Goal: Task Accomplishment & Management: Manage account settings

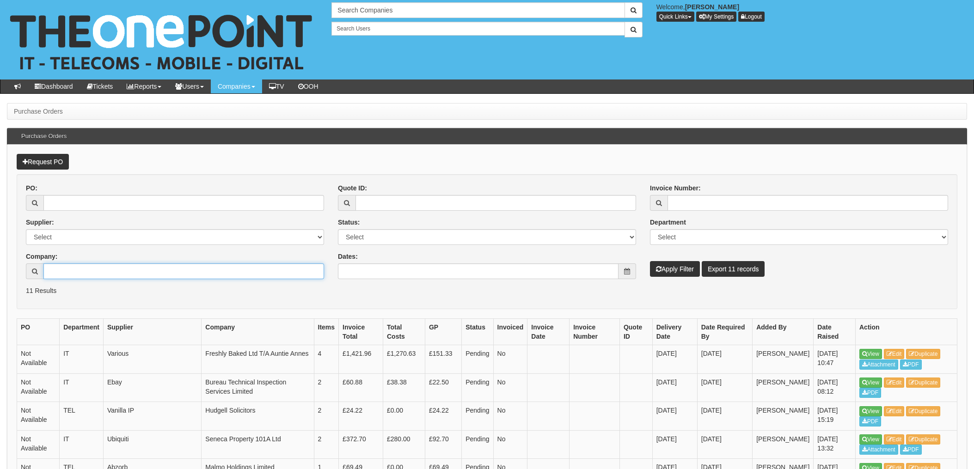
click at [152, 269] on input "Company:" at bounding box center [183, 271] width 281 height 16
type input "C"
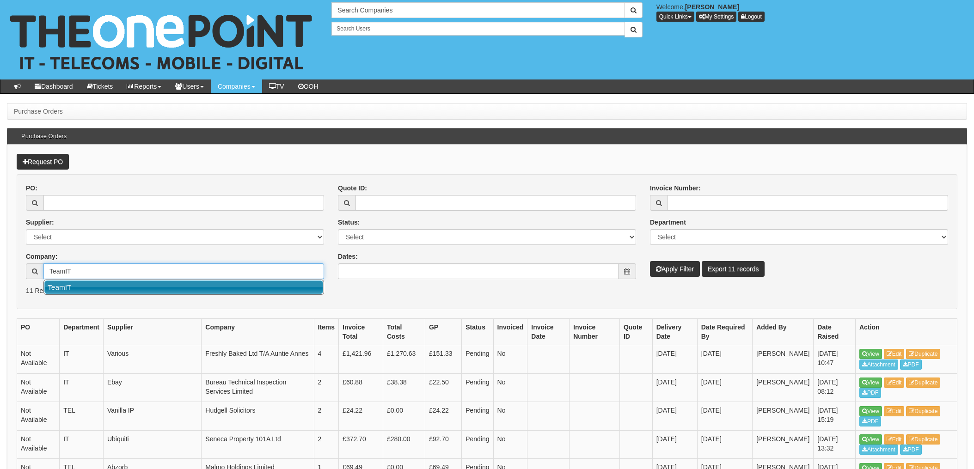
click at [75, 287] on link "TeamIT" at bounding box center [183, 287] width 279 height 13
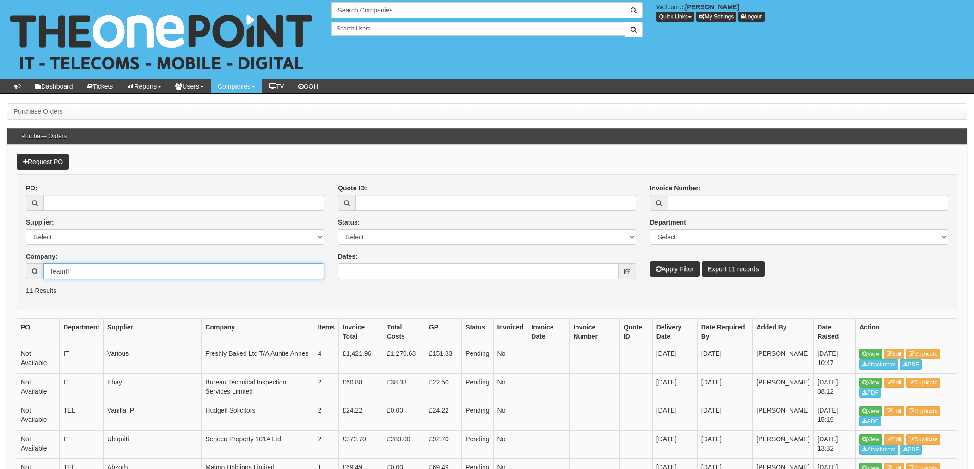
type input "TeamIT"
click at [679, 265] on button "Apply Filter" at bounding box center [675, 269] width 50 height 16
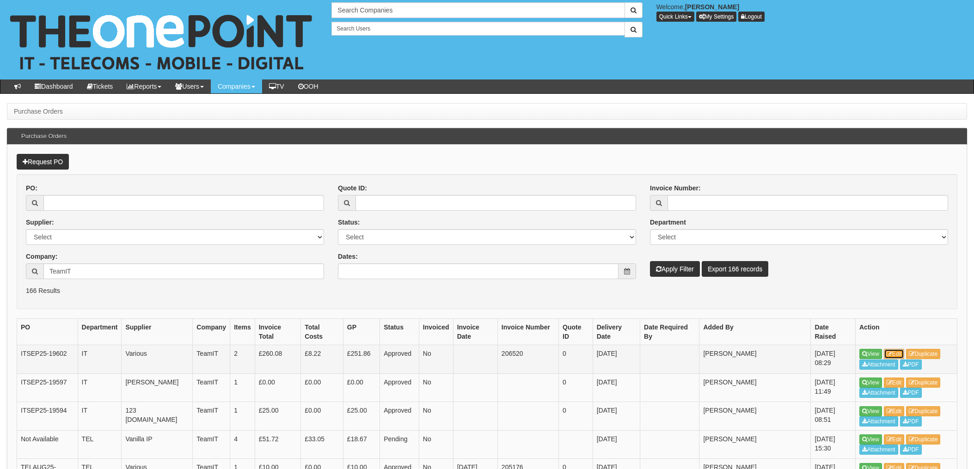
click at [896, 349] on link "Edit" at bounding box center [894, 354] width 21 height 10
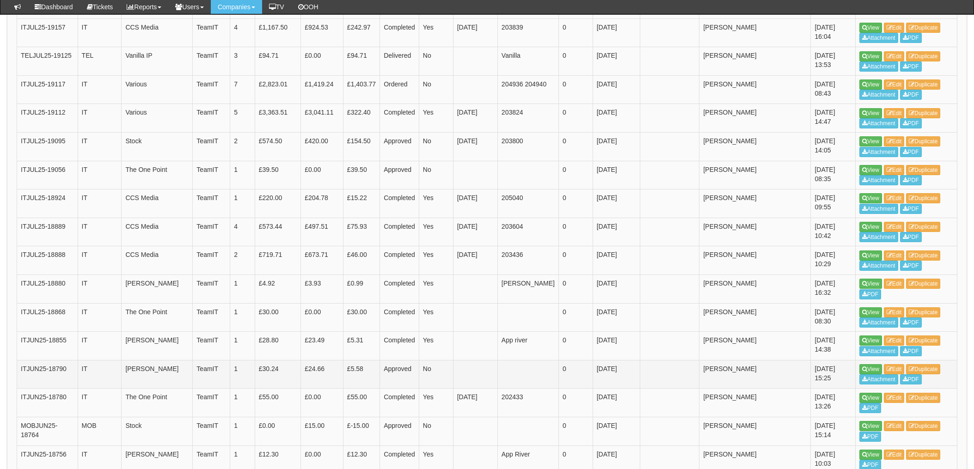
scroll to position [554, 0]
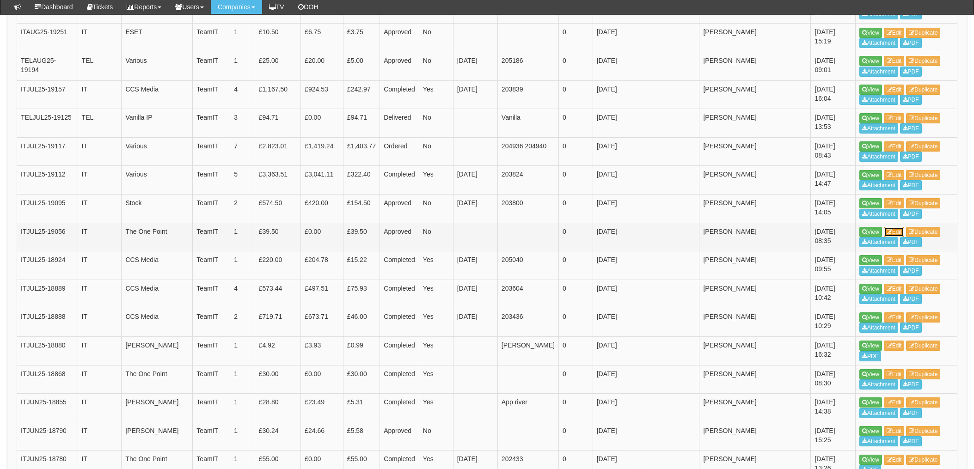
click at [897, 227] on link "Edit" at bounding box center [894, 232] width 21 height 10
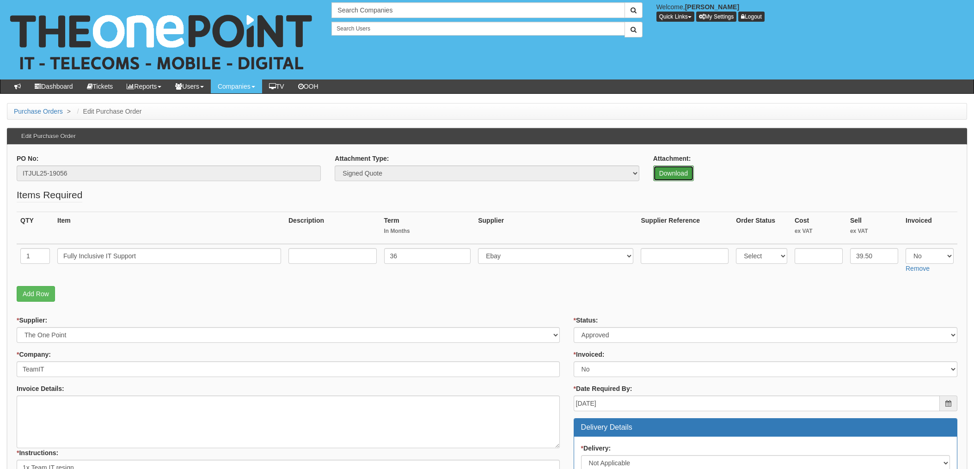
click at [665, 169] on link "Download" at bounding box center [673, 173] width 41 height 16
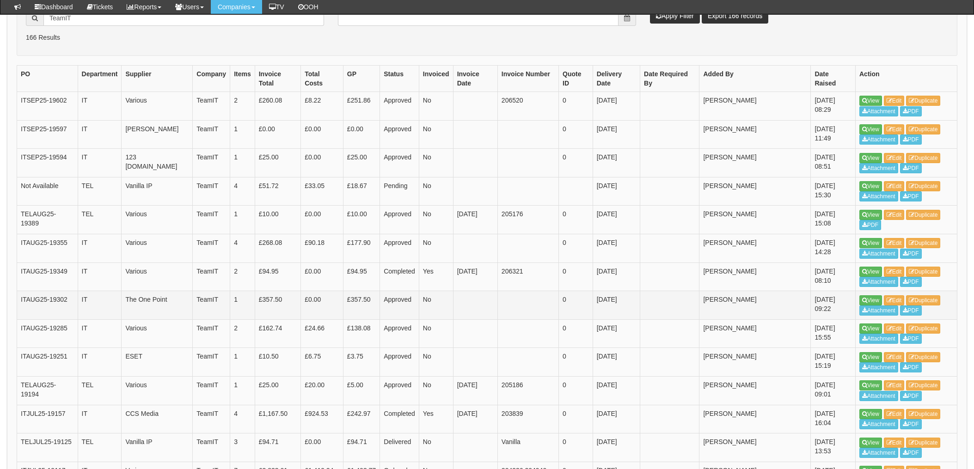
scroll to position [208, 0]
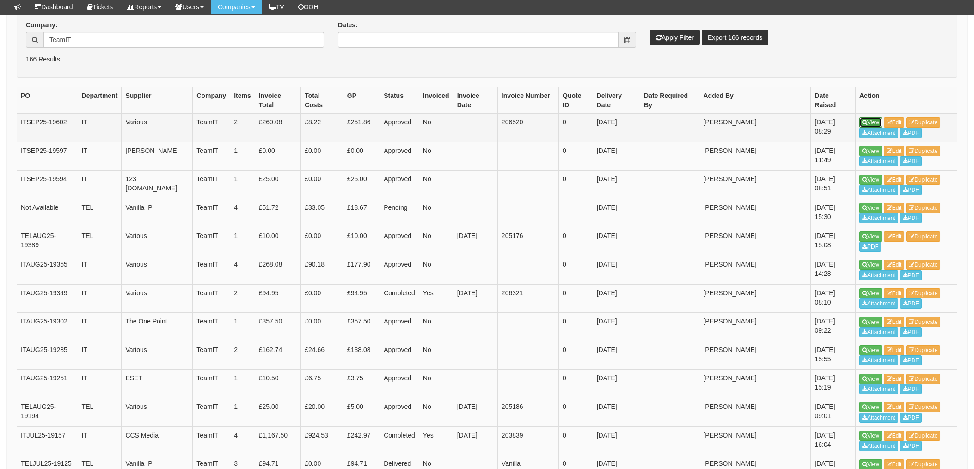
click at [870, 117] on link "View" at bounding box center [870, 122] width 23 height 10
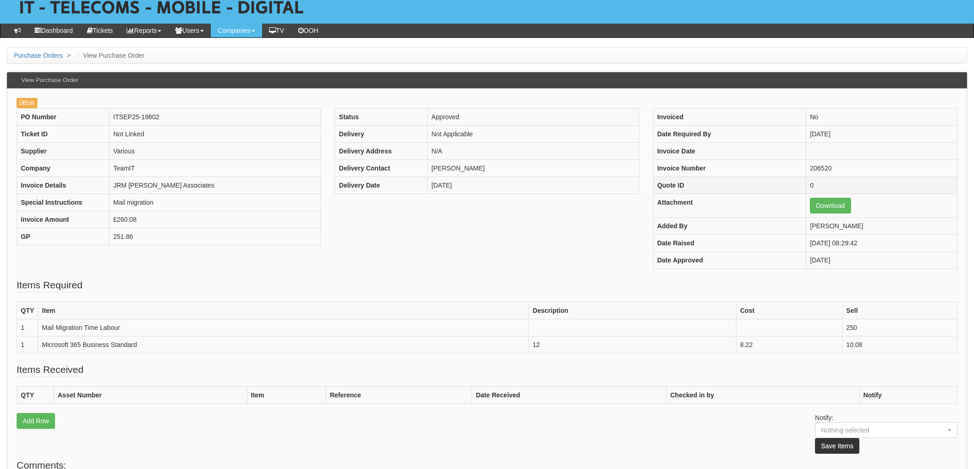
scroll to position [29, 0]
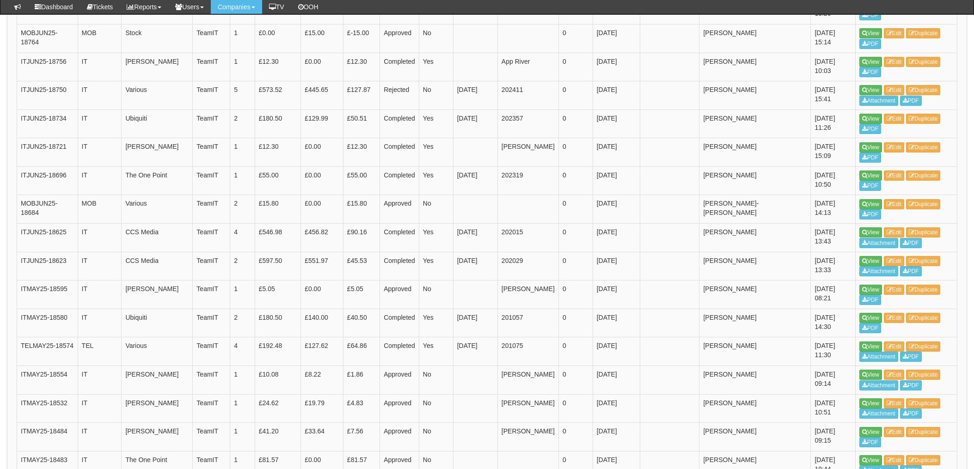
scroll to position [1317, 0]
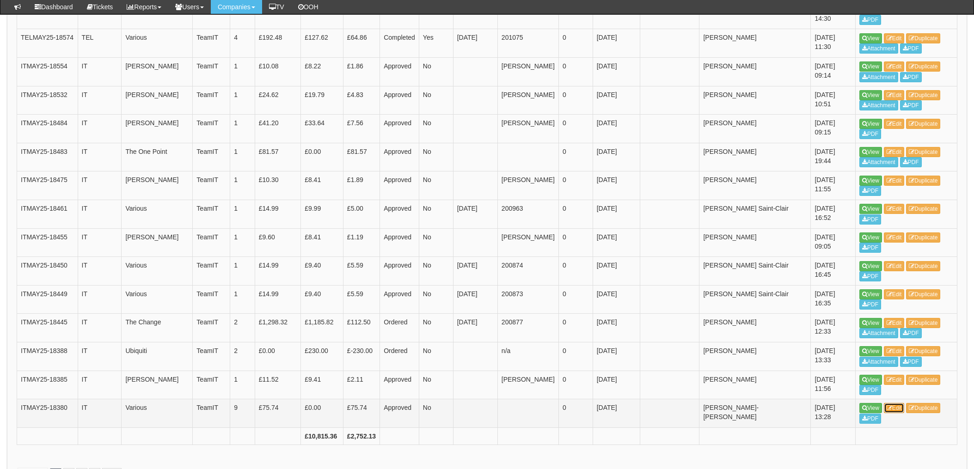
click at [893, 403] on link "Edit" at bounding box center [894, 408] width 21 height 10
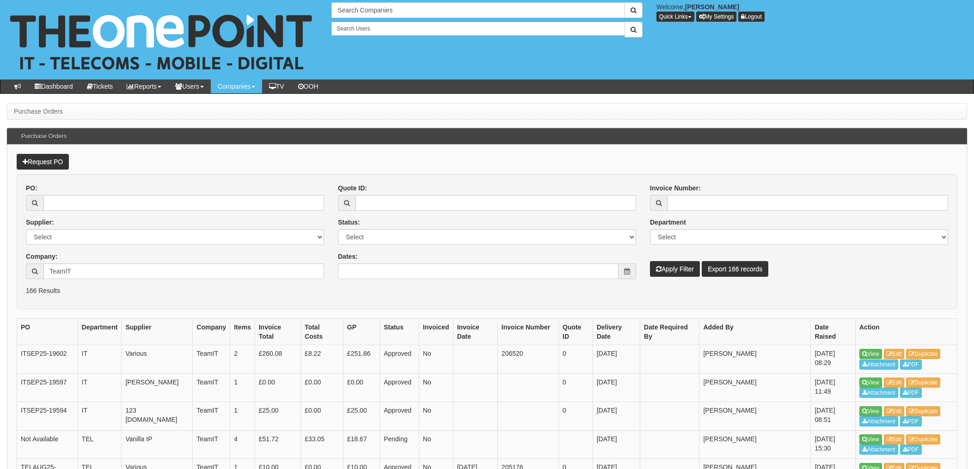
scroll to position [1336, 0]
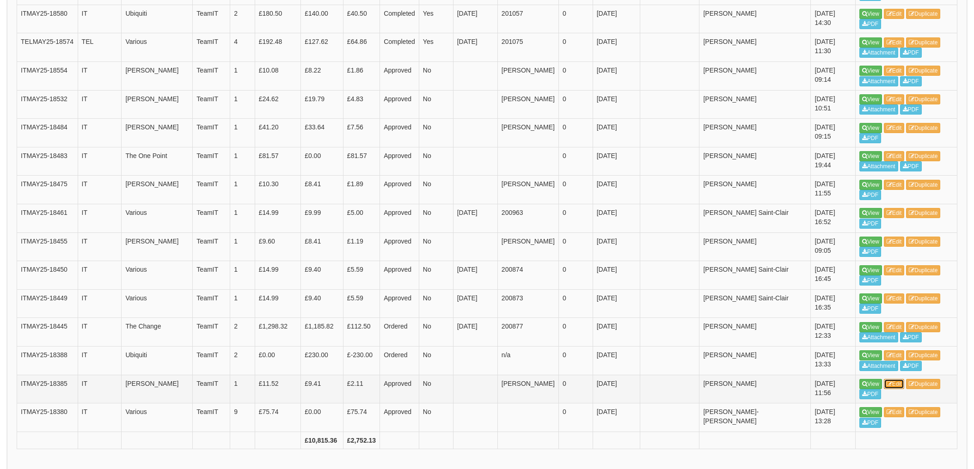
click at [898, 379] on link "Edit" at bounding box center [894, 384] width 21 height 10
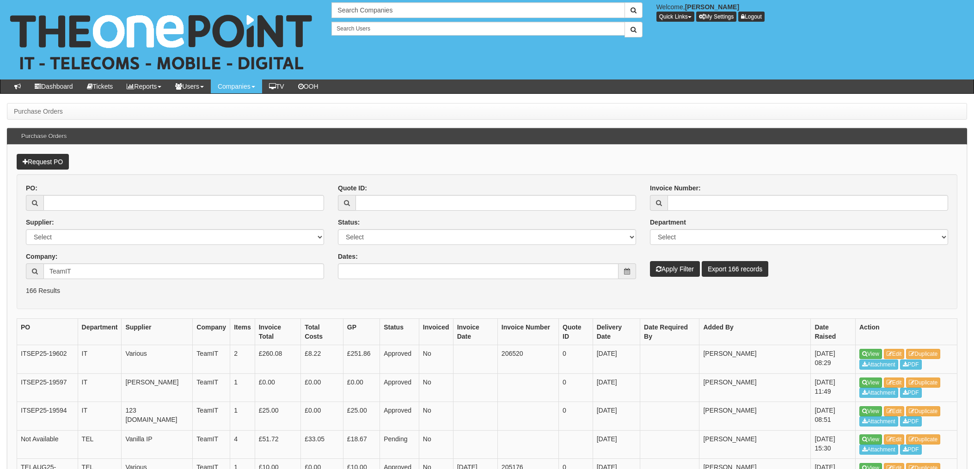
scroll to position [1332, 0]
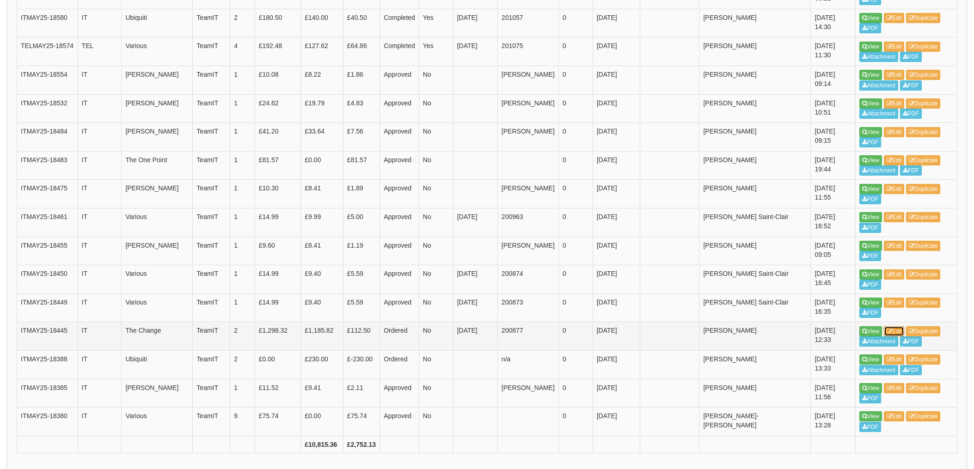
click at [894, 326] on link "Edit" at bounding box center [894, 331] width 21 height 10
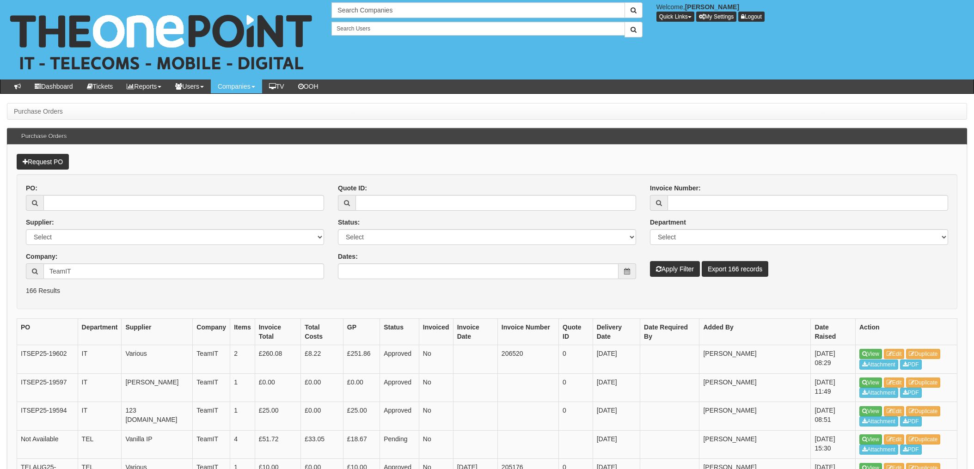
scroll to position [1328, 0]
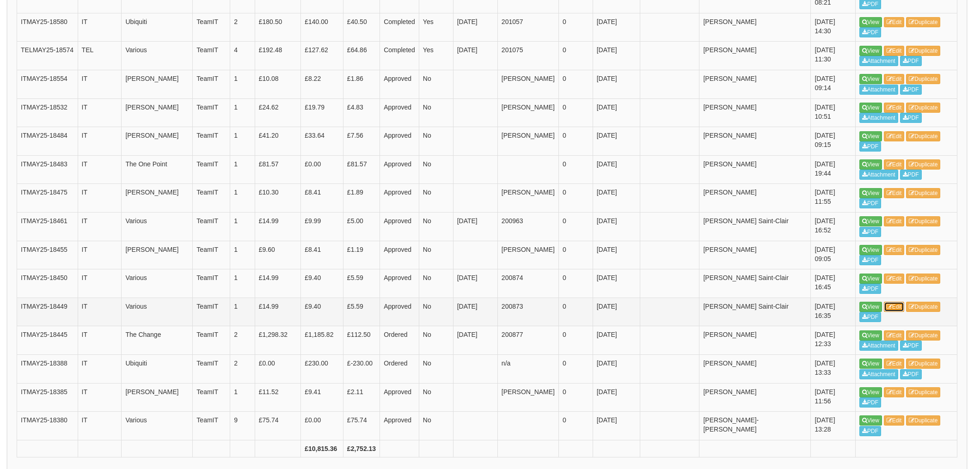
click at [892, 304] on icon at bounding box center [889, 307] width 6 height 6
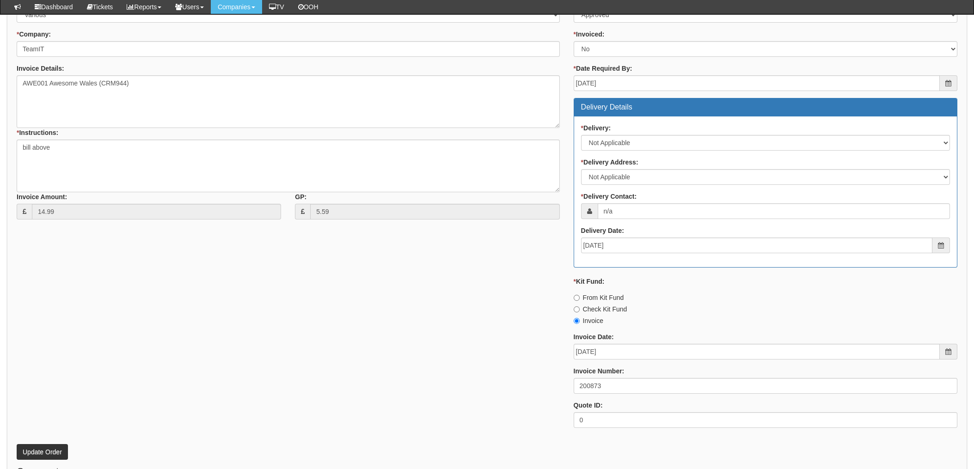
scroll to position [308, 0]
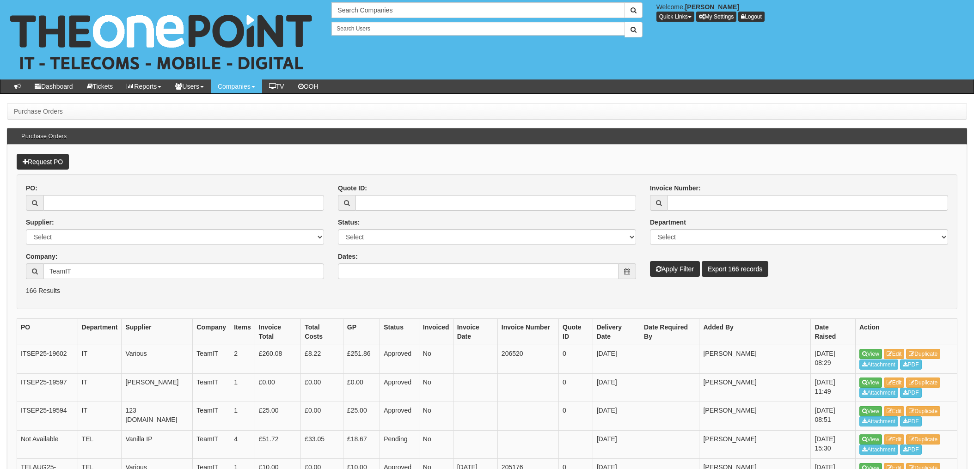
scroll to position [1328, 0]
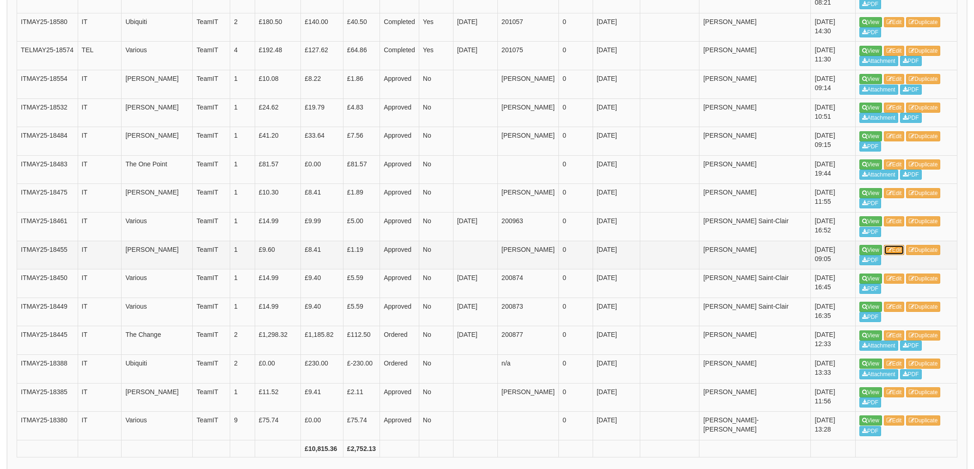
click at [901, 245] on link "Edit" at bounding box center [894, 250] width 21 height 10
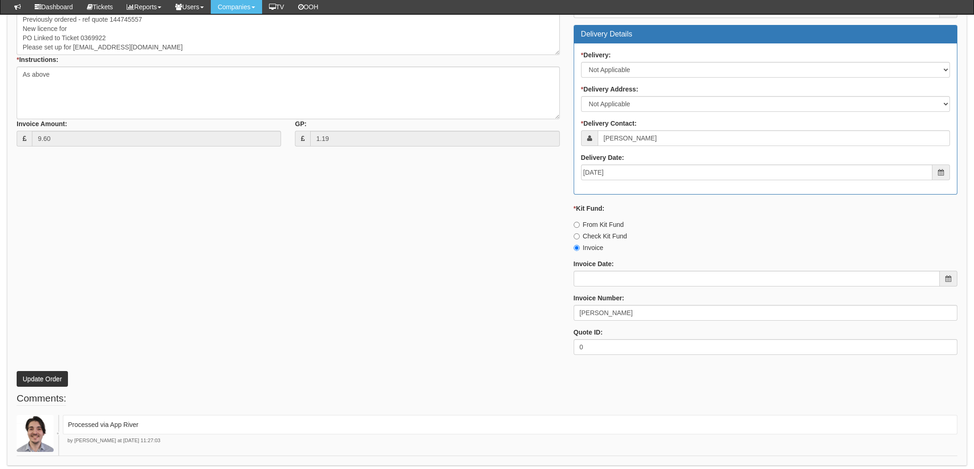
scroll to position [403, 0]
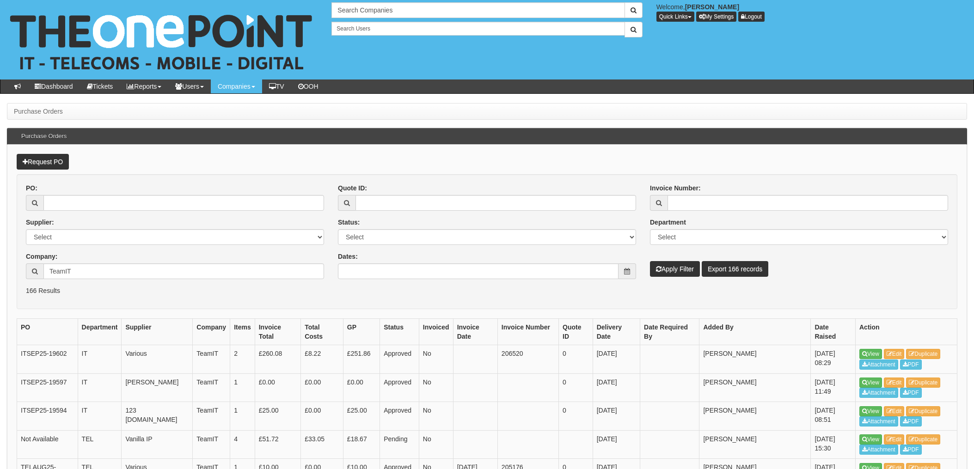
scroll to position [1328, 0]
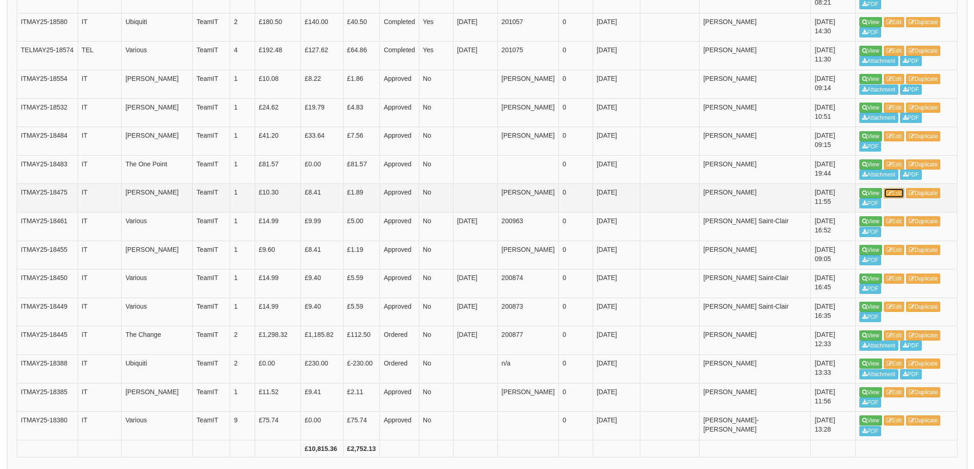
click at [896, 188] on link "Edit" at bounding box center [894, 193] width 21 height 10
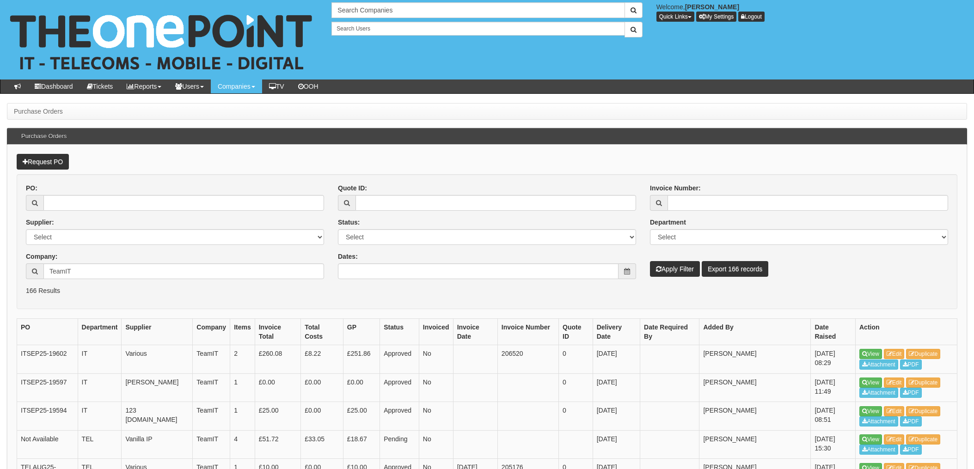
scroll to position [1328, 0]
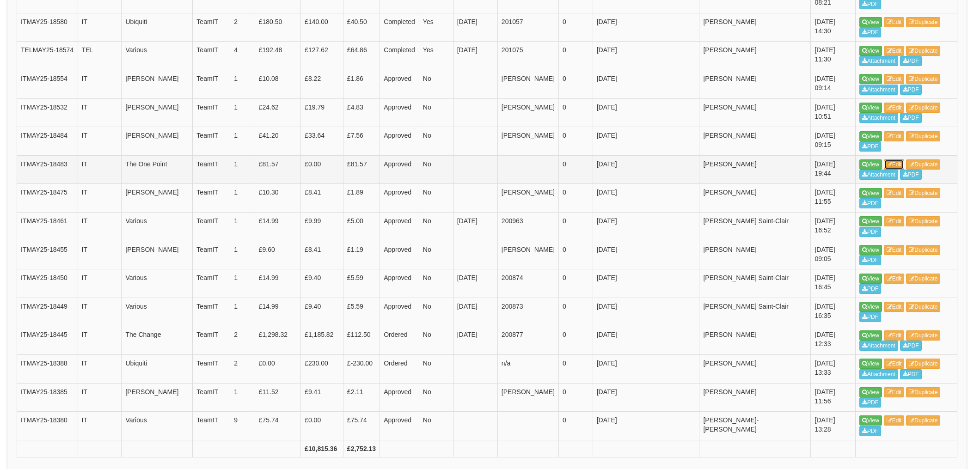
click at [896, 159] on link "Edit" at bounding box center [894, 164] width 21 height 10
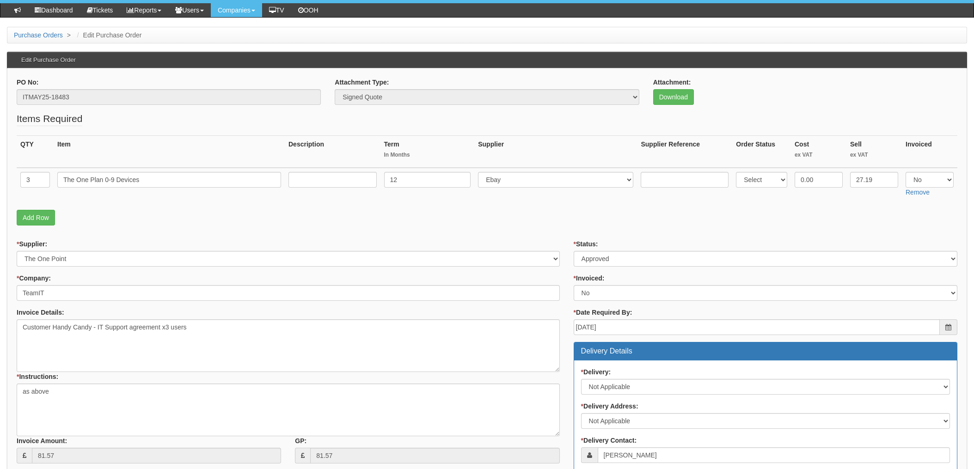
scroll to position [54, 0]
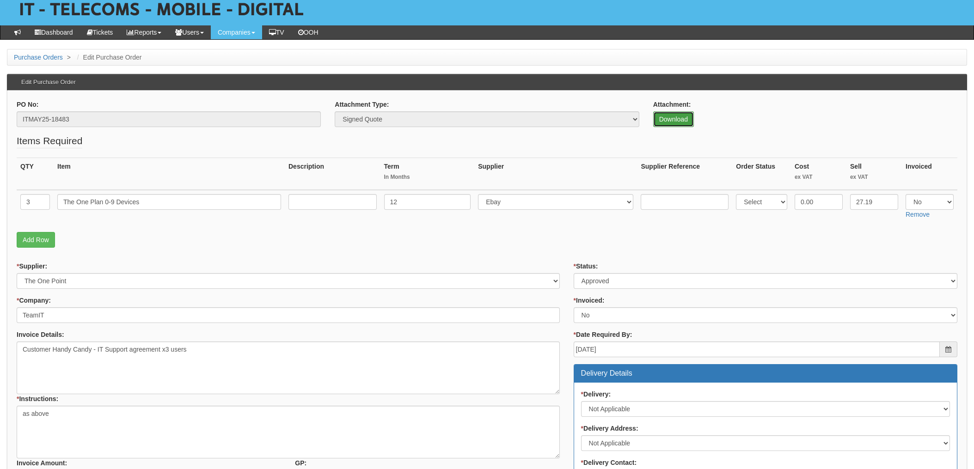
click at [670, 113] on link "Download" at bounding box center [673, 119] width 41 height 16
drag, startPoint x: 90, startPoint y: 236, endPoint x: 100, endPoint y: 238, distance: 9.9
click at [91, 236] on p "Add Row" at bounding box center [487, 240] width 940 height 16
click at [605, 284] on select "Select Approved Completed Delivered Invoiced Ordered Ordered to site Part Order…" at bounding box center [765, 281] width 384 height 16
select select "4"
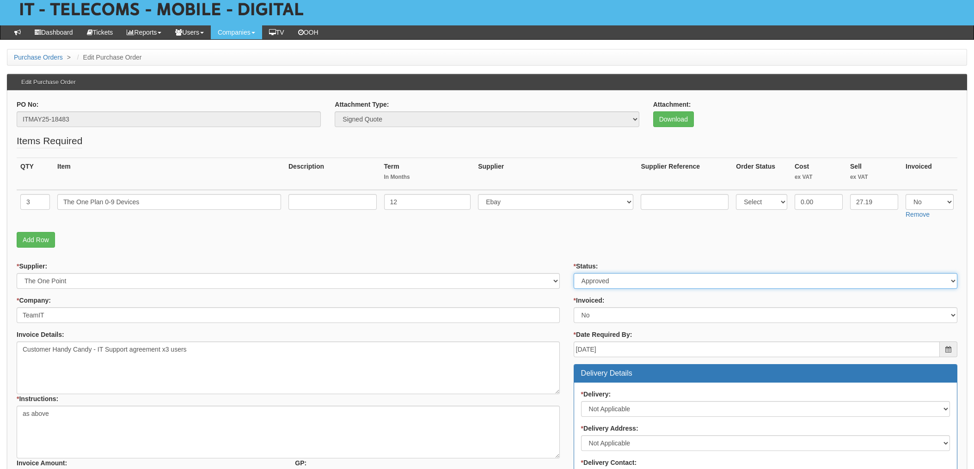
click at [573, 273] on select "Select Approved Completed Delivered Invoiced Ordered Ordered to site Part Order…" at bounding box center [765, 281] width 384 height 16
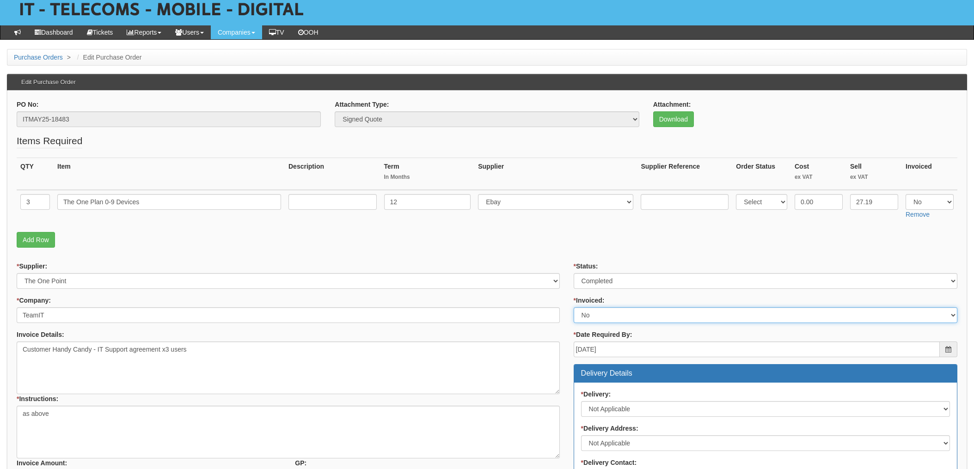
drag, startPoint x: 600, startPoint y: 313, endPoint x: 598, endPoint y: 320, distance: 7.5
click at [600, 313] on select "Select Yes No N/A STB (part of order)" at bounding box center [765, 315] width 384 height 16
select select "1"
click at [573, 307] on select "Select Yes No N/A STB (part of order)" at bounding box center [765, 315] width 384 height 16
click at [555, 251] on fieldset "Items Required QTY Item Description Term In Months Supplier Supplier Reference …" at bounding box center [487, 193] width 940 height 118
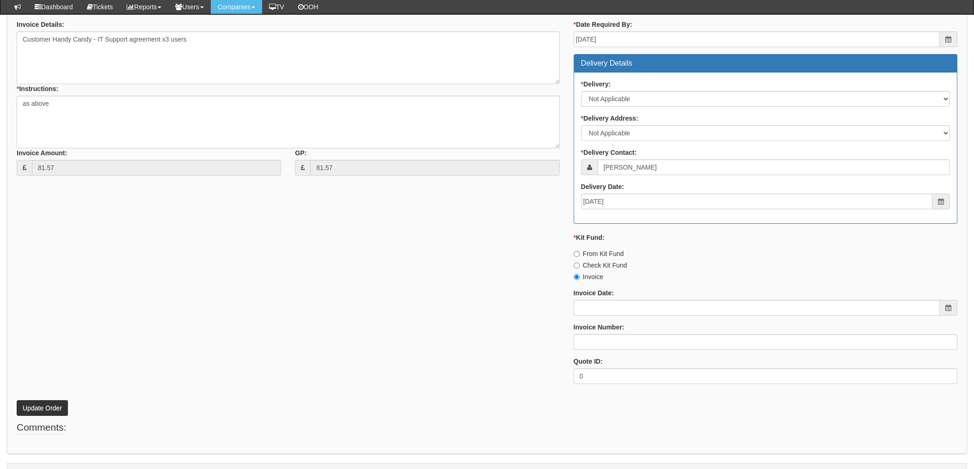
scroll to position [362, 0]
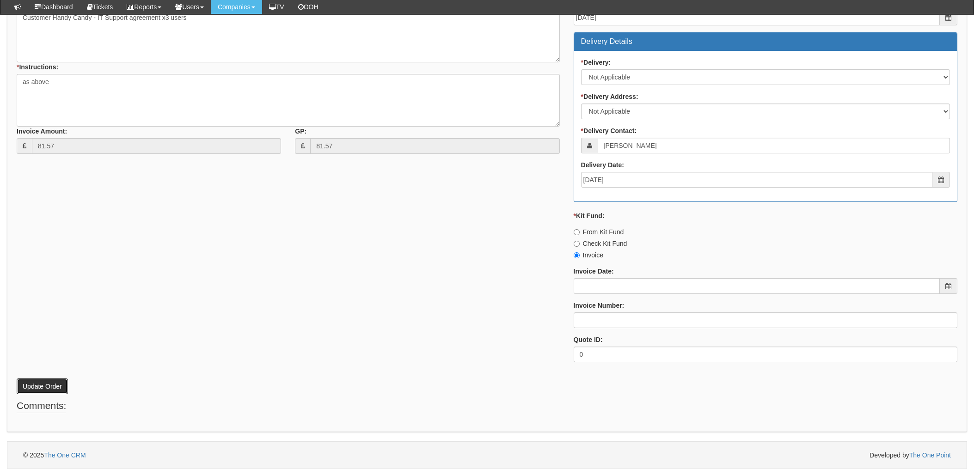
click at [39, 384] on button "Update Order" at bounding box center [42, 386] width 51 height 16
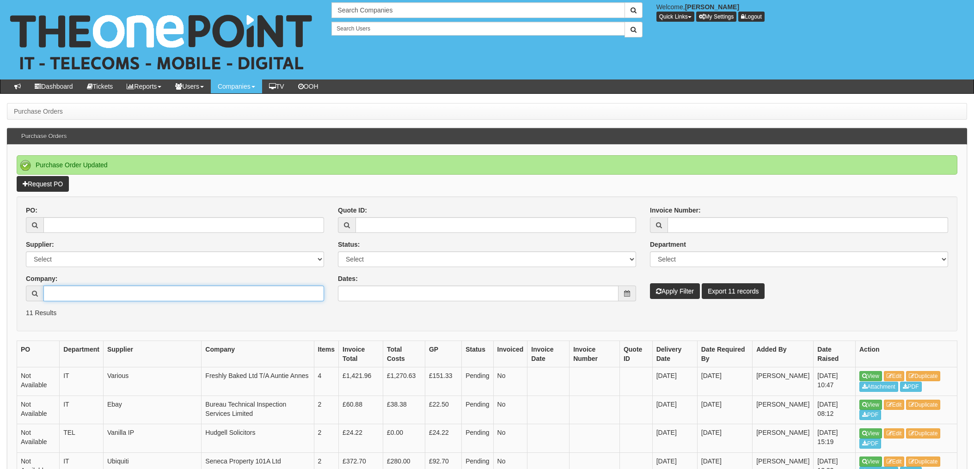
click at [87, 294] on input "Company:" at bounding box center [183, 294] width 281 height 16
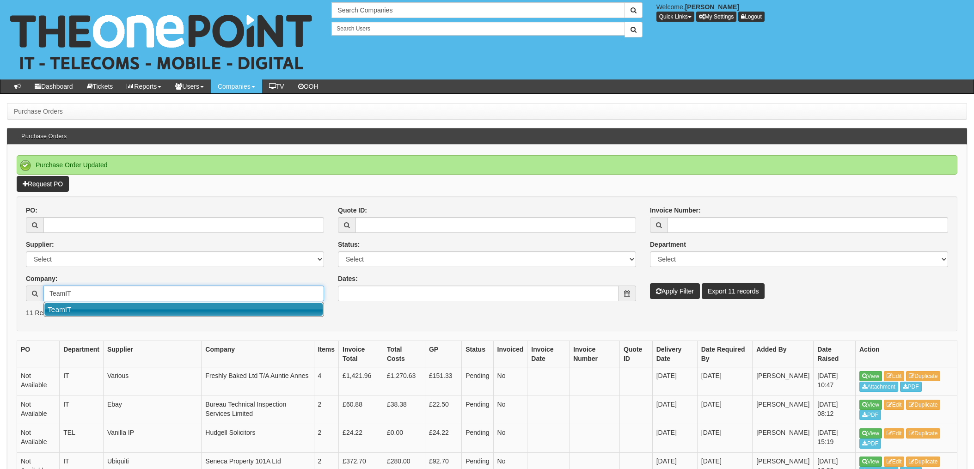
click at [76, 309] on link "TeamIT" at bounding box center [183, 309] width 279 height 13
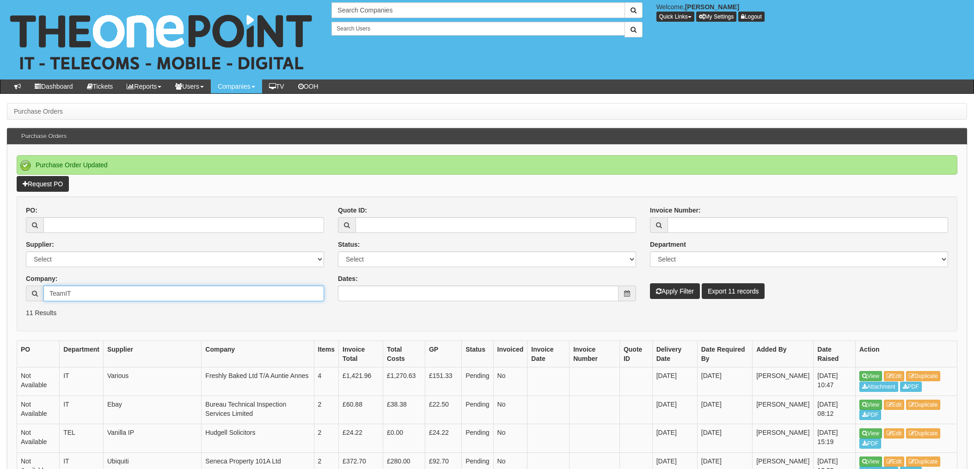
type input "TeamIT"
click at [670, 293] on button "Apply Filter" at bounding box center [675, 291] width 50 height 16
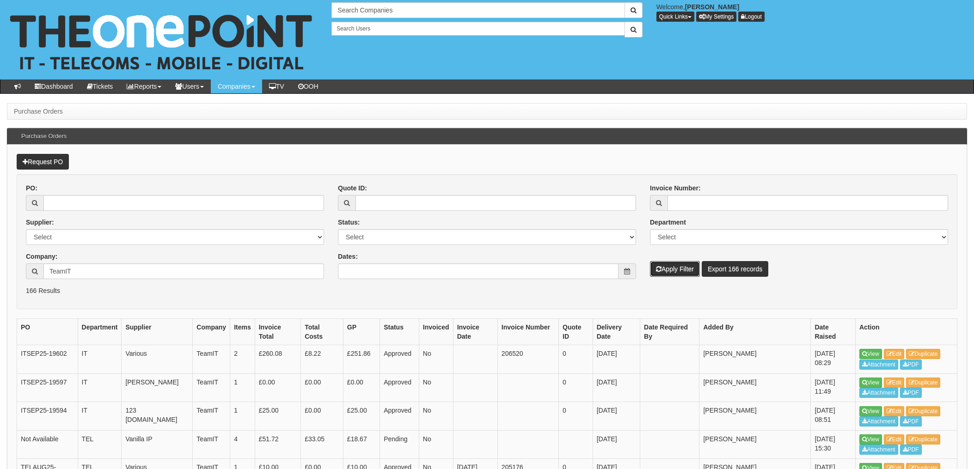
click at [677, 272] on button "Apply Filter" at bounding box center [675, 269] width 50 height 16
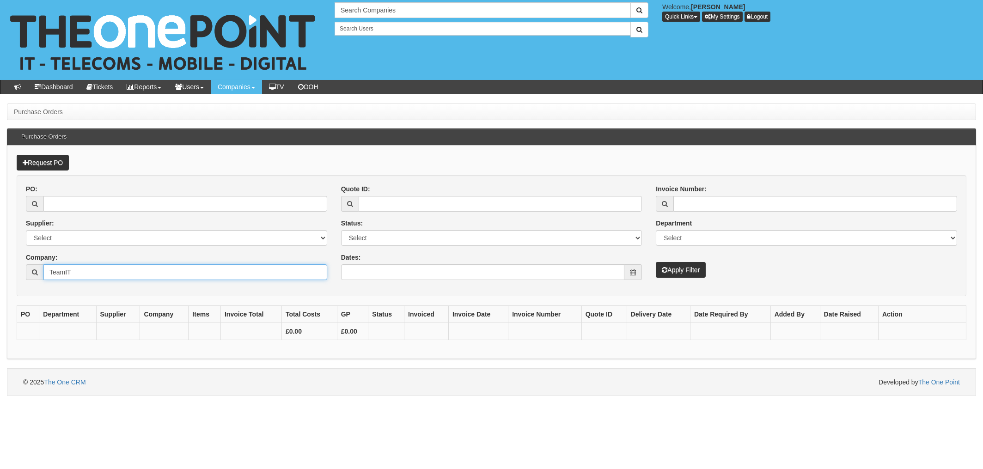
click at [109, 273] on input "TeamIT" at bounding box center [185, 272] width 284 height 16
click at [678, 273] on button "Apply Filter" at bounding box center [681, 270] width 50 height 16
click at [178, 274] on input "TeamIT" at bounding box center [185, 272] width 284 height 16
drag, startPoint x: 207, startPoint y: 284, endPoint x: 37, endPoint y: 272, distance: 170.1
click at [37, 272] on div "PO: Supplier: Select 123 [DOMAIN_NAME] 1Password 3 4Gon [PERSON_NAME] Electric …" at bounding box center [176, 235] width 315 height 103
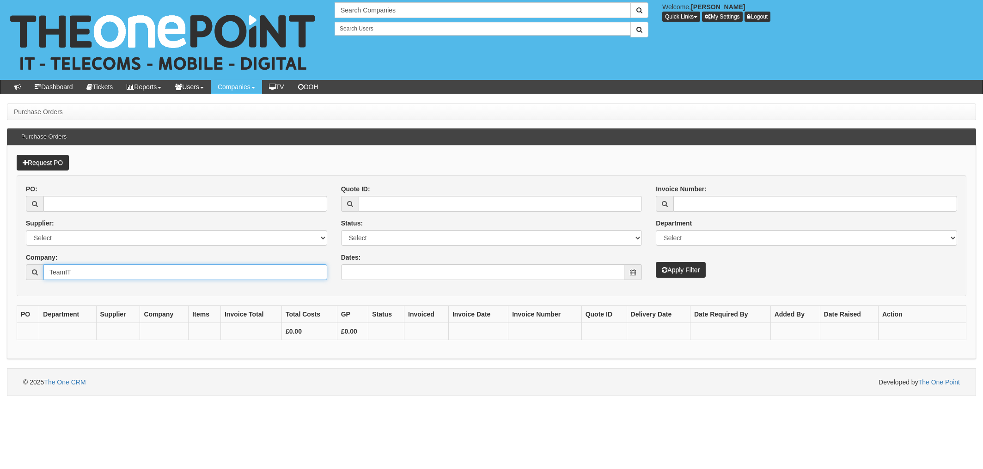
drag, startPoint x: 37, startPoint y: 272, endPoint x: 107, endPoint y: 273, distance: 69.3
click at [110, 270] on input "TeamIT" at bounding box center [185, 272] width 284 height 16
click at [73, 274] on input "TeamIT" at bounding box center [185, 272] width 284 height 16
drag, startPoint x: 89, startPoint y: 274, endPoint x: 4, endPoint y: 270, distance: 85.1
click at [4, 270] on div "Purchase Orders Purchase Orders Request PO PO: Supplier: Select 123 REG.co.uk 1…" at bounding box center [491, 250] width 983 height 292
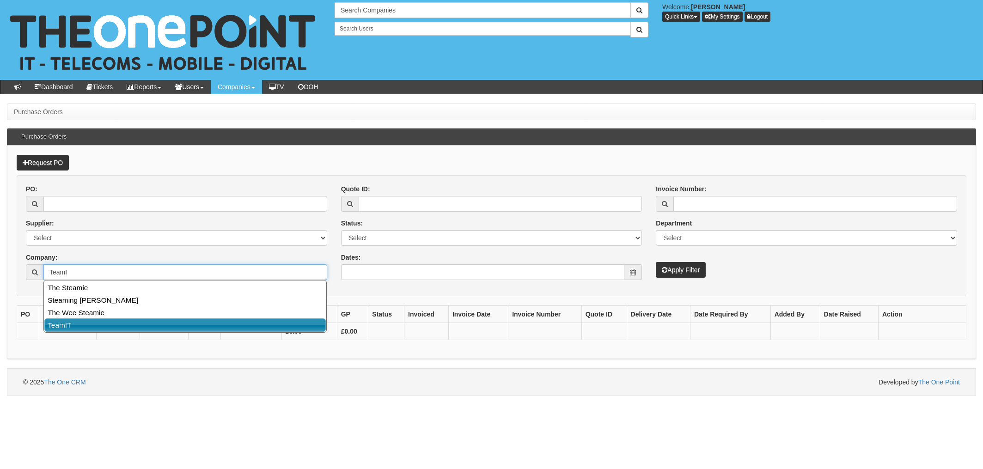
click at [59, 323] on link "TeamIT" at bounding box center [184, 324] width 281 height 13
type input "TeamIT"
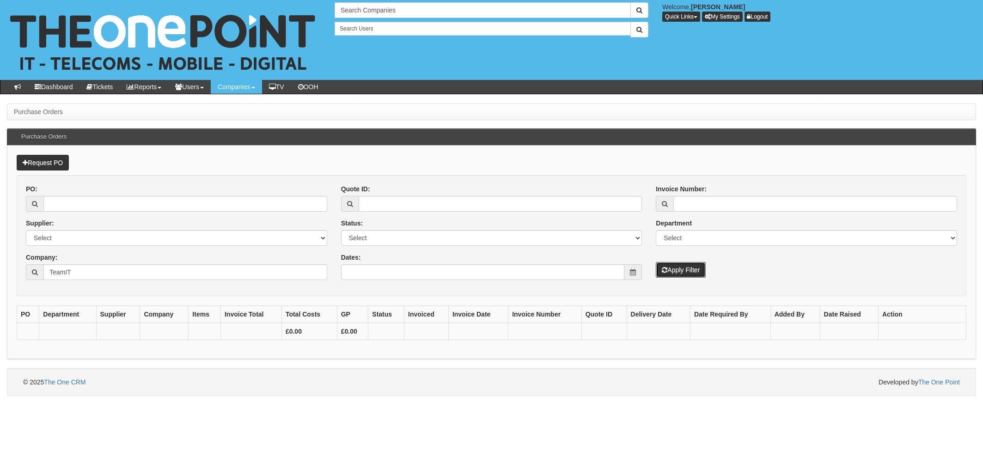
click at [688, 269] on button "Apply Filter" at bounding box center [681, 270] width 50 height 16
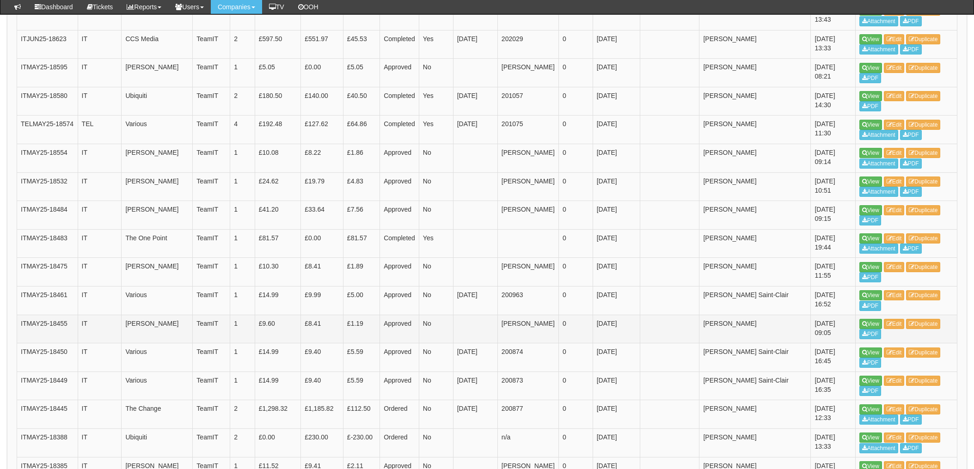
scroll to position [1252, 0]
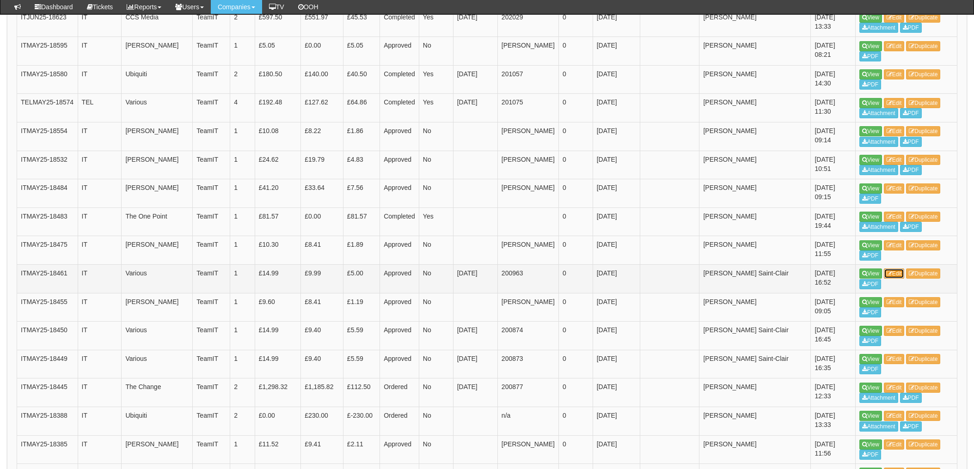
click at [899, 268] on link "Edit" at bounding box center [894, 273] width 21 height 10
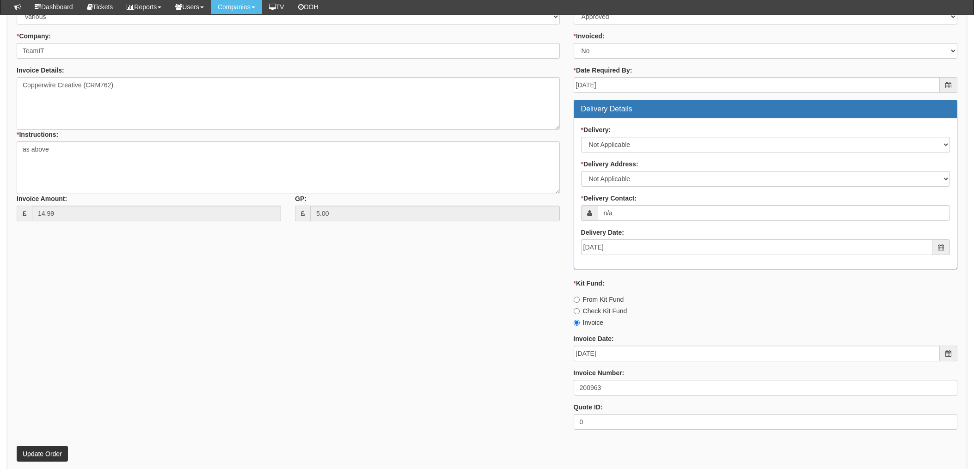
scroll to position [362, 0]
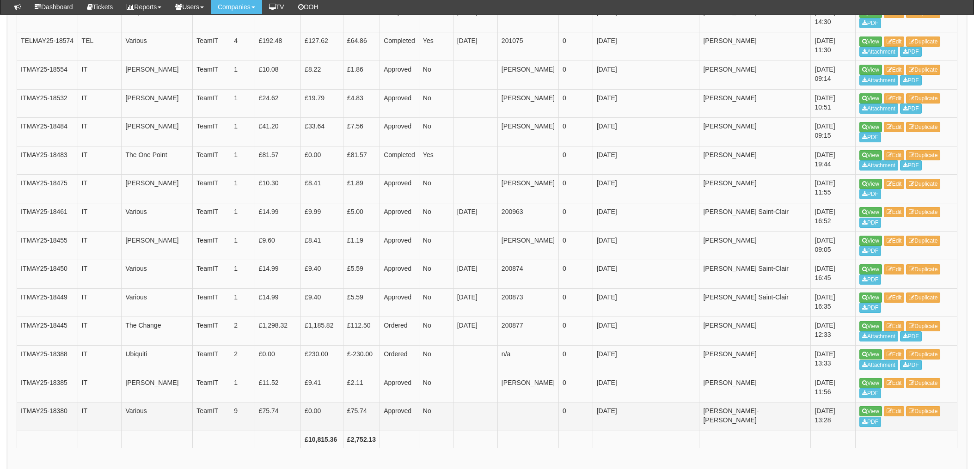
scroll to position [1252, 0]
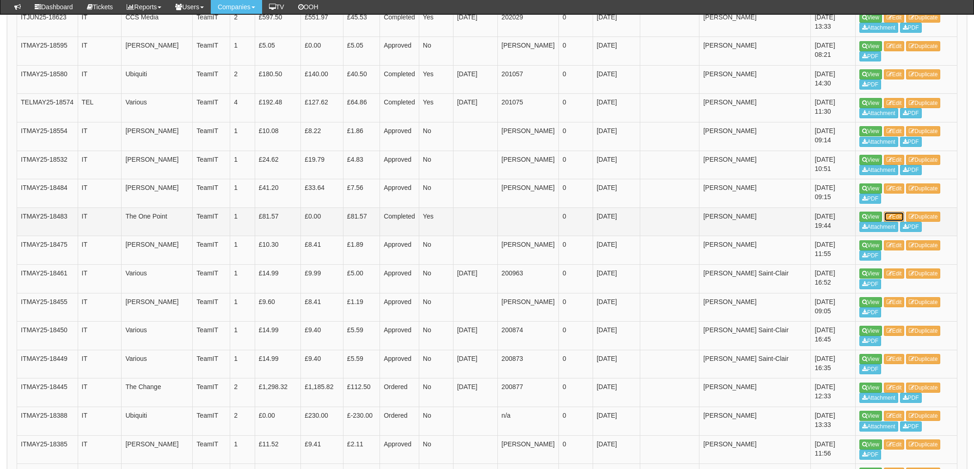
click at [895, 212] on link "Edit" at bounding box center [894, 217] width 21 height 10
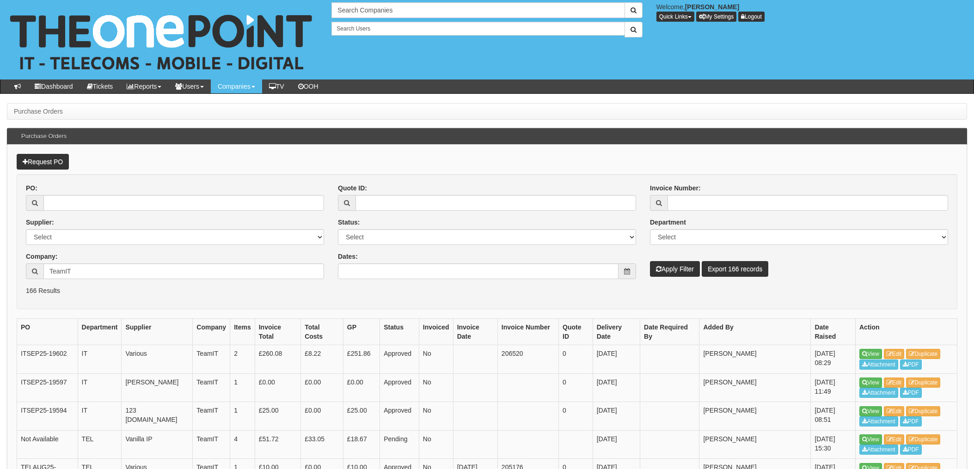
scroll to position [1271, 0]
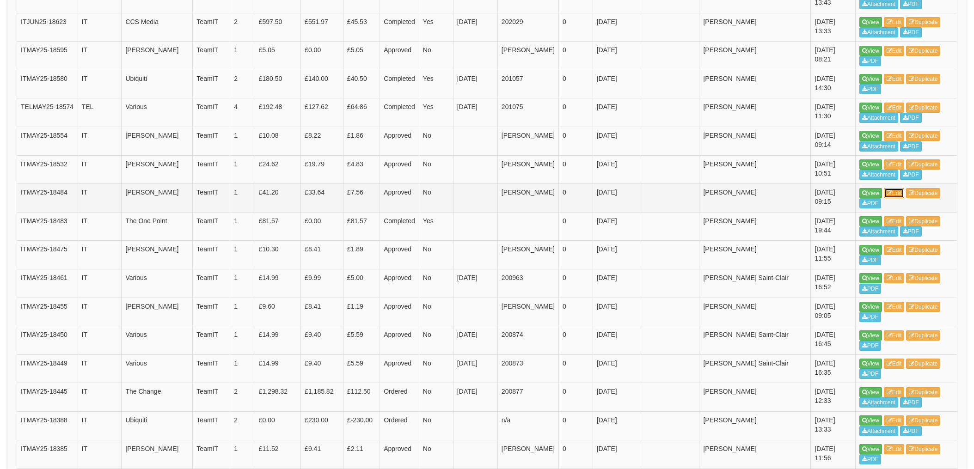
click at [898, 188] on link "Edit" at bounding box center [894, 193] width 21 height 10
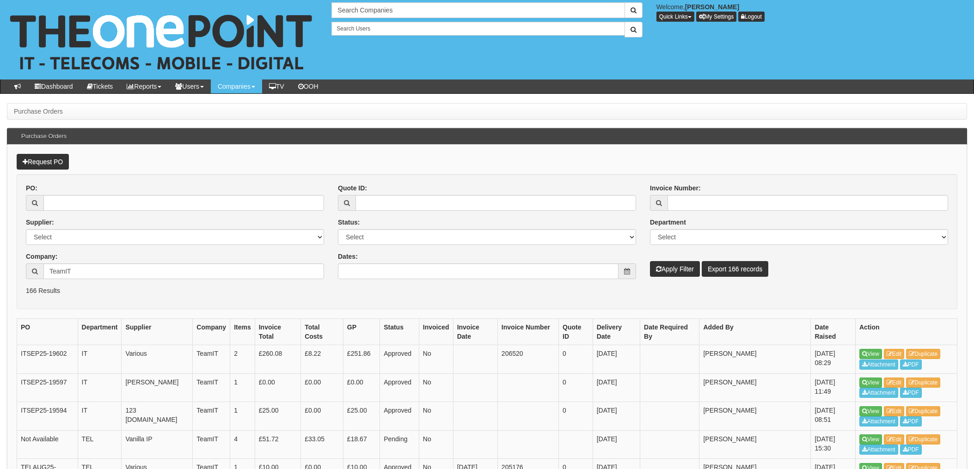
scroll to position [1271, 0]
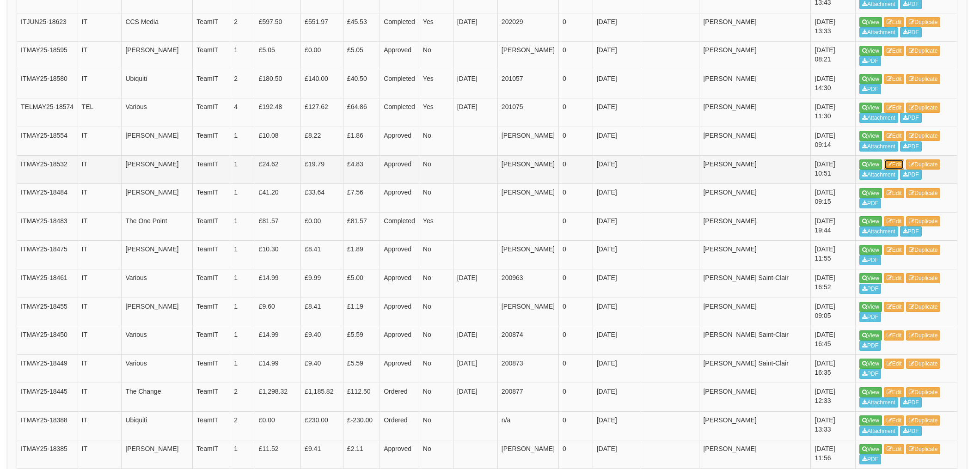
click at [902, 159] on link "Edit" at bounding box center [894, 164] width 21 height 10
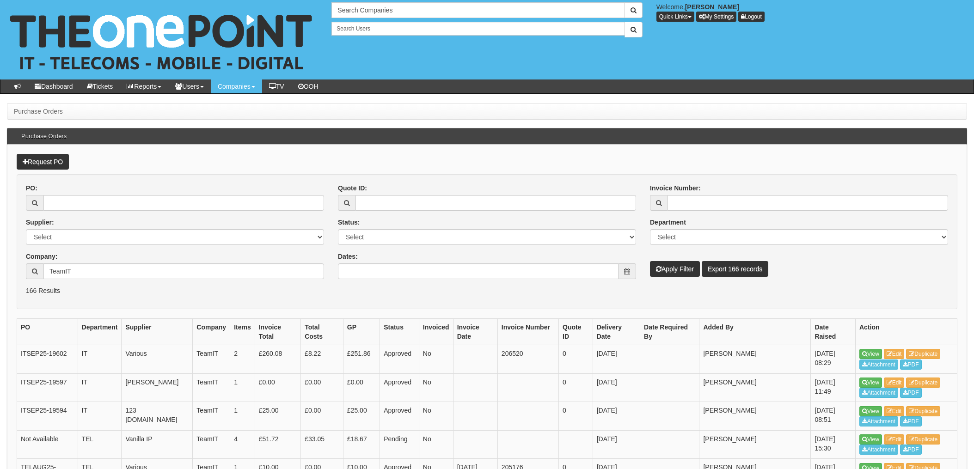
scroll to position [1271, 0]
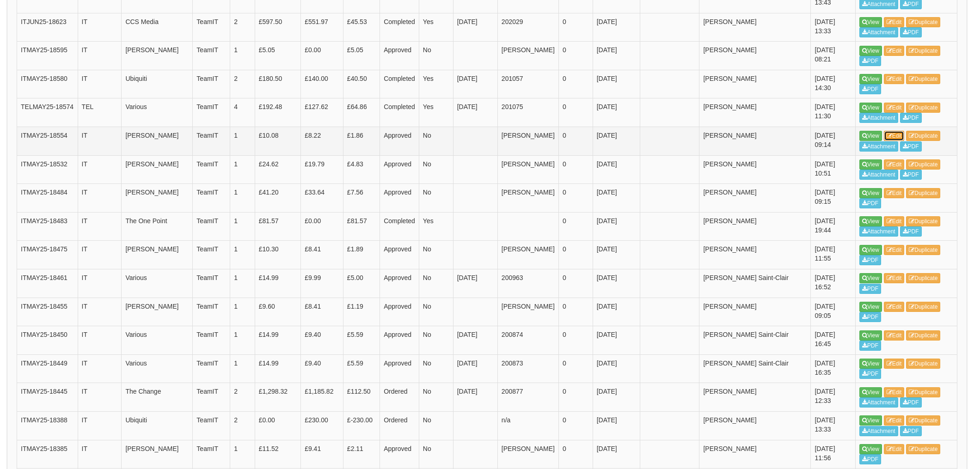
click at [893, 131] on link "Edit" at bounding box center [894, 136] width 21 height 10
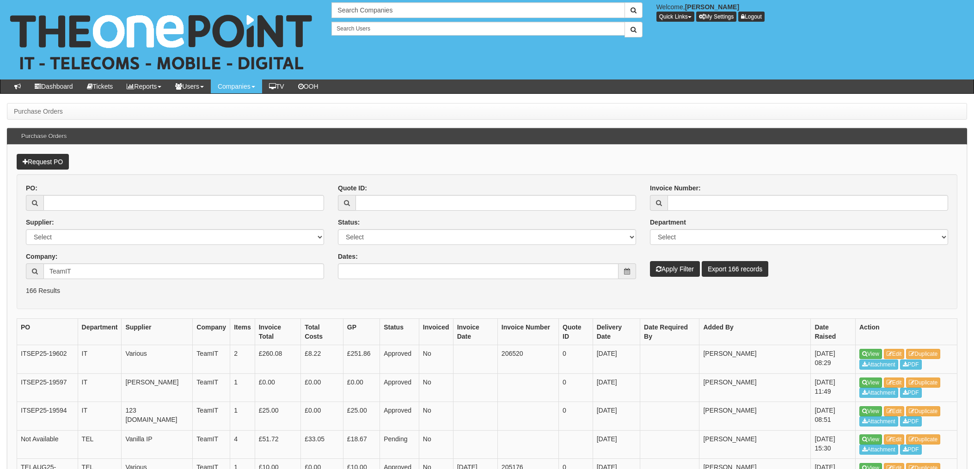
scroll to position [1271, 0]
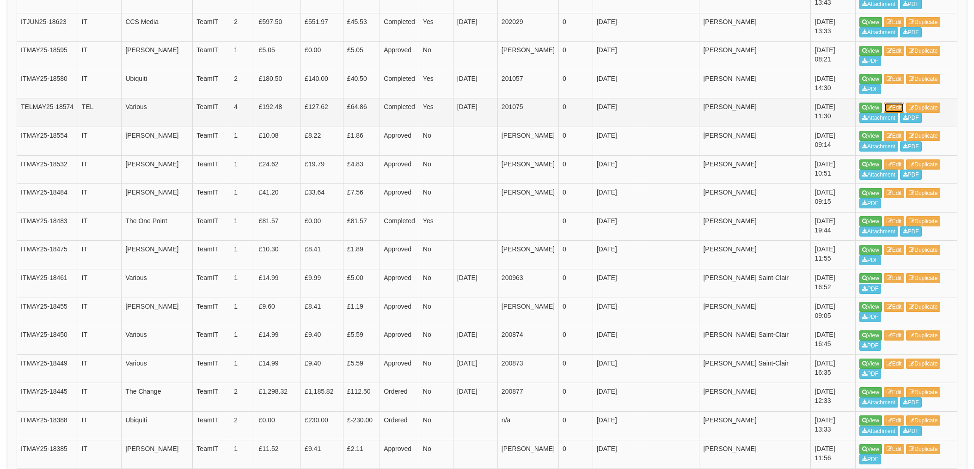
click at [896, 103] on link "Edit" at bounding box center [894, 108] width 21 height 10
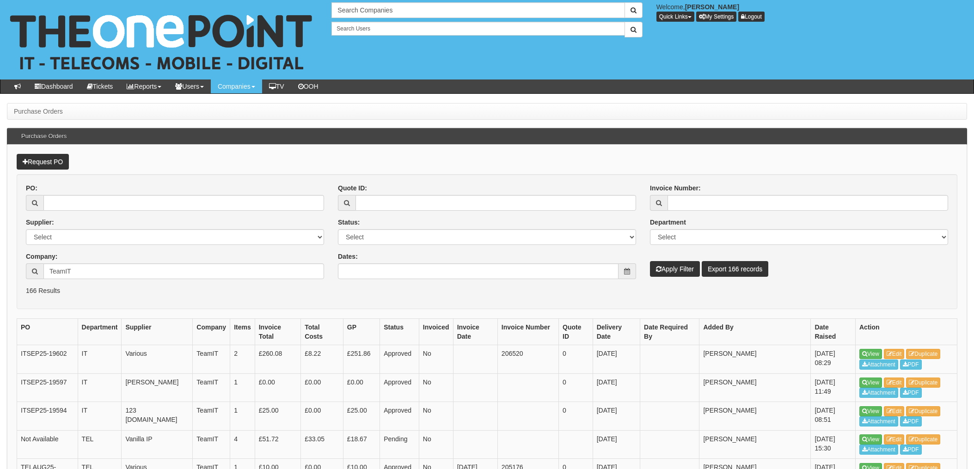
scroll to position [1271, 0]
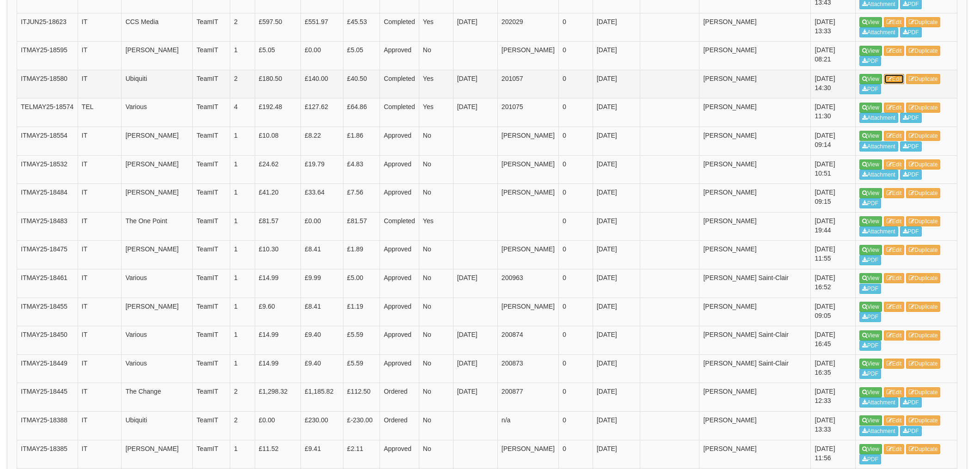
click at [896, 74] on link "Edit" at bounding box center [894, 79] width 21 height 10
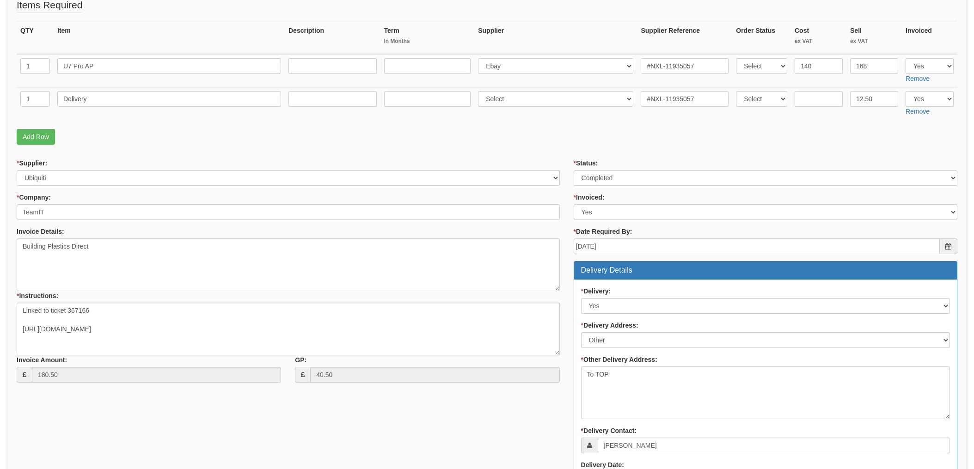
scroll to position [15, 0]
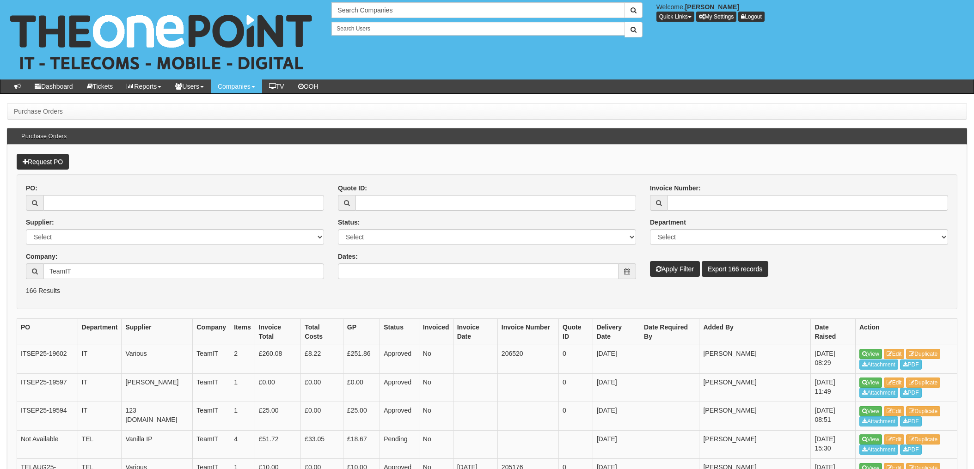
scroll to position [1271, 0]
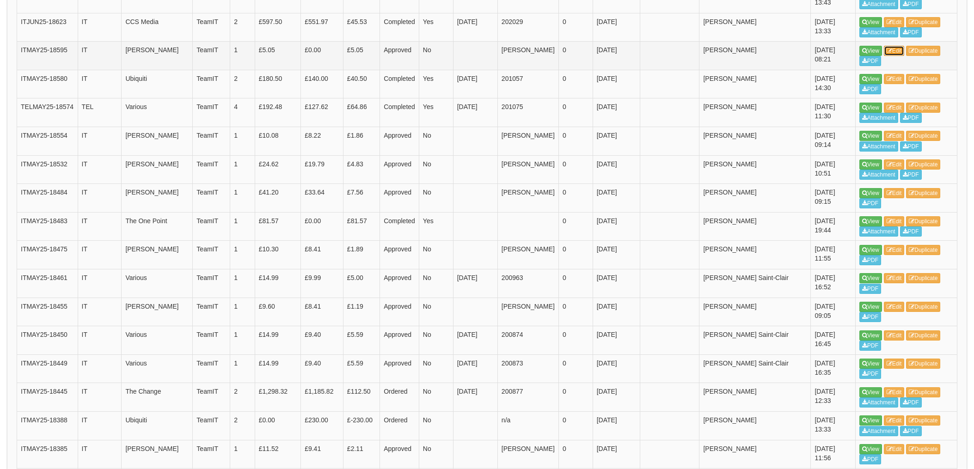
click at [899, 46] on link "Edit" at bounding box center [894, 51] width 21 height 10
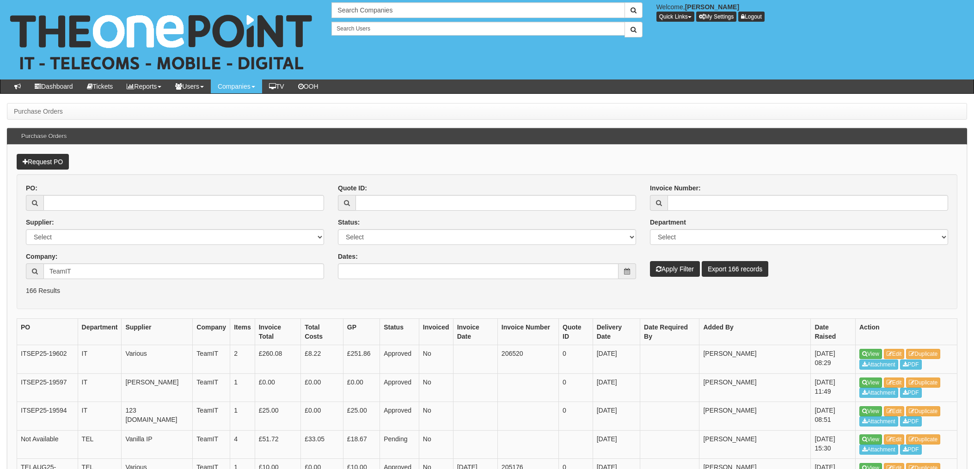
scroll to position [1271, 0]
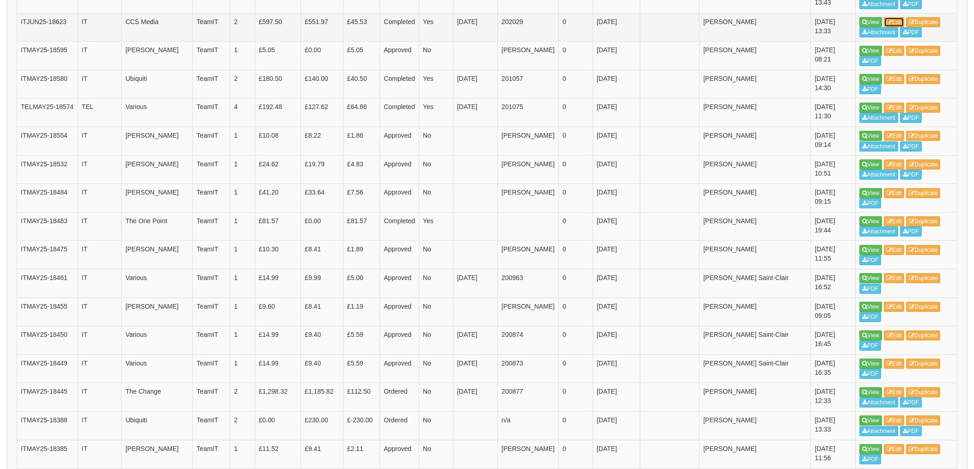
click at [896, 17] on link "Edit" at bounding box center [894, 22] width 21 height 10
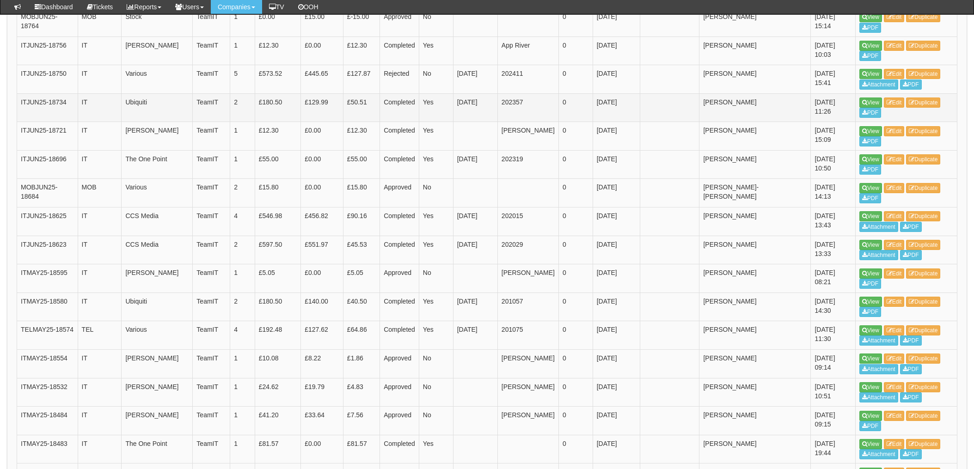
scroll to position [963, 0]
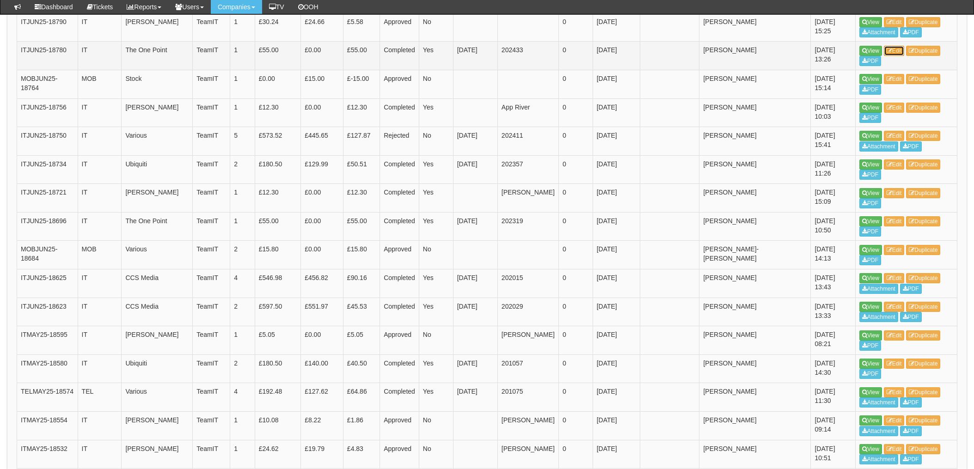
click at [898, 46] on link "Edit" at bounding box center [894, 51] width 21 height 10
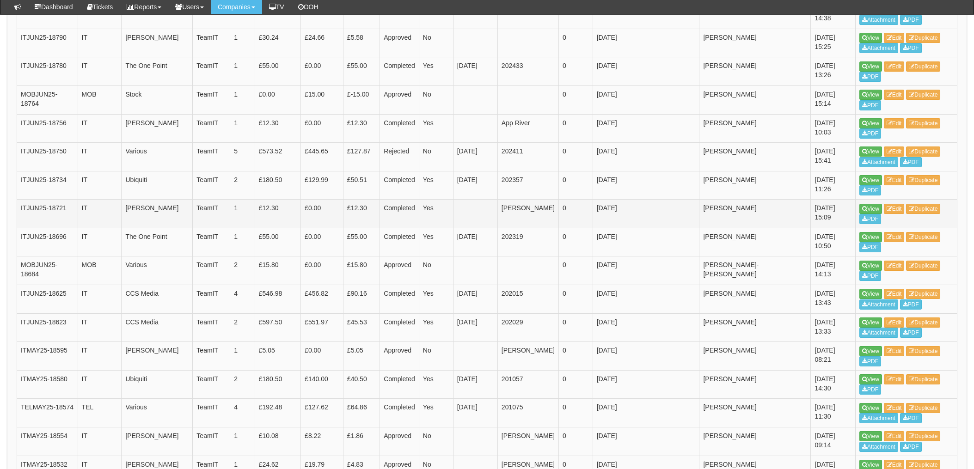
scroll to position [925, 0]
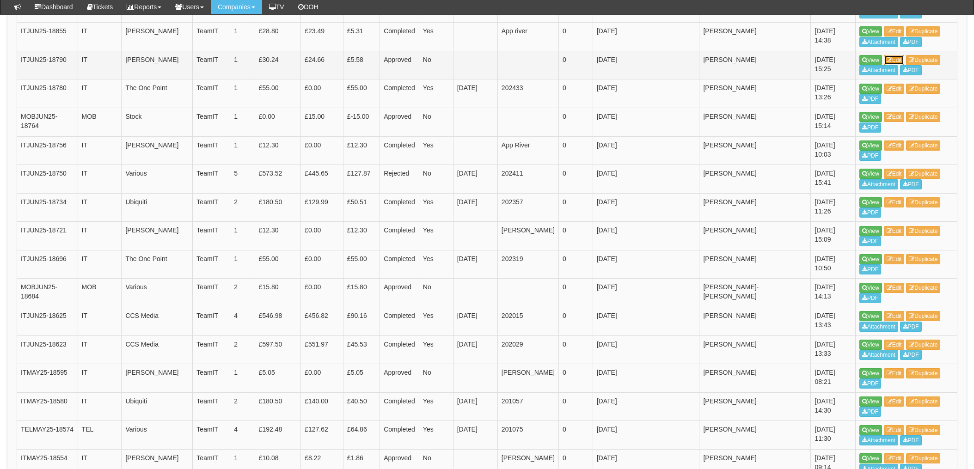
click at [896, 55] on link "Edit" at bounding box center [894, 60] width 21 height 10
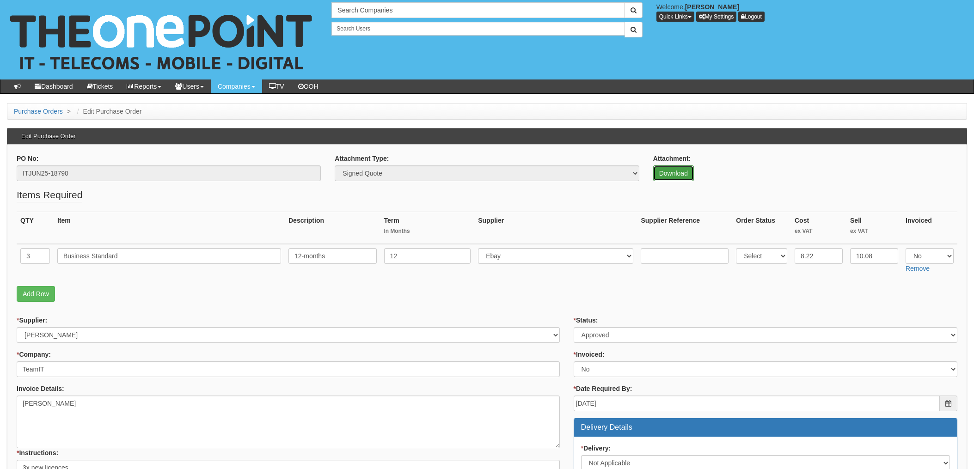
click at [675, 170] on link "Download" at bounding box center [673, 173] width 41 height 16
click at [73, 173] on input "ITJUN25-18790" at bounding box center [169, 173] width 304 height 16
drag, startPoint x: 86, startPoint y: 172, endPoint x: -3, endPoint y: 166, distance: 89.4
click at [0, 166] on html "× Send Email × Add Appointment × Create Ticket × Create Proactive Activity × Ad…" at bounding box center [487, 427] width 974 height 855
drag, startPoint x: -3, startPoint y: 166, endPoint x: 52, endPoint y: 174, distance: 55.2
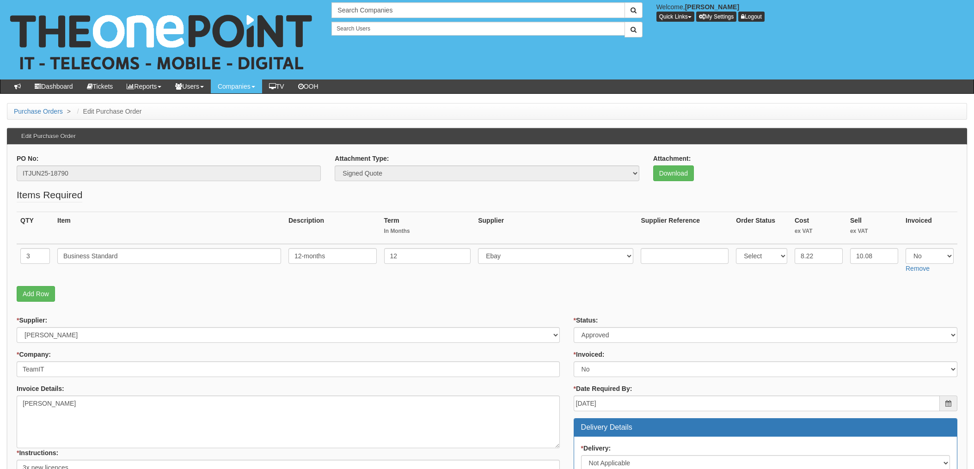
drag, startPoint x: 308, startPoint y: 304, endPoint x: 307, endPoint y: 299, distance: 4.7
click at [308, 304] on fieldset "Items Required QTY Item Description Term In Months Supplier Supplier Reference …" at bounding box center [487, 247] width 940 height 118
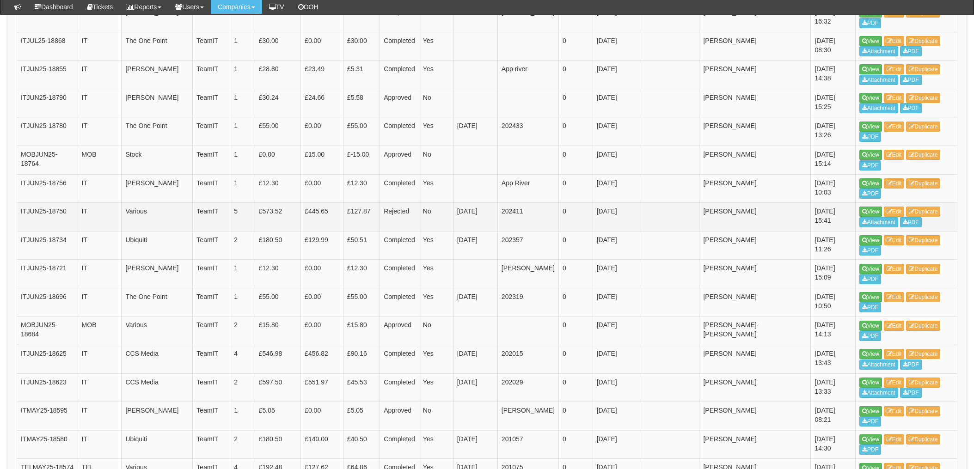
scroll to position [825, 0]
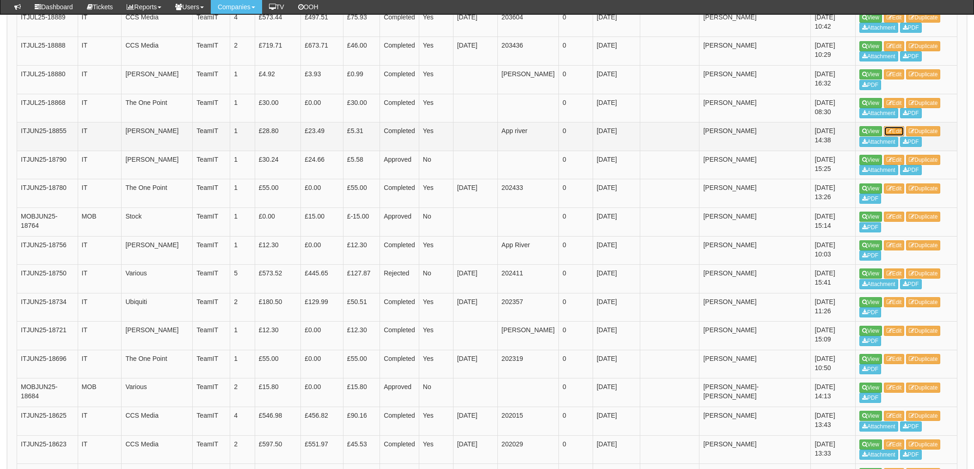
click at [897, 126] on link "Edit" at bounding box center [894, 131] width 21 height 10
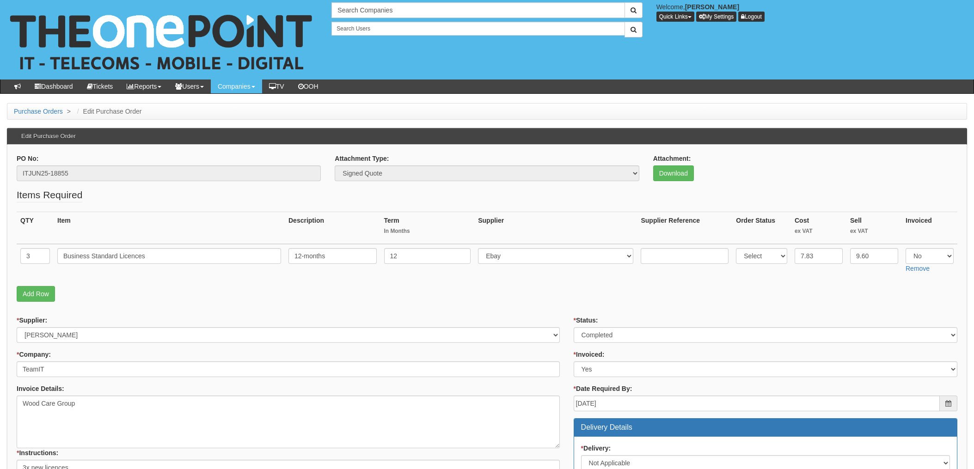
click at [545, 288] on p "Add Row" at bounding box center [487, 294] width 940 height 16
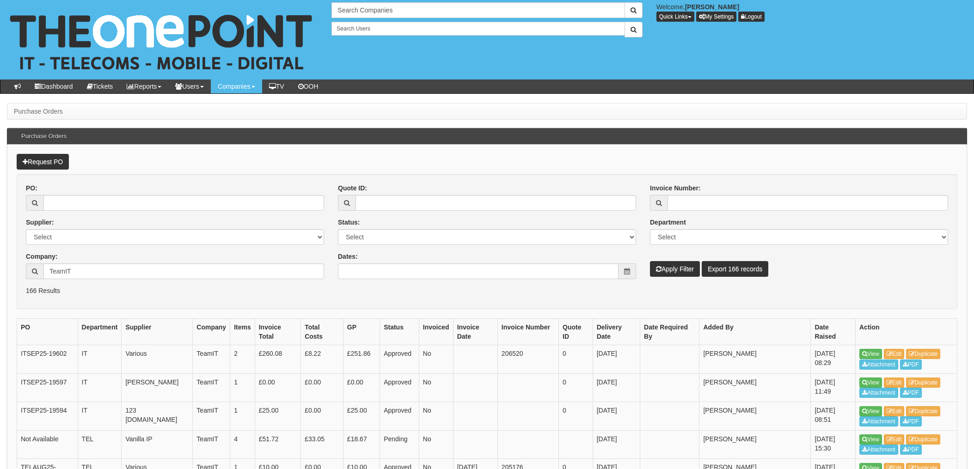
scroll to position [844, 0]
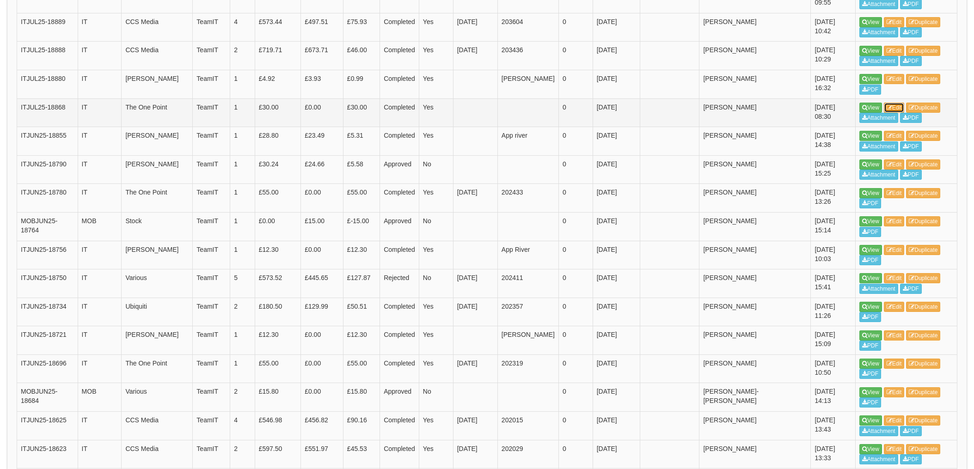
click at [899, 103] on link "Edit" at bounding box center [894, 108] width 21 height 10
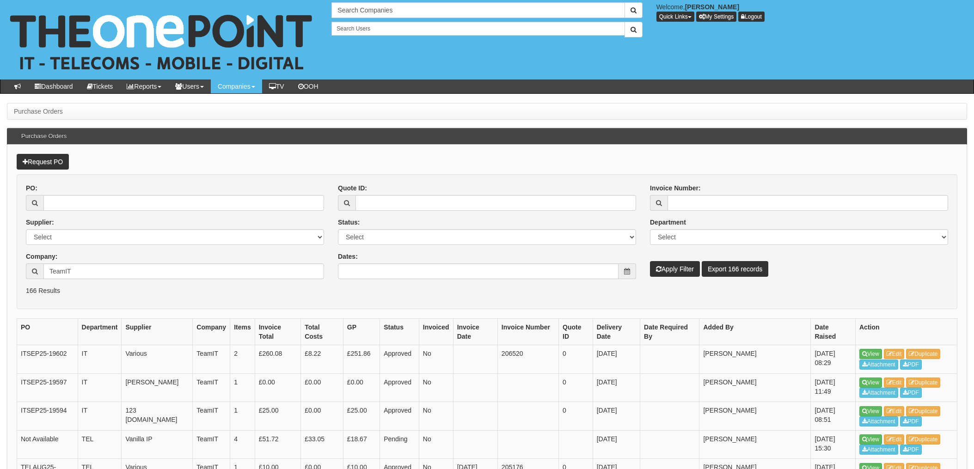
scroll to position [844, 0]
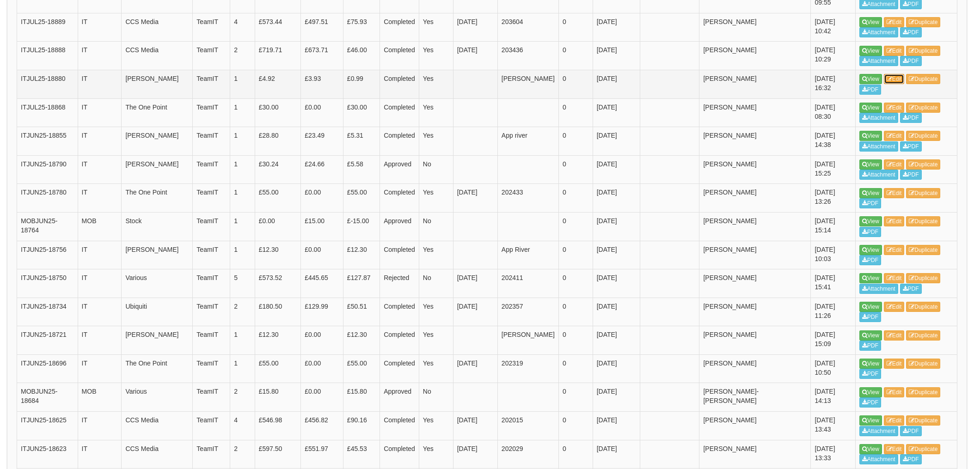
click at [899, 74] on link "Edit" at bounding box center [894, 79] width 21 height 10
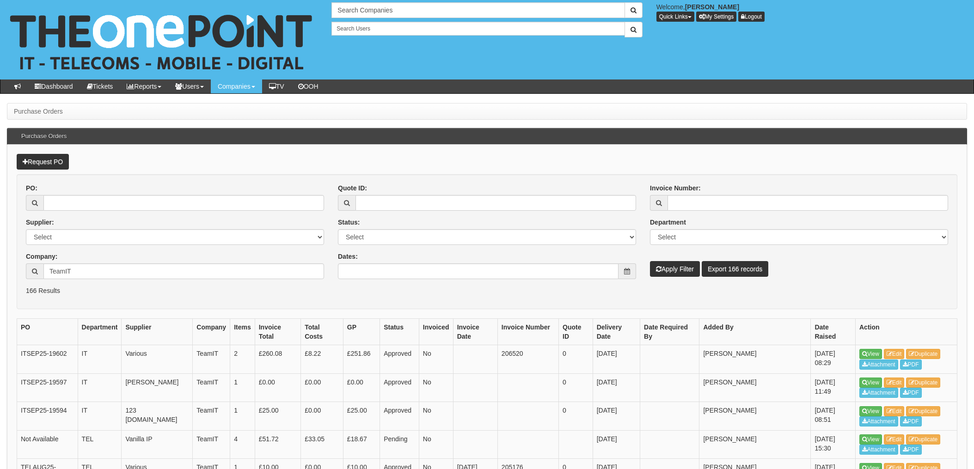
scroll to position [844, 0]
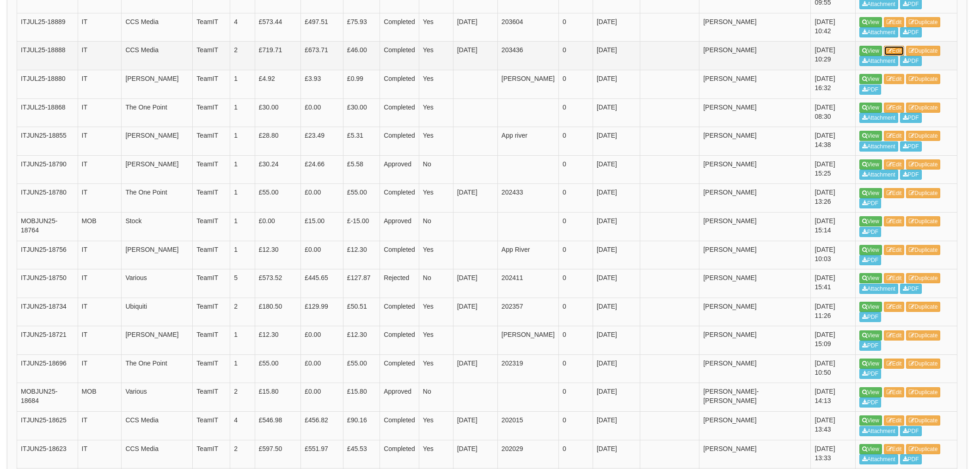
click at [898, 46] on link "Edit" at bounding box center [894, 51] width 21 height 10
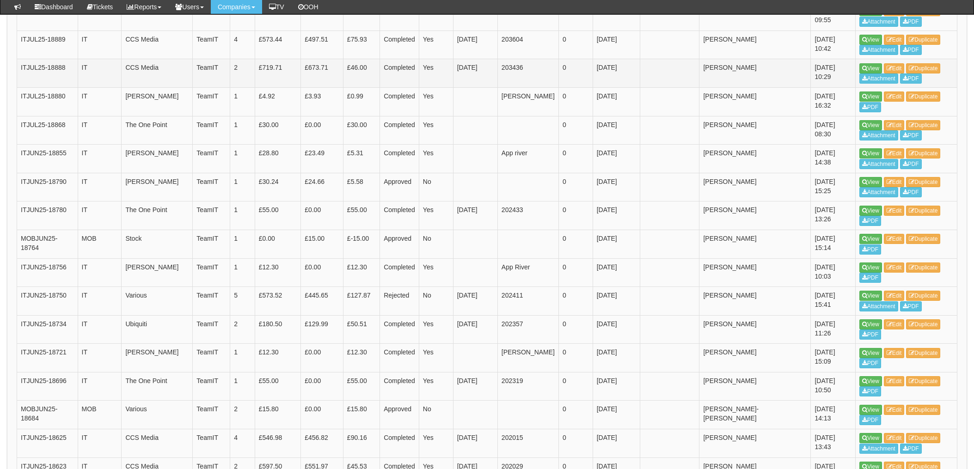
scroll to position [783, 0]
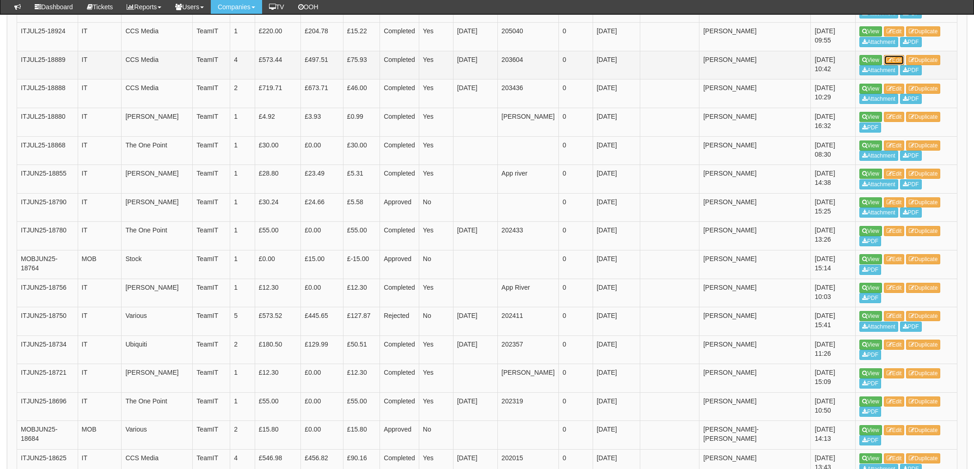
click at [899, 55] on link "Edit" at bounding box center [894, 60] width 21 height 10
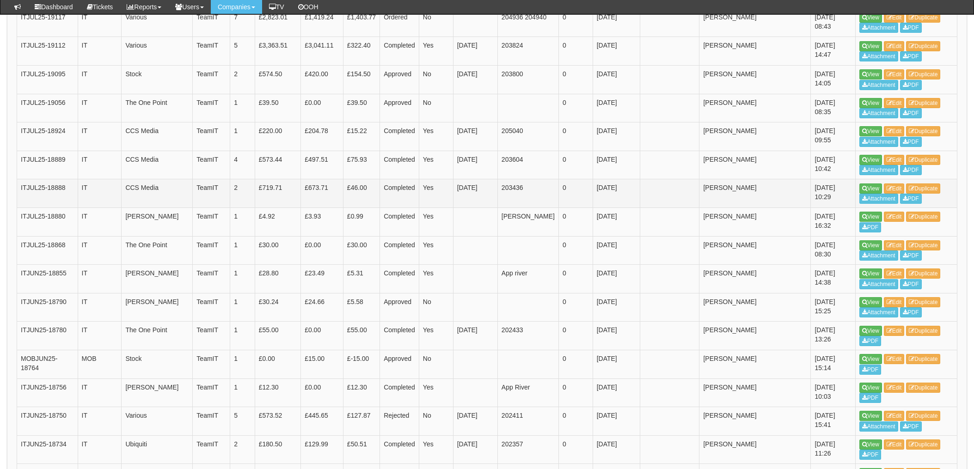
scroll to position [622, 0]
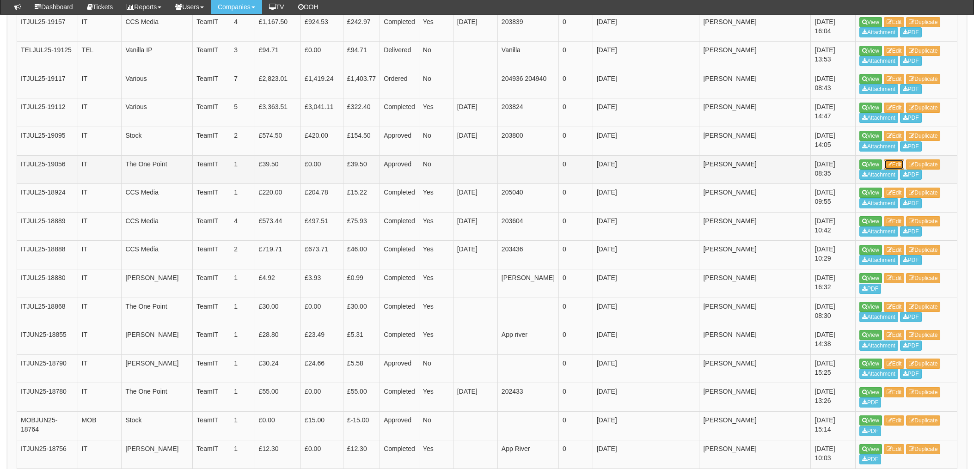
click at [896, 159] on link "Edit" at bounding box center [894, 164] width 21 height 10
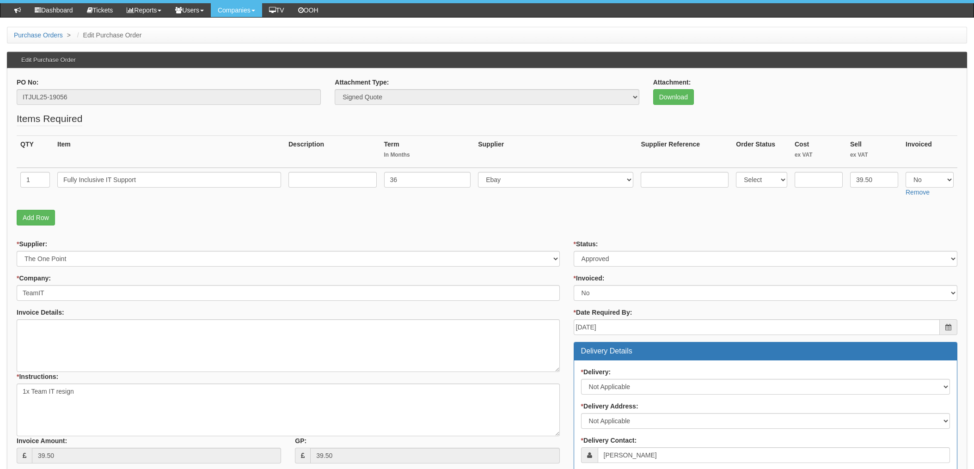
scroll to position [54, 0]
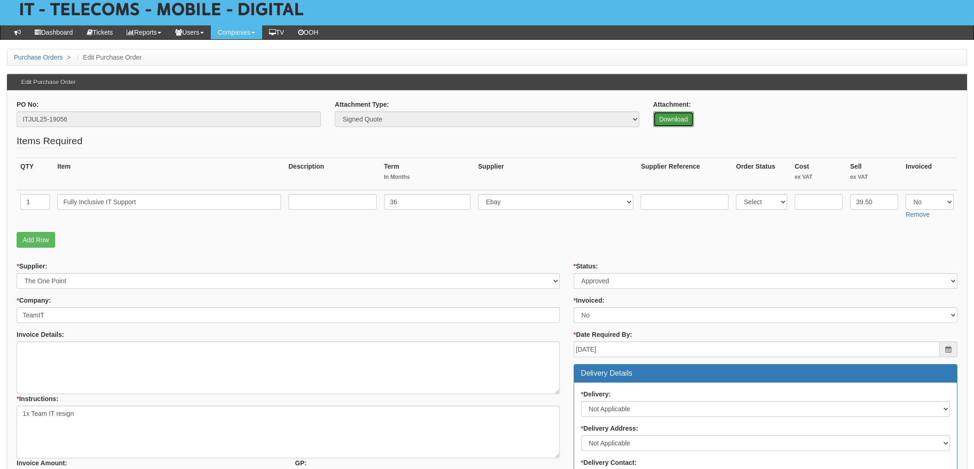
click at [671, 119] on link "Download" at bounding box center [673, 119] width 41 height 16
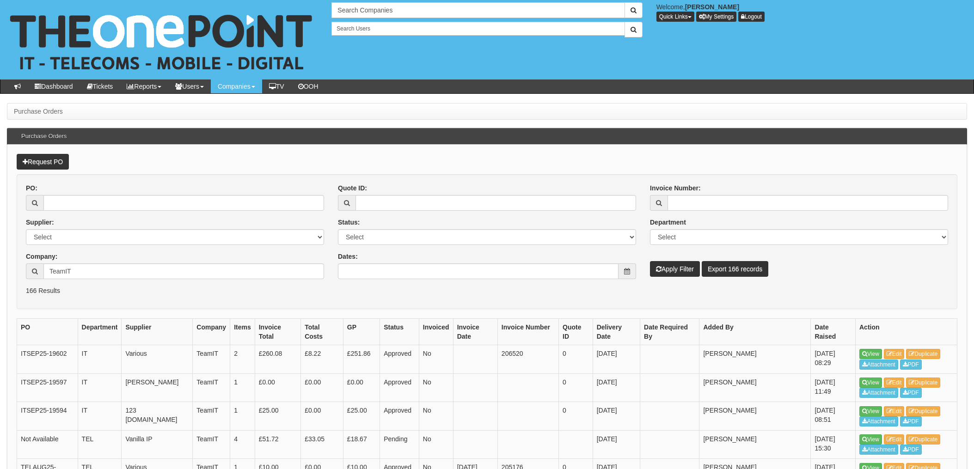
scroll to position [645, 0]
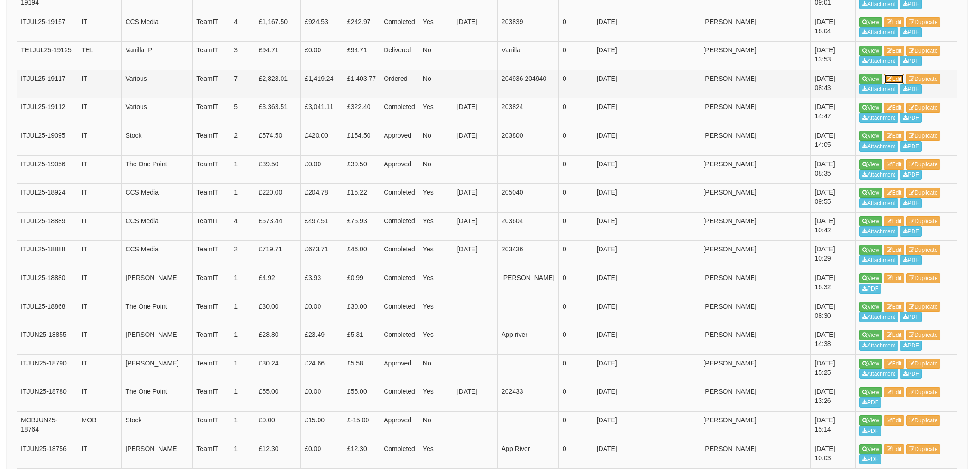
click at [893, 74] on link "Edit" at bounding box center [894, 79] width 21 height 10
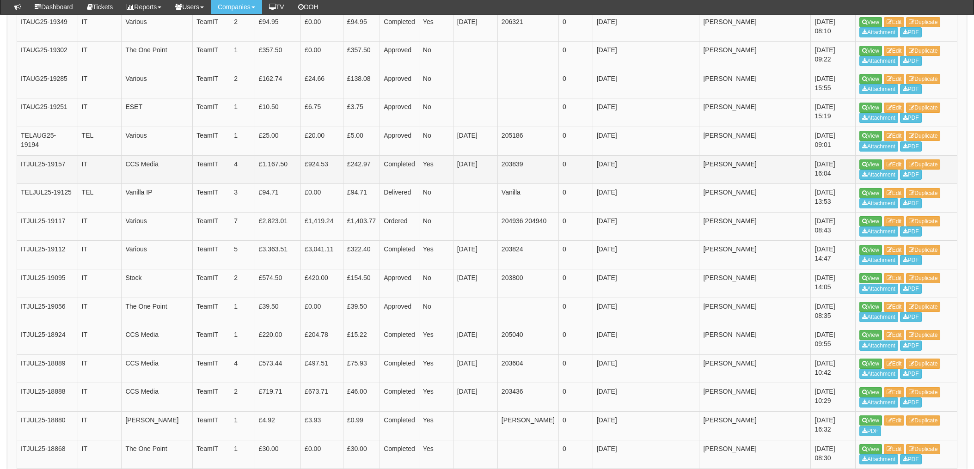
scroll to position [461, 0]
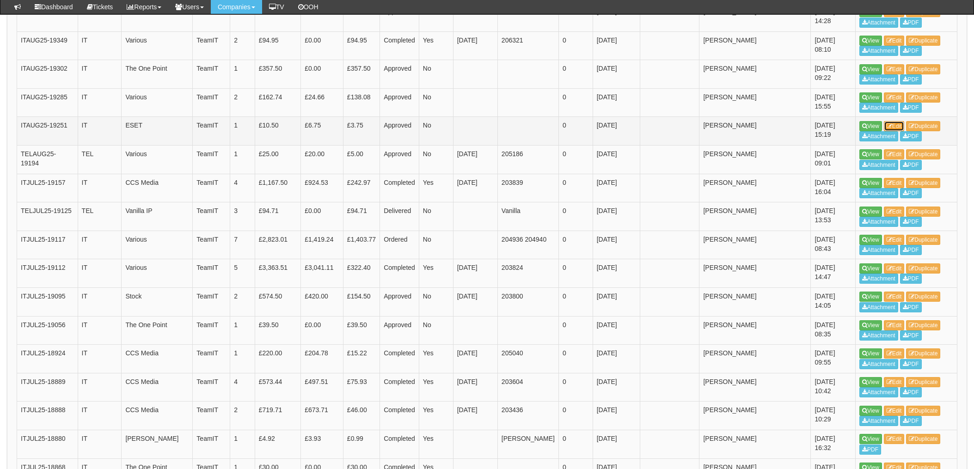
click at [894, 121] on link "Edit" at bounding box center [894, 126] width 21 height 10
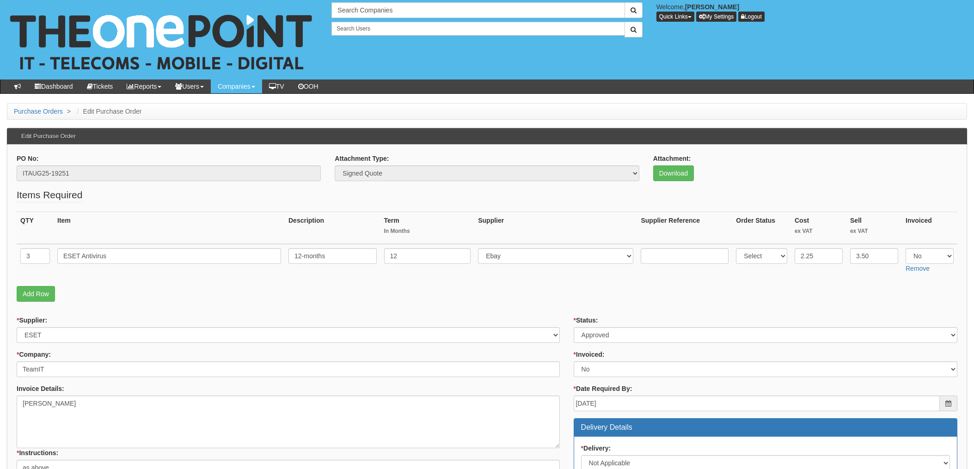
drag, startPoint x: 430, startPoint y: 291, endPoint x: 439, endPoint y: 287, distance: 10.3
click at [430, 291] on p "Add Row" at bounding box center [487, 294] width 940 height 16
click at [676, 176] on link "Download" at bounding box center [673, 173] width 41 height 16
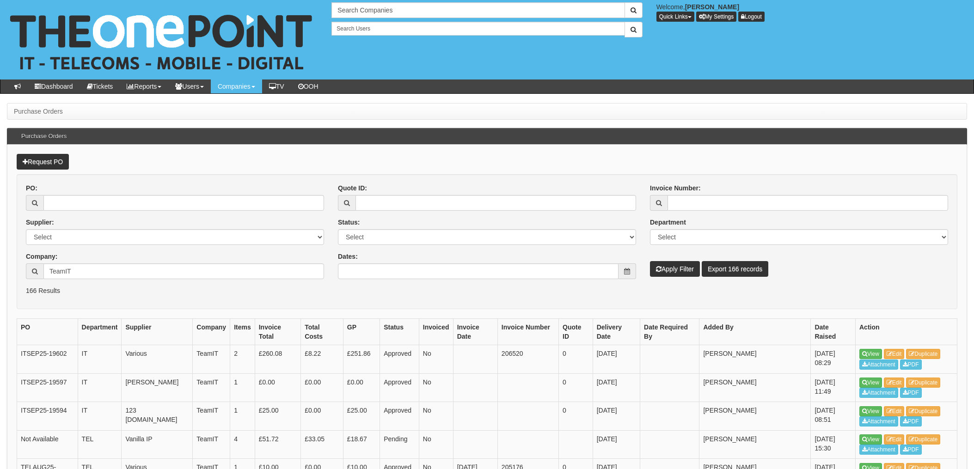
scroll to position [480, 0]
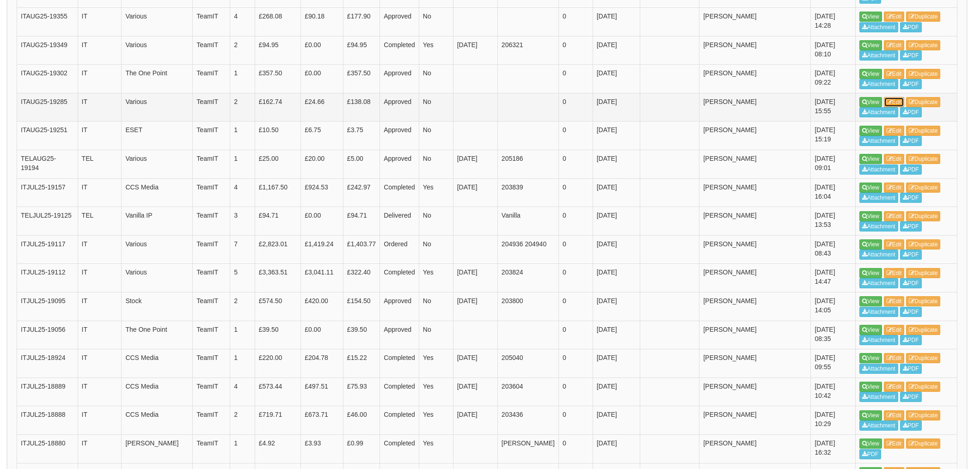
click at [899, 97] on link "Edit" at bounding box center [894, 102] width 21 height 10
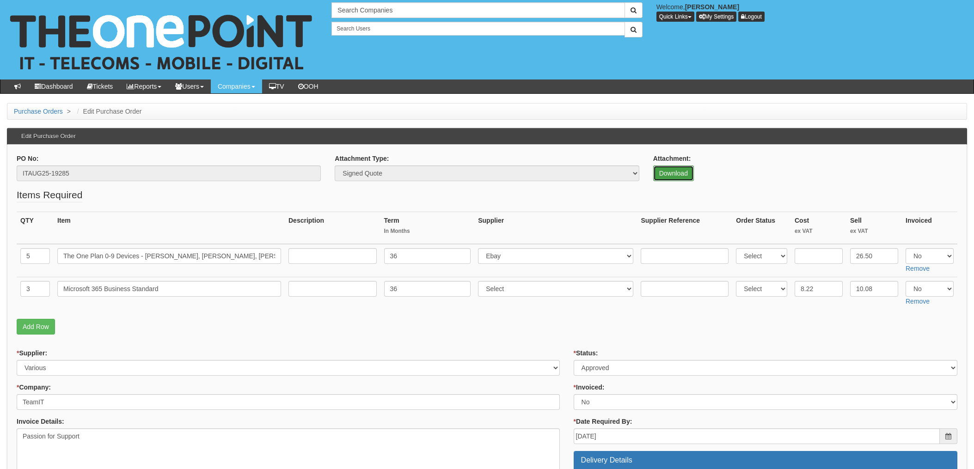
click at [677, 172] on link "Download" at bounding box center [673, 173] width 41 height 16
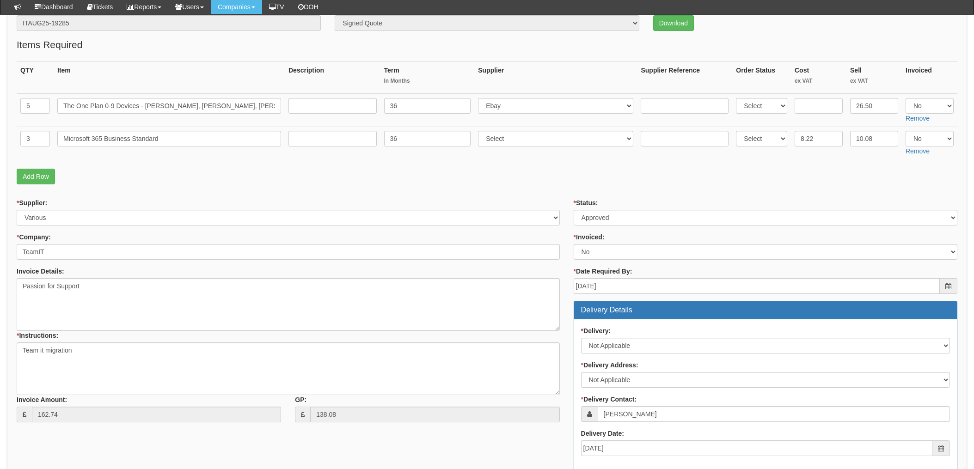
scroll to position [87, 0]
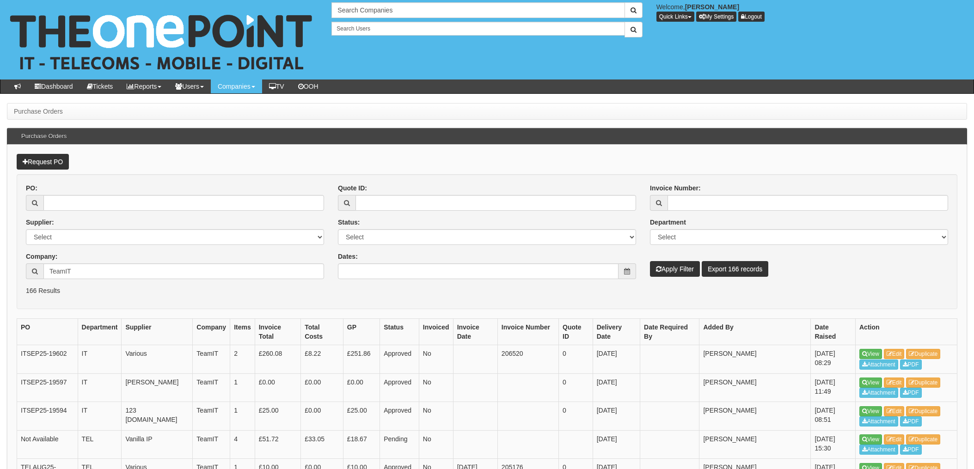
scroll to position [475, 0]
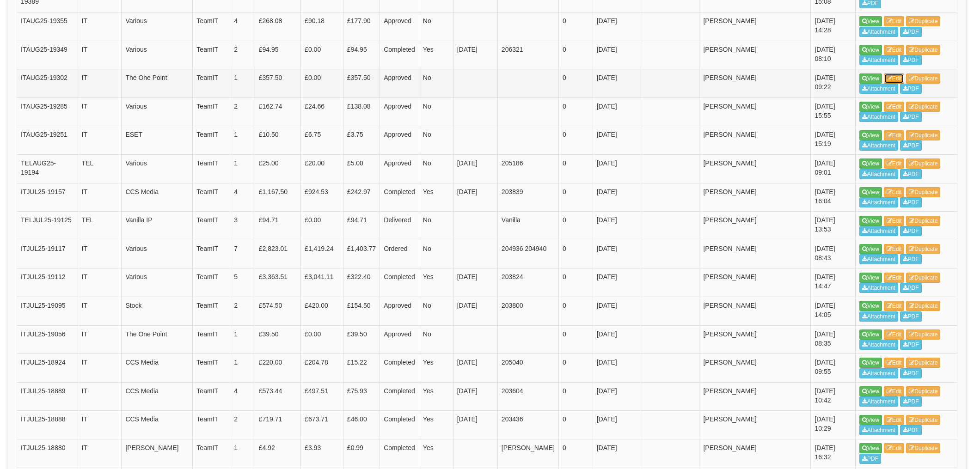
click at [896, 73] on link "Edit" at bounding box center [894, 78] width 21 height 10
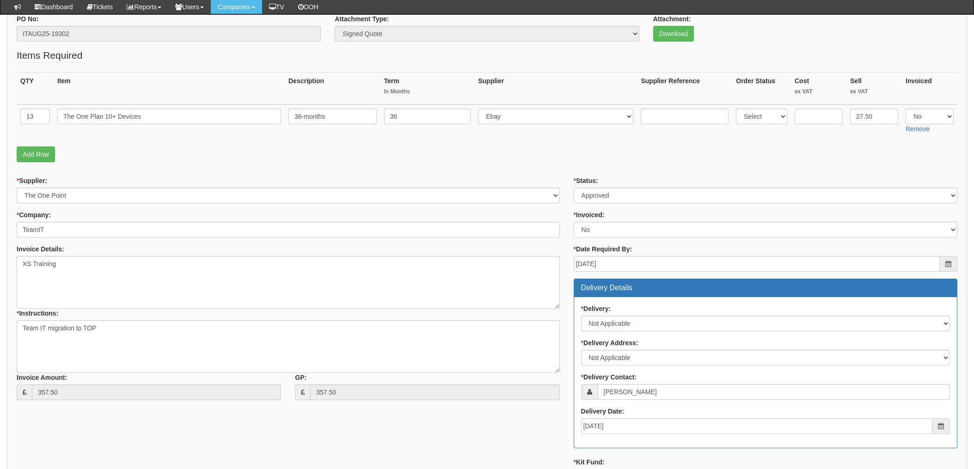
scroll to position [54, 0]
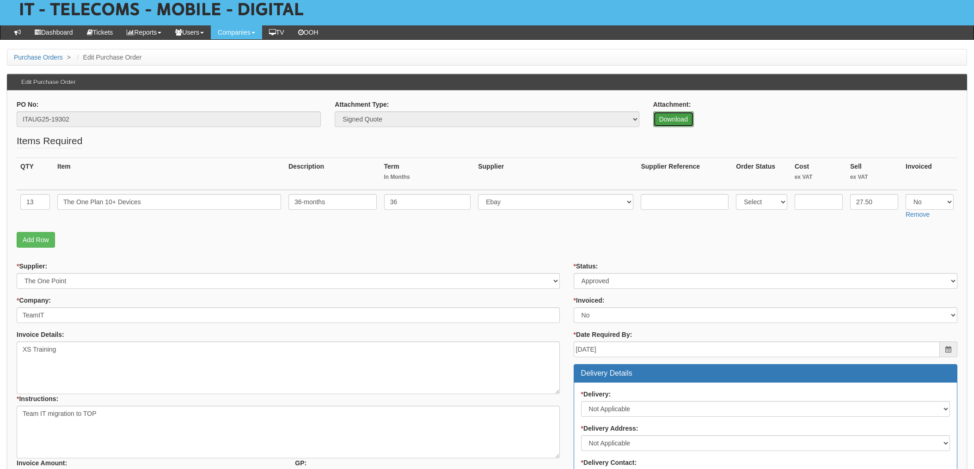
click at [676, 118] on link "Download" at bounding box center [673, 119] width 41 height 16
click at [471, 248] on fieldset "Items Required QTY Item Description Term In Months Supplier Supplier Reference …" at bounding box center [487, 193] width 940 height 118
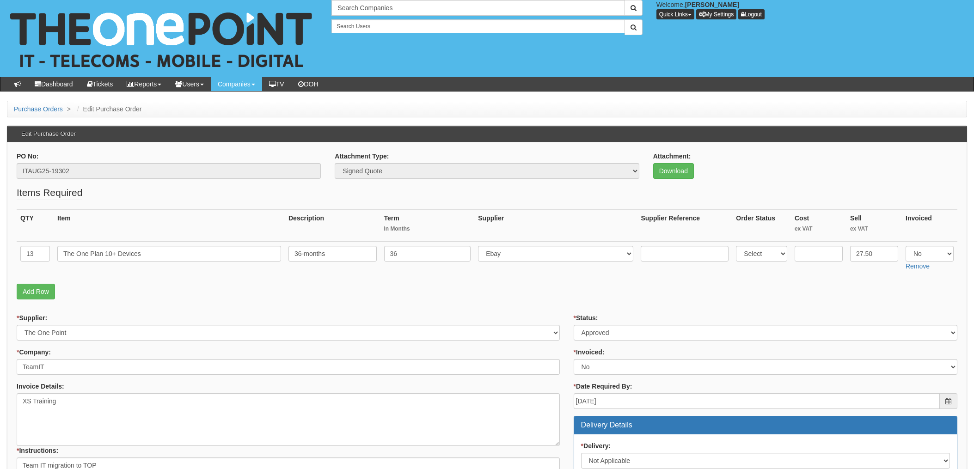
scroll to position [0, 0]
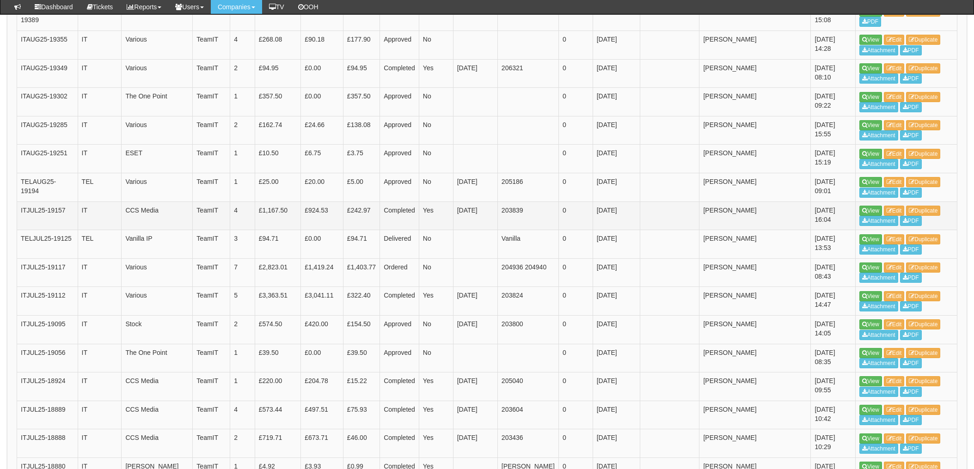
scroll to position [413, 0]
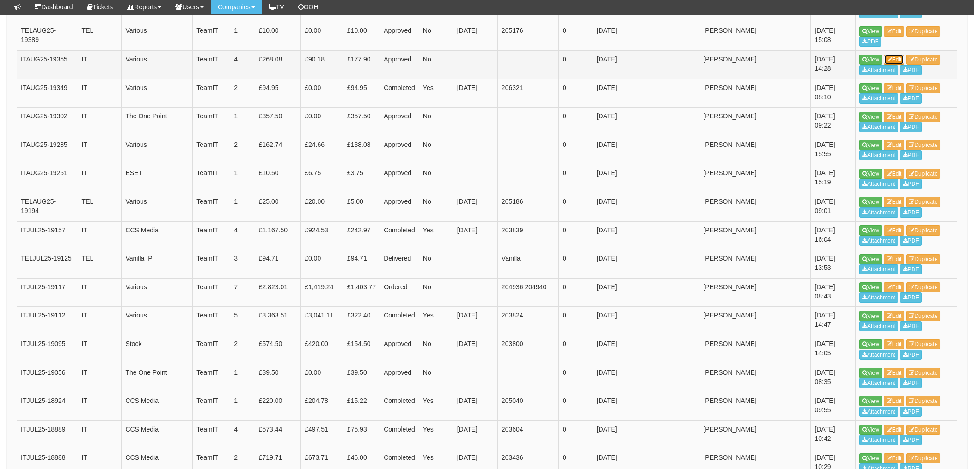
click at [896, 55] on link "Edit" at bounding box center [894, 60] width 21 height 10
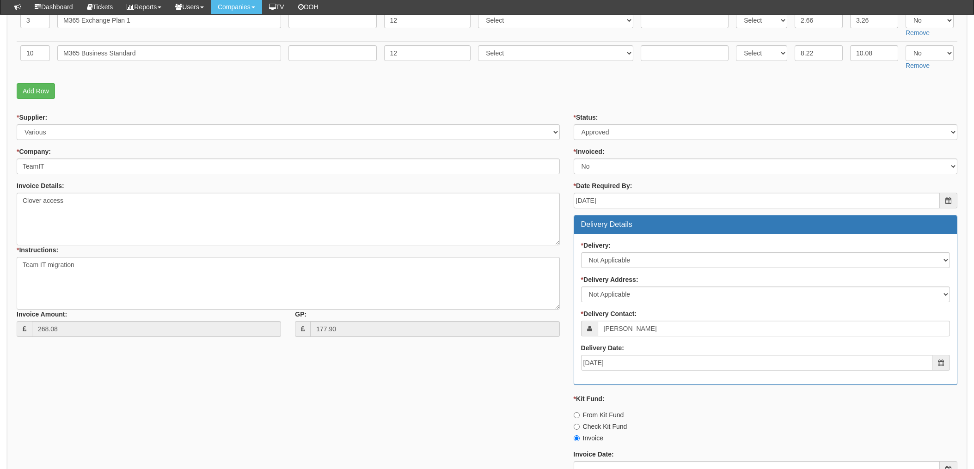
scroll to position [256, 0]
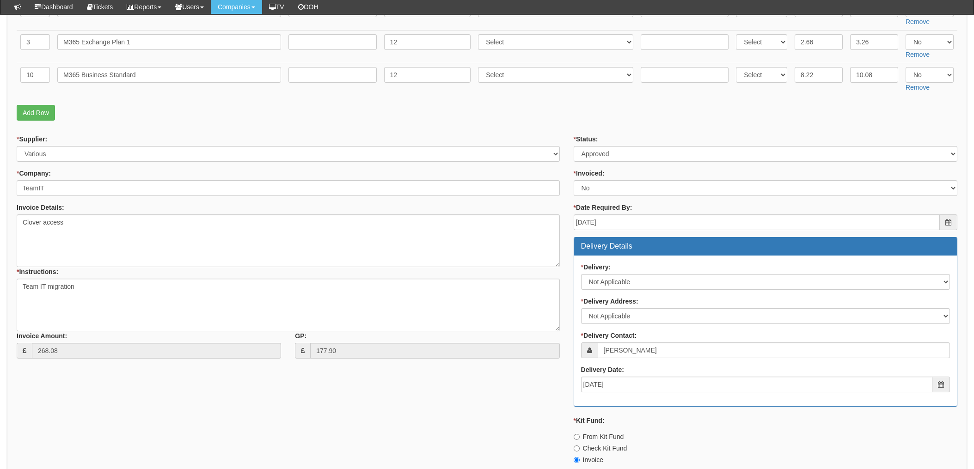
click at [606, 113] on p "Add Row" at bounding box center [487, 113] width 940 height 16
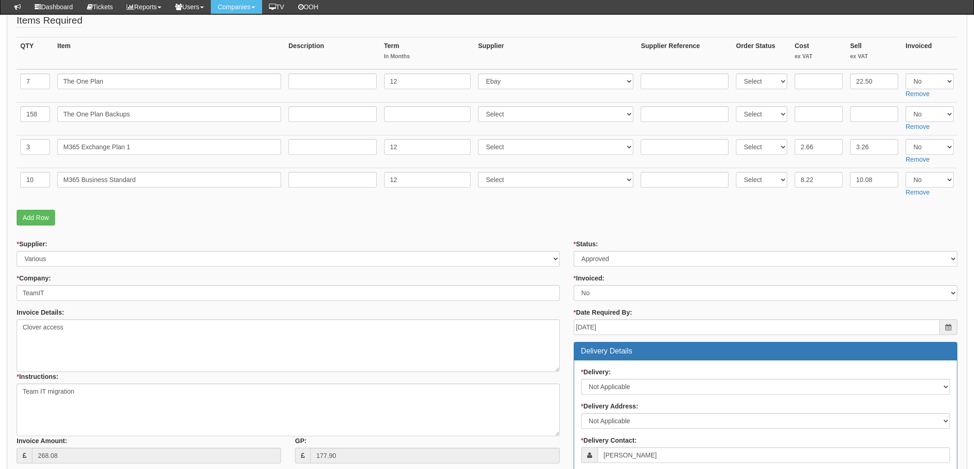
scroll to position [133, 0]
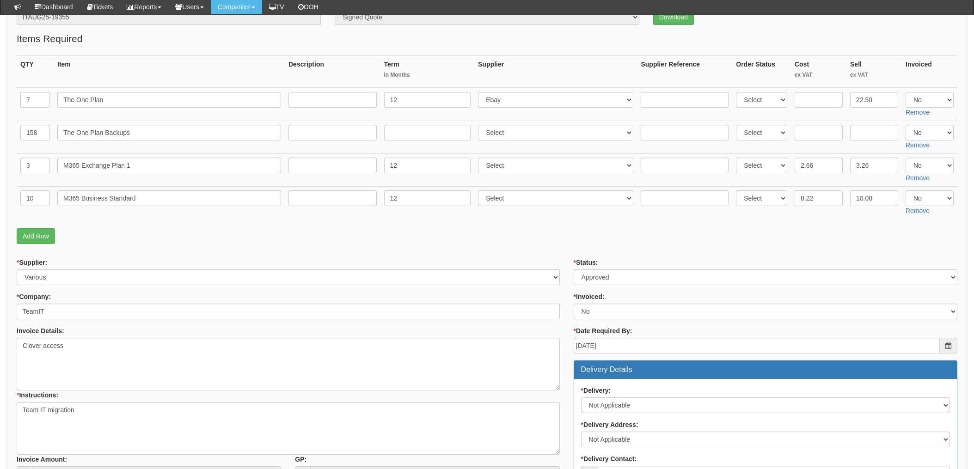
click at [421, 256] on form "PO No: ITAUG25-19355 Attachment Type: Select Signed Quote Auth email if quote u…" at bounding box center [487, 360] width 940 height 725
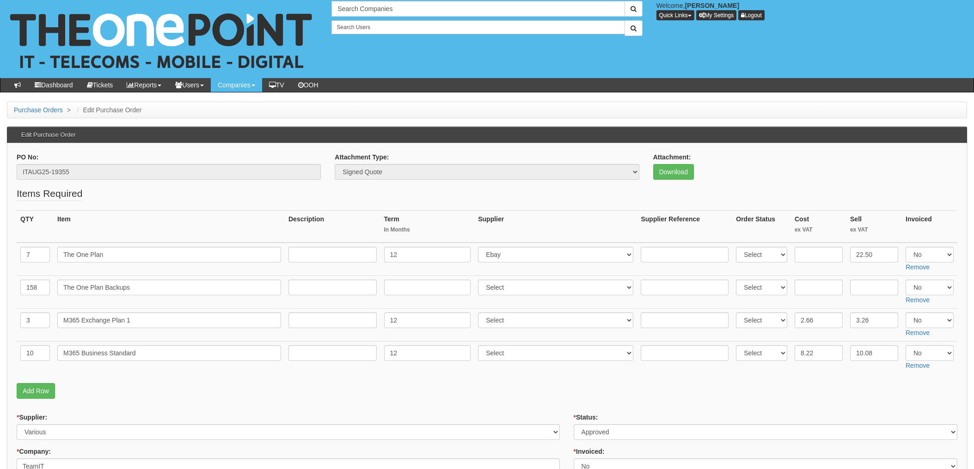
scroll to position [0, 0]
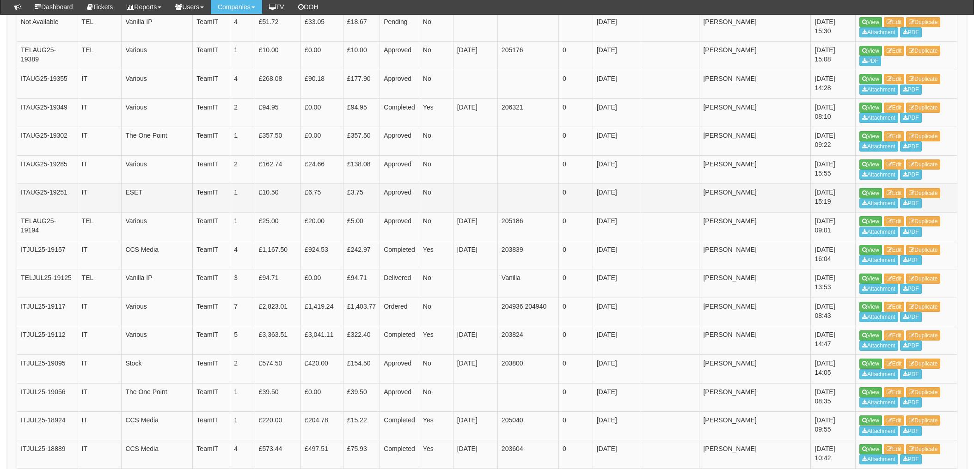
scroll to position [375, 0]
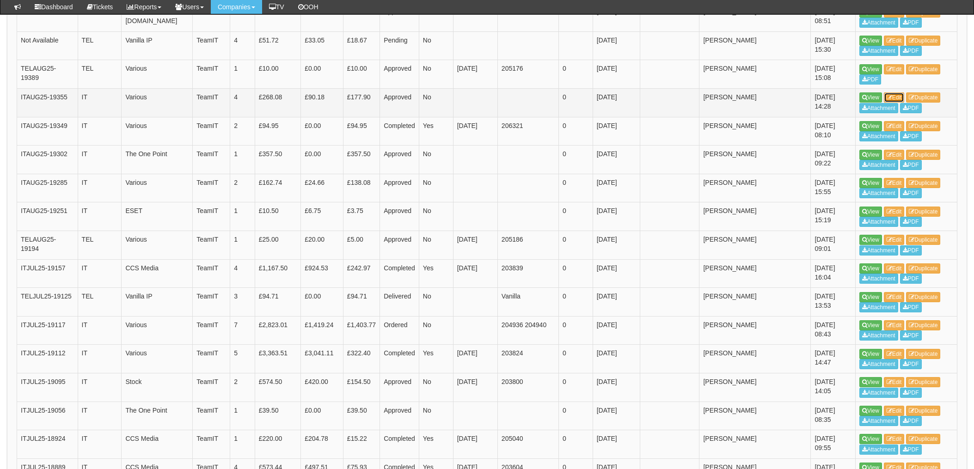
click at [896, 92] on link "Edit" at bounding box center [894, 97] width 21 height 10
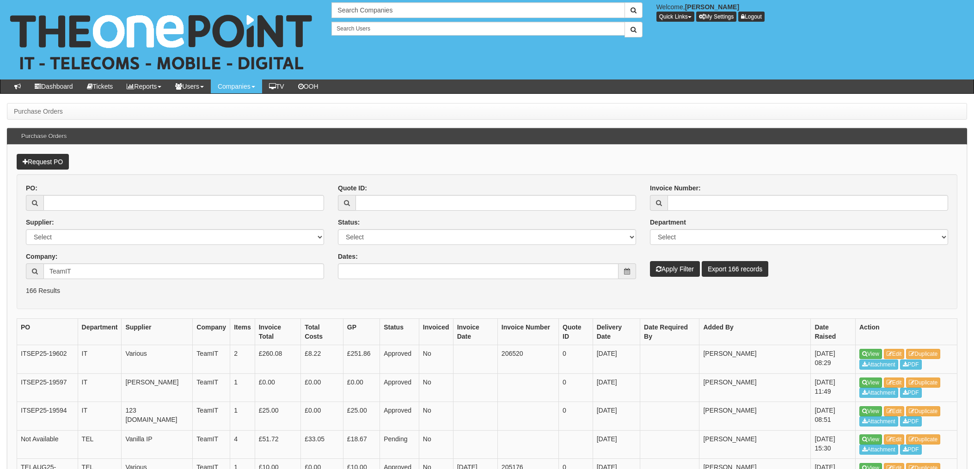
scroll to position [394, 0]
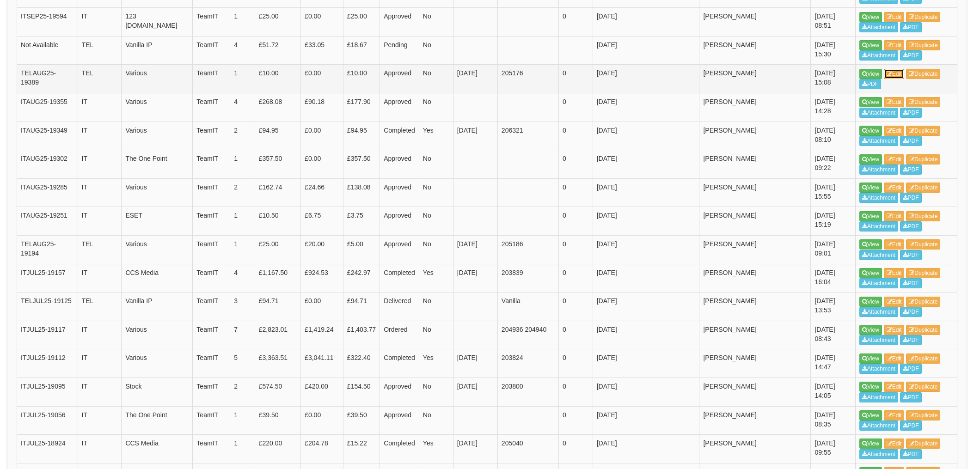
click at [893, 69] on link "Edit" at bounding box center [894, 74] width 21 height 10
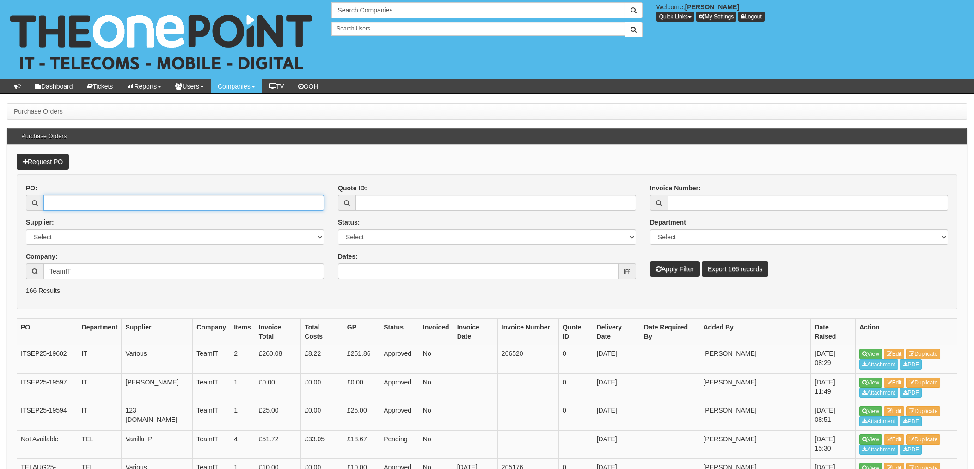
click at [78, 205] on input "PO:" at bounding box center [183, 203] width 281 height 16
drag, startPoint x: 16, startPoint y: 288, endPoint x: 27, endPoint y: 283, distance: 12.0
click at [74, 273] on input "TeamIT" at bounding box center [183, 271] width 281 height 16
drag, startPoint x: 87, startPoint y: 270, endPoint x: 0, endPoint y: 265, distance: 87.5
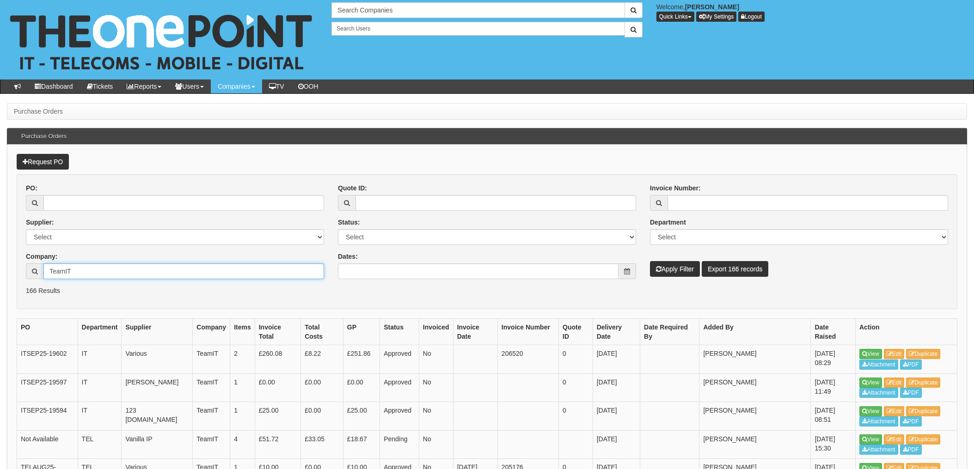
click at [83, 198] on input "PO:" at bounding box center [183, 203] width 281 height 16
type input "18710"
click at [650, 261] on button "Apply Filter" at bounding box center [675, 269] width 50 height 16
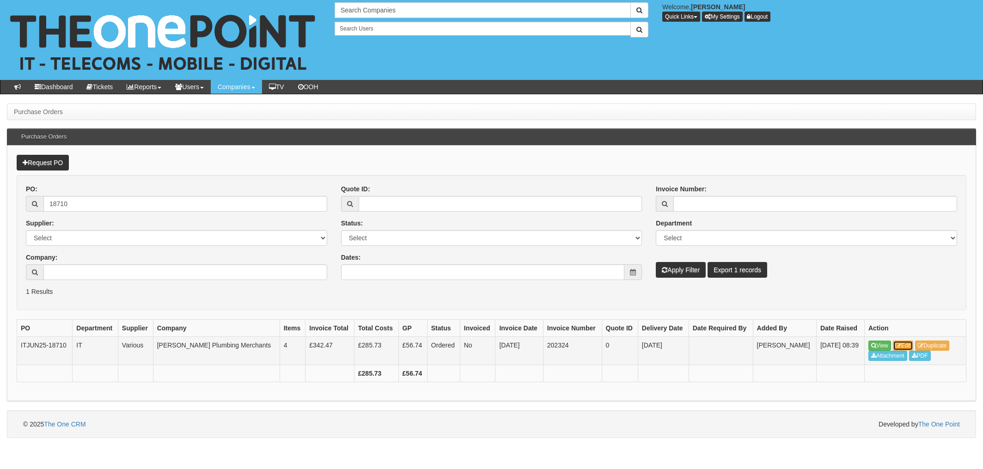
click at [908, 345] on link "Edit" at bounding box center [903, 346] width 21 height 10
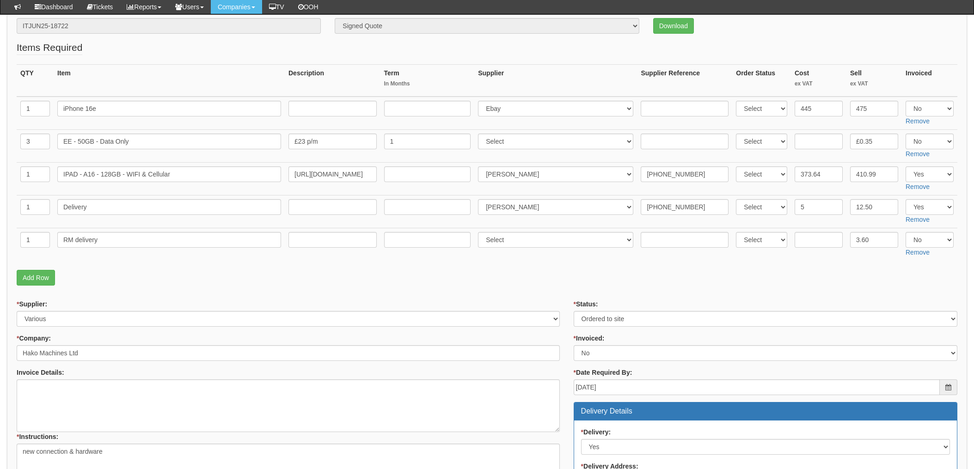
scroll to position [62, 0]
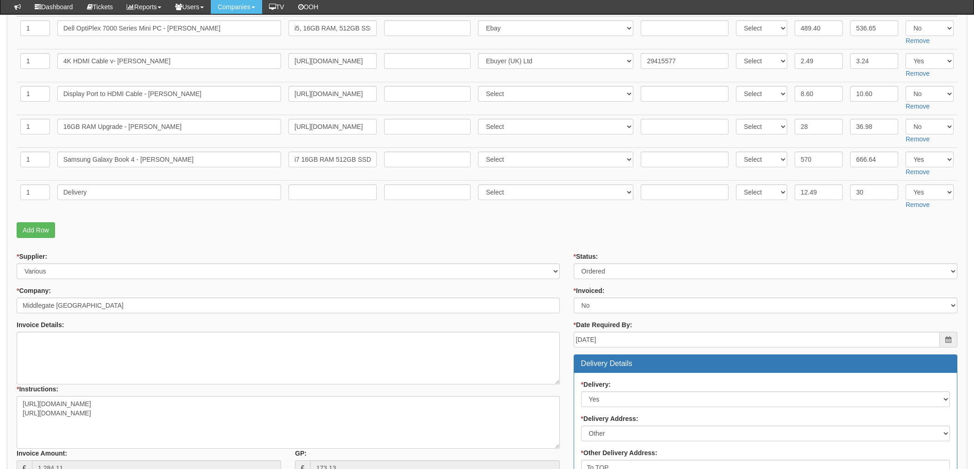
scroll to position [143, 0]
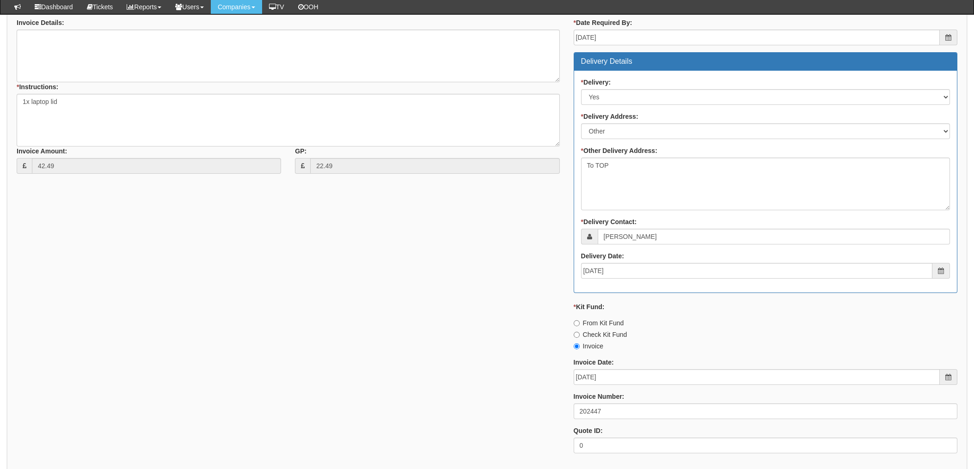
scroll to position [220, 0]
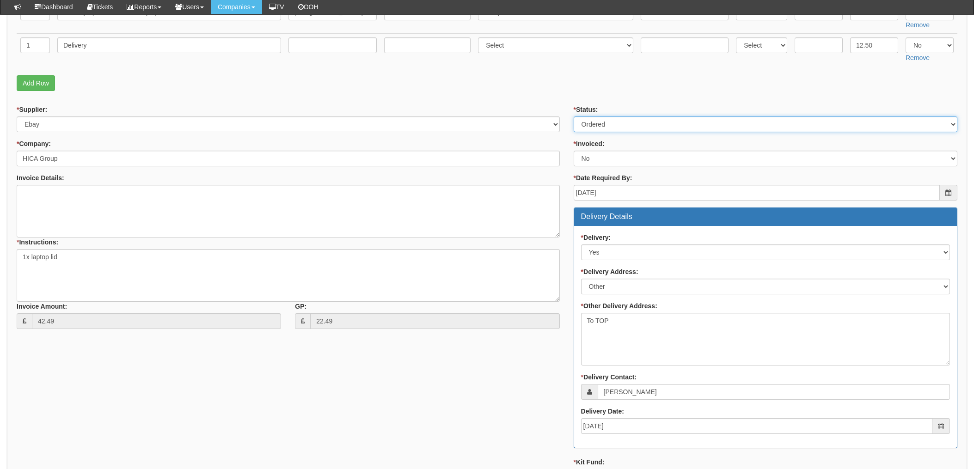
click at [632, 118] on select "Select Approved Completed Delivered Invoiced Ordered Ordered to site Part Order…" at bounding box center [765, 124] width 384 height 16
select select "4"
click at [573, 116] on select "Select Approved Completed Delivered Invoiced Ordered Ordered to site Part Order…" at bounding box center [765, 124] width 384 height 16
click at [607, 163] on select "Select Yes No N/A STB (part of order)" at bounding box center [765, 159] width 384 height 16
select select "1"
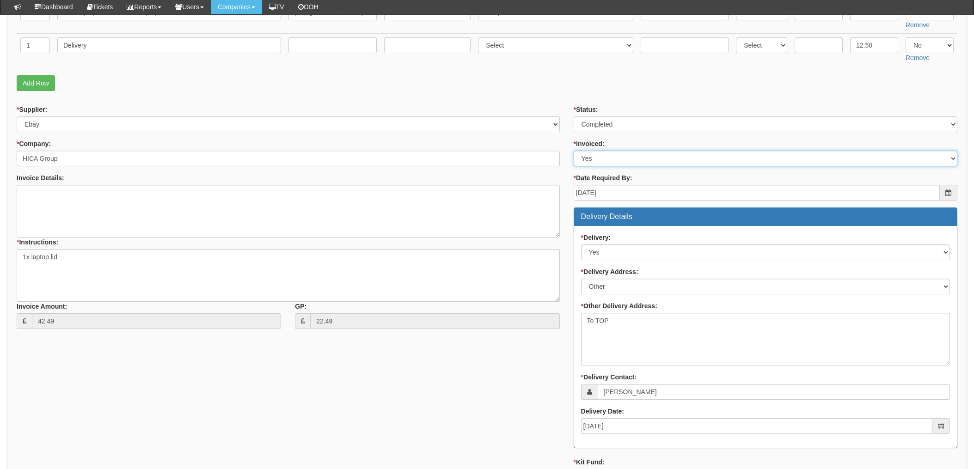
click at [573, 151] on select "Select Yes No N/A STB (part of order)" at bounding box center [765, 159] width 384 height 16
click at [561, 151] on div "* Supplier: Select 123 REG.co.uk 1Password 3 4Gon AA Jones Electric Ltd Abzorb …" at bounding box center [288, 220] width 557 height 231
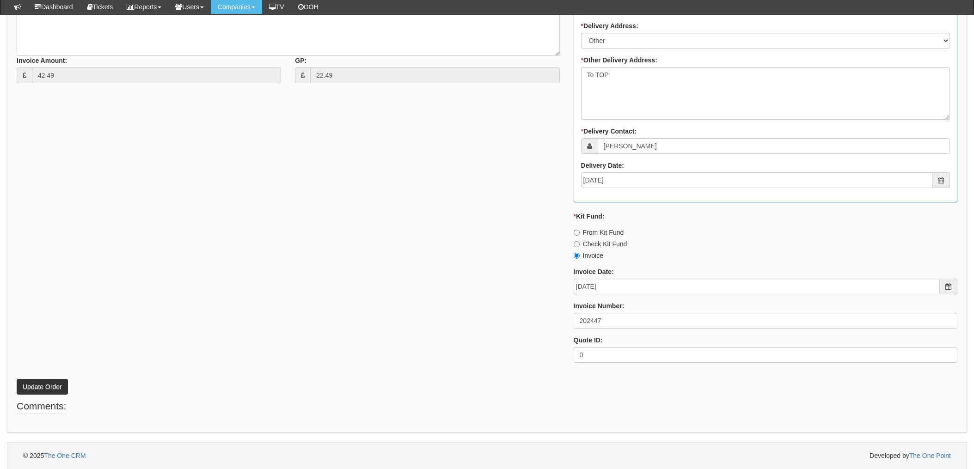
scroll to position [466, 0]
click at [39, 378] on p "Update Order" at bounding box center [487, 381] width 940 height 25
click at [39, 378] on button "Update Order" at bounding box center [42, 386] width 51 height 16
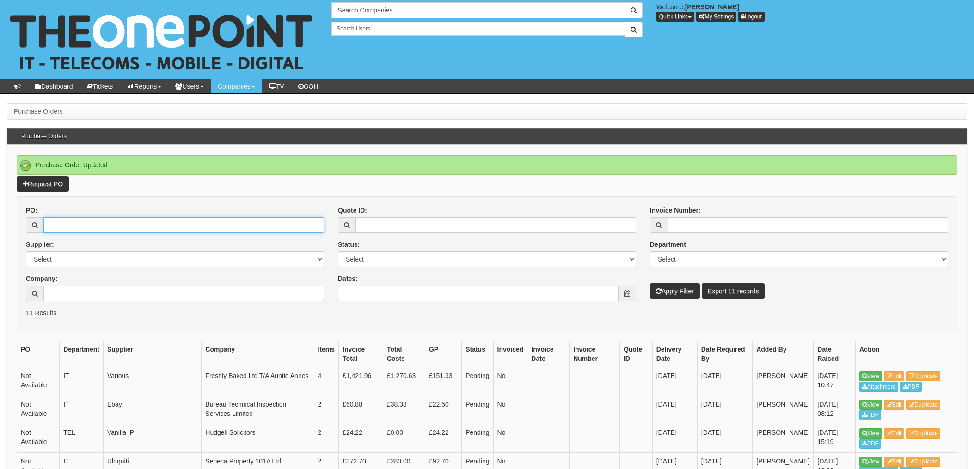
click at [124, 224] on input "PO:" at bounding box center [183, 225] width 281 height 16
type input "18807"
click at [650, 283] on button "Apply Filter" at bounding box center [675, 291] width 50 height 16
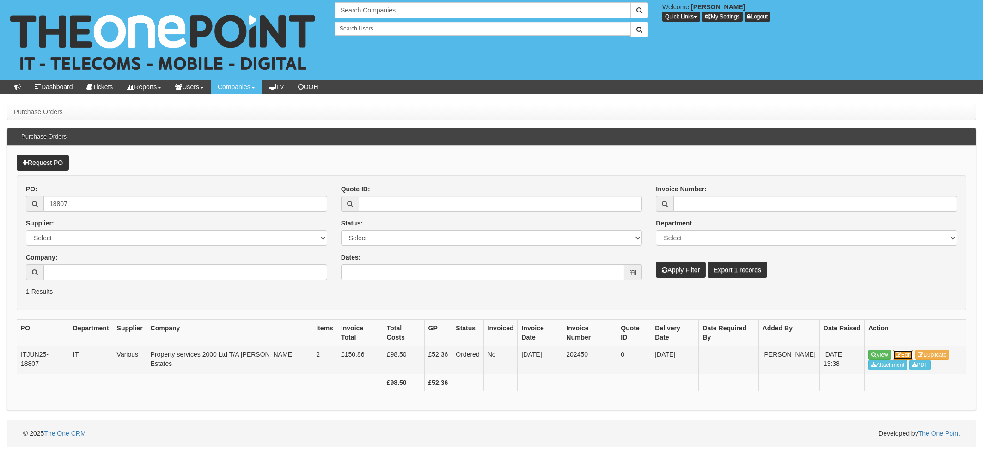
click at [910, 356] on link "Edit" at bounding box center [903, 355] width 21 height 10
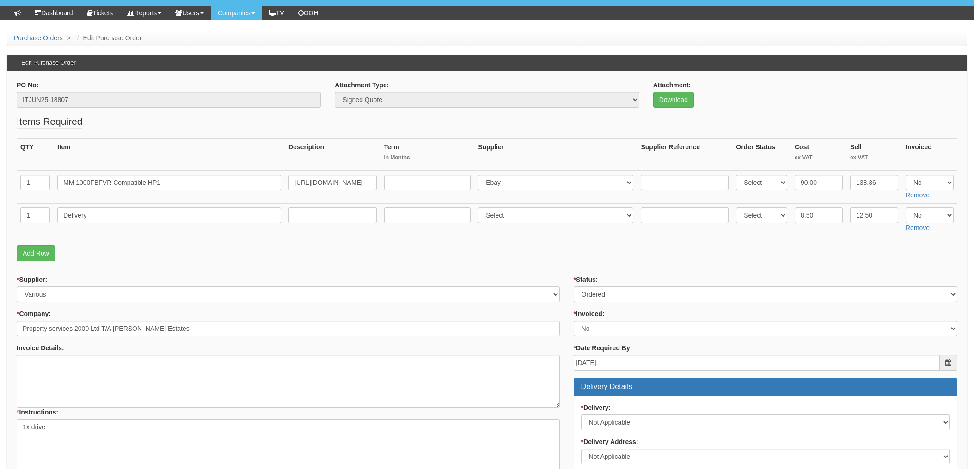
scroll to position [61, 0]
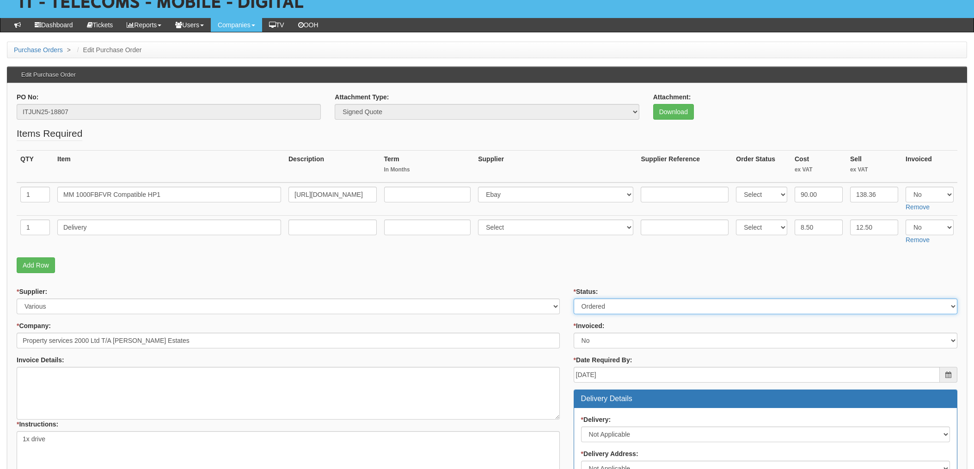
click at [606, 311] on select "Select Approved Completed Delivered Invoiced Ordered Ordered to site Part Order…" at bounding box center [765, 307] width 384 height 16
select select "4"
click at [573, 299] on select "Select Approved Completed Delivered Invoiced Ordered Ordered to site Part Order…" at bounding box center [765, 307] width 384 height 16
click at [604, 334] on select "Select Yes No N/A STB (part of order)" at bounding box center [765, 341] width 384 height 16
select select "1"
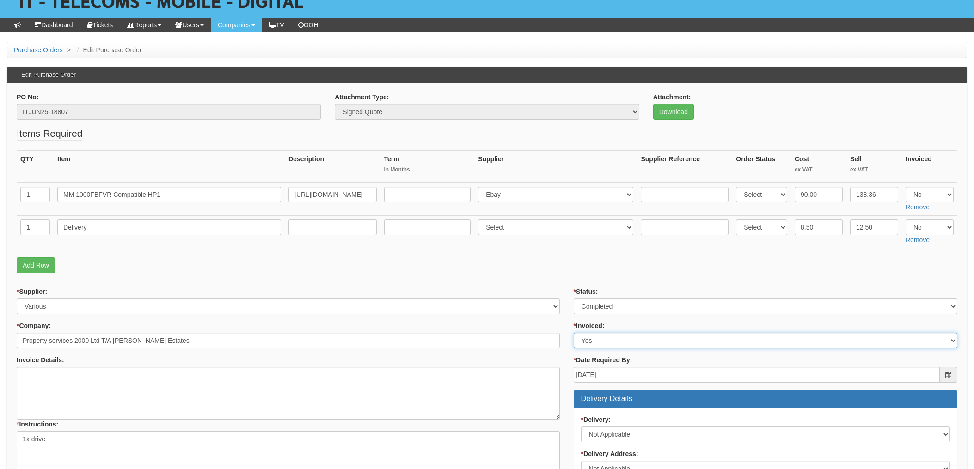
click at [573, 333] on select "Select Yes No N/A STB (part of order)" at bounding box center [765, 341] width 384 height 16
click at [556, 278] on form "PO No: ITJUN25-18807 Attachment Type: Select Signed Quote Auth email if quote u…" at bounding box center [487, 421] width 940 height 659
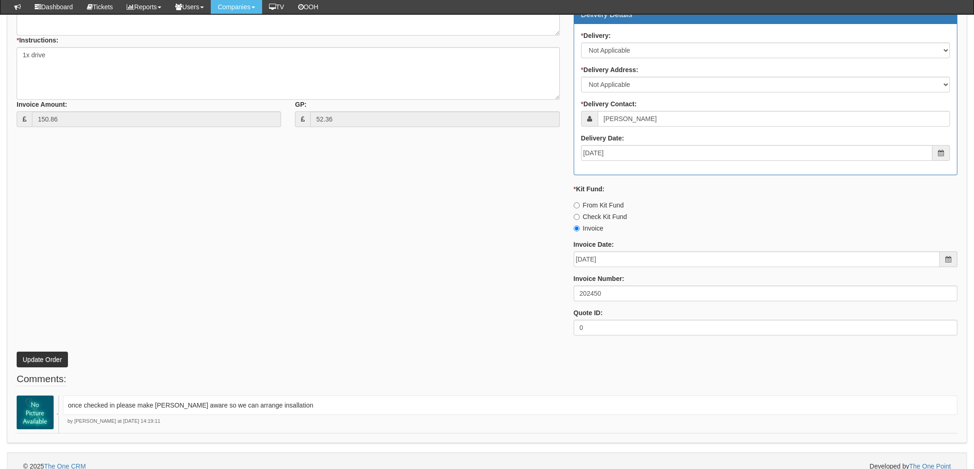
scroll to position [431, 0]
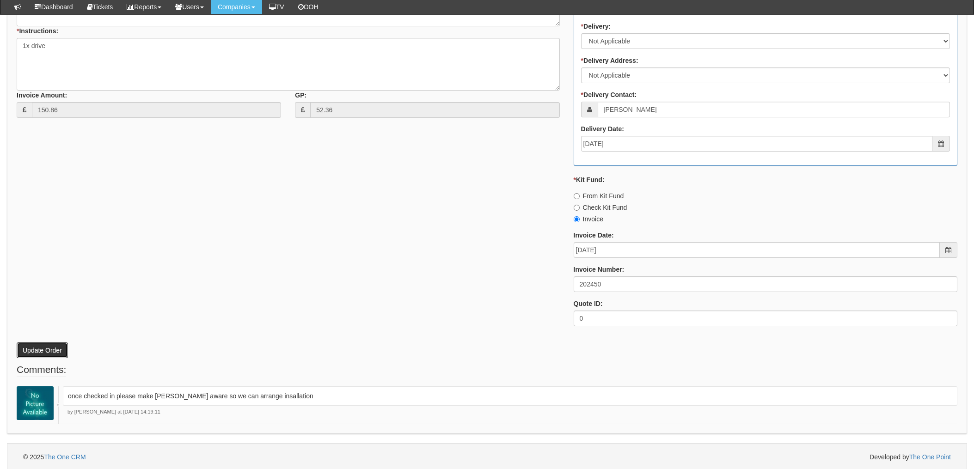
click at [38, 350] on button "Update Order" at bounding box center [42, 350] width 51 height 16
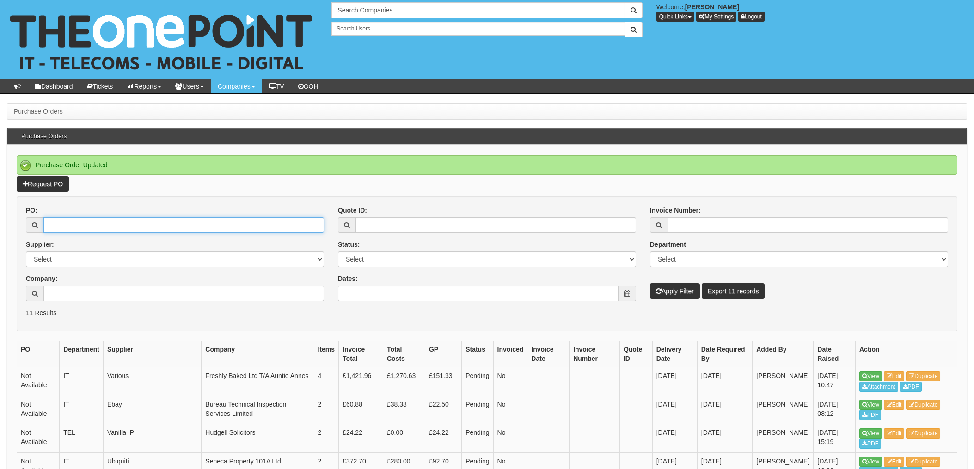
click at [139, 220] on input "PO:" at bounding box center [183, 225] width 281 height 16
type input "18823"
click at [650, 283] on button "Apply Filter" at bounding box center [675, 291] width 50 height 16
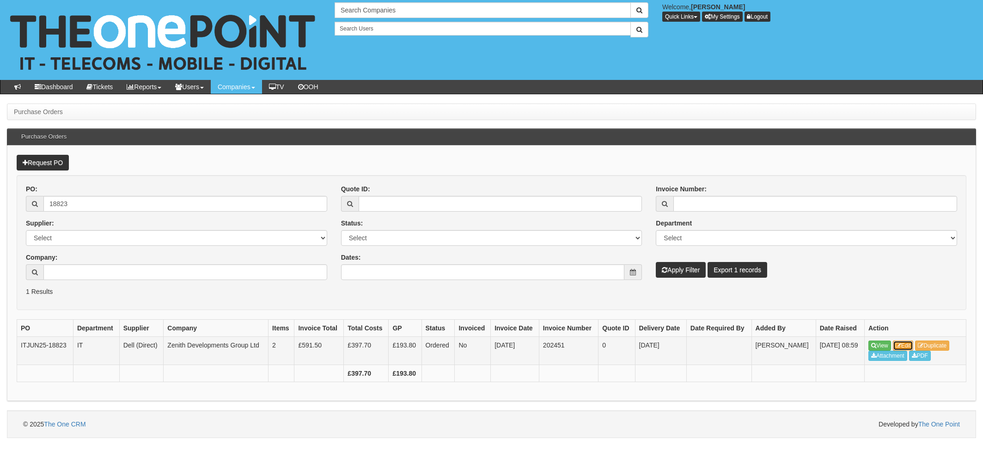
click at [903, 346] on link "Edit" at bounding box center [903, 346] width 21 height 10
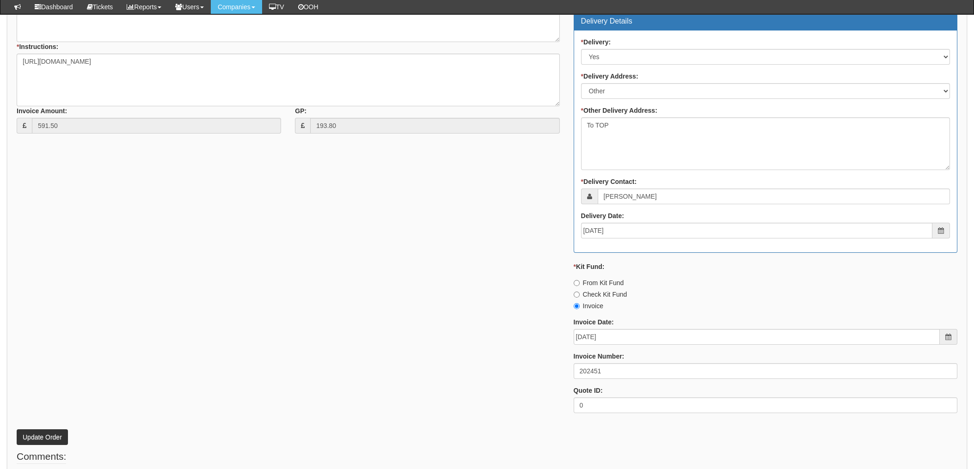
scroll to position [466, 0]
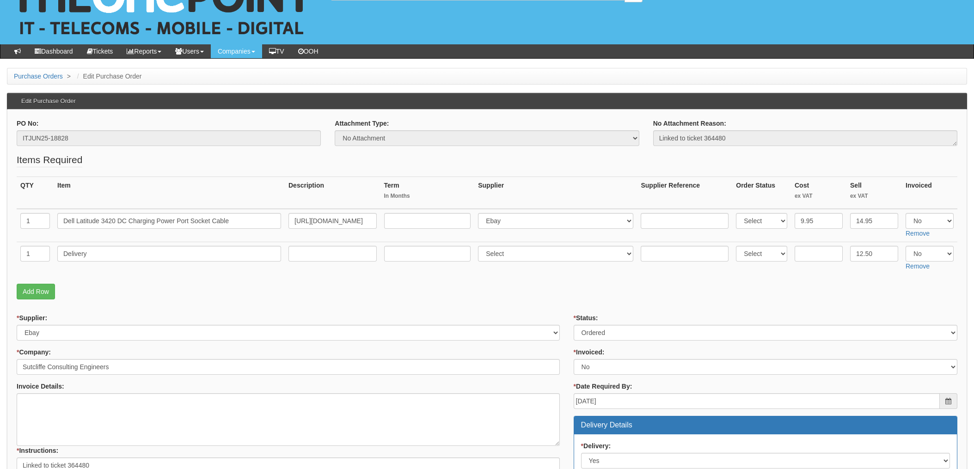
scroll to position [35, 0]
click at [603, 336] on select "Select Approved Completed Delivered Invoiced Ordered Ordered to site Part Order…" at bounding box center [765, 333] width 384 height 16
select select "4"
click at [573, 325] on select "Select Approved Completed Delivered Invoiced Ordered Ordered to site Part Order…" at bounding box center [765, 333] width 384 height 16
click at [602, 365] on select "Select Yes No N/A STB (part of order)" at bounding box center [765, 368] width 384 height 16
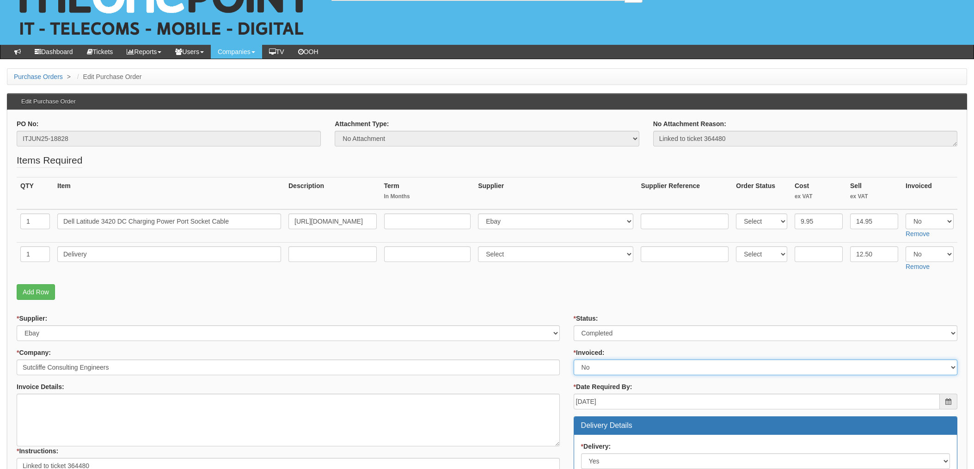
select select "1"
click at [573, 360] on select "Select Yes No N/A STB (part of order)" at bounding box center [765, 368] width 384 height 16
click at [550, 299] on p "Add Row" at bounding box center [487, 292] width 940 height 16
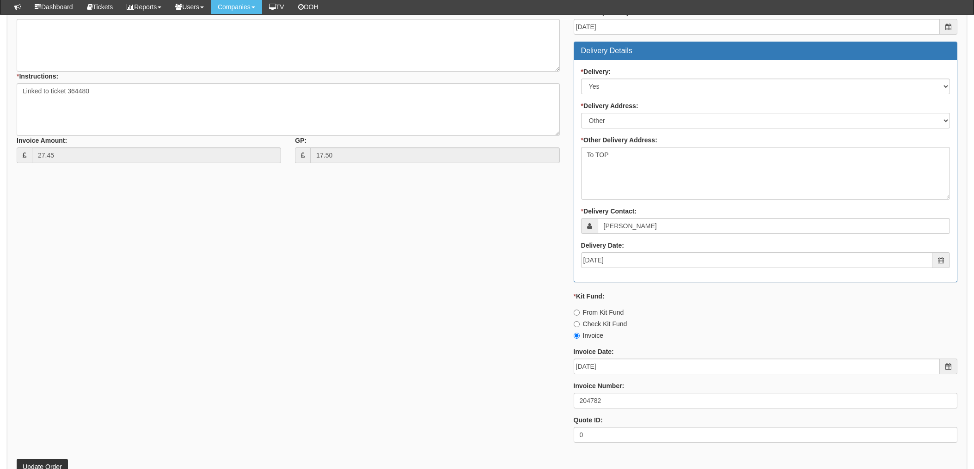
scroll to position [466, 0]
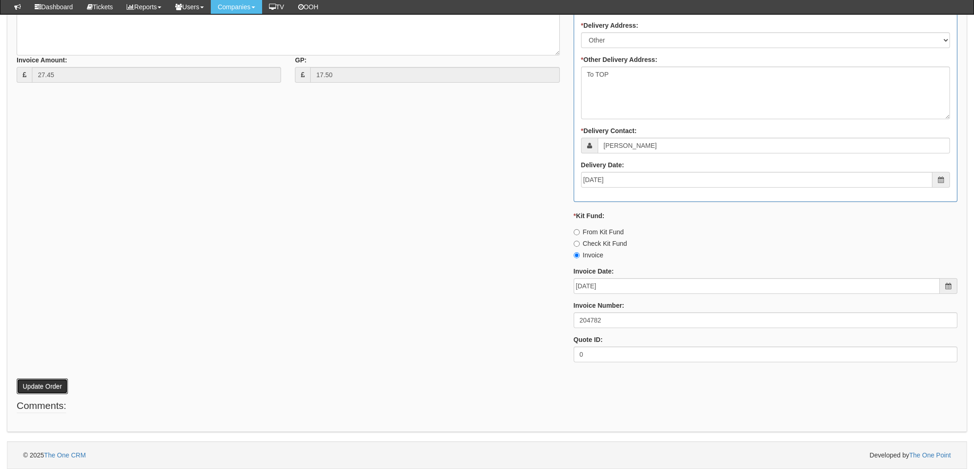
click at [35, 386] on button "Update Order" at bounding box center [42, 386] width 51 height 16
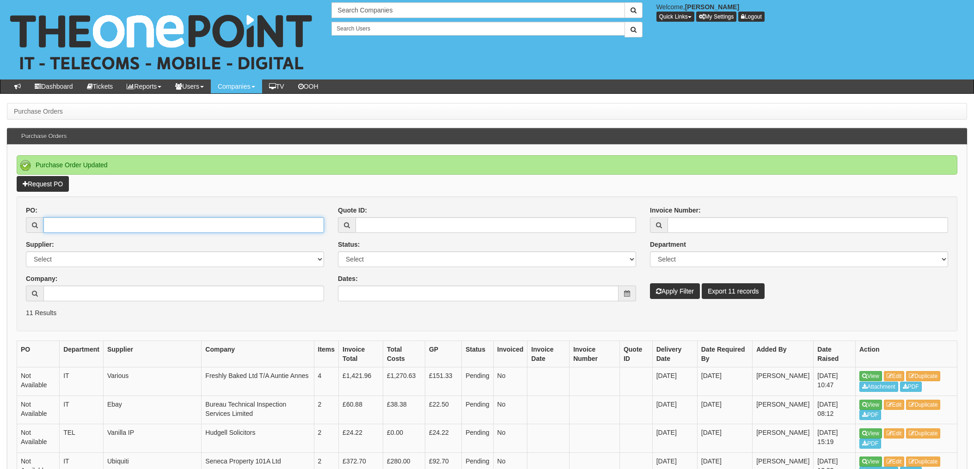
click at [86, 226] on input "PO:" at bounding box center [183, 225] width 281 height 16
type input "18862"
click at [650, 283] on button "Apply Filter" at bounding box center [675, 291] width 50 height 16
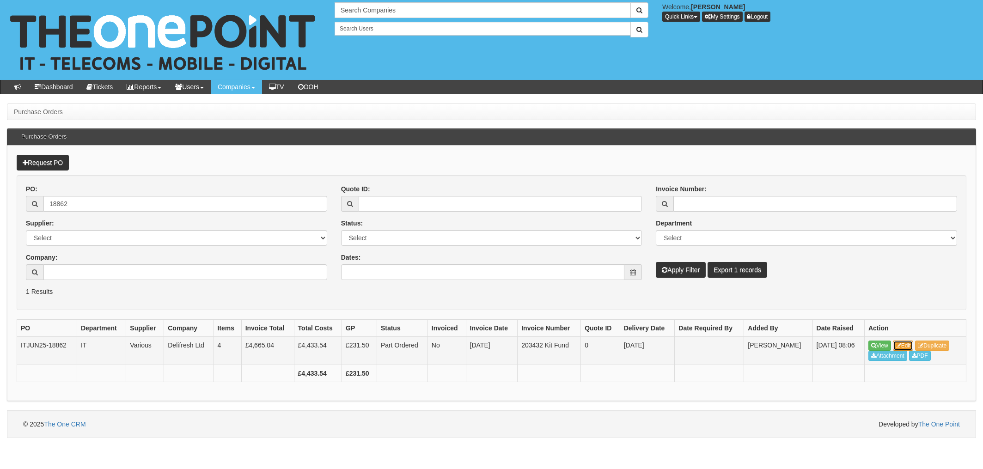
click at [904, 345] on link "Edit" at bounding box center [903, 346] width 21 height 10
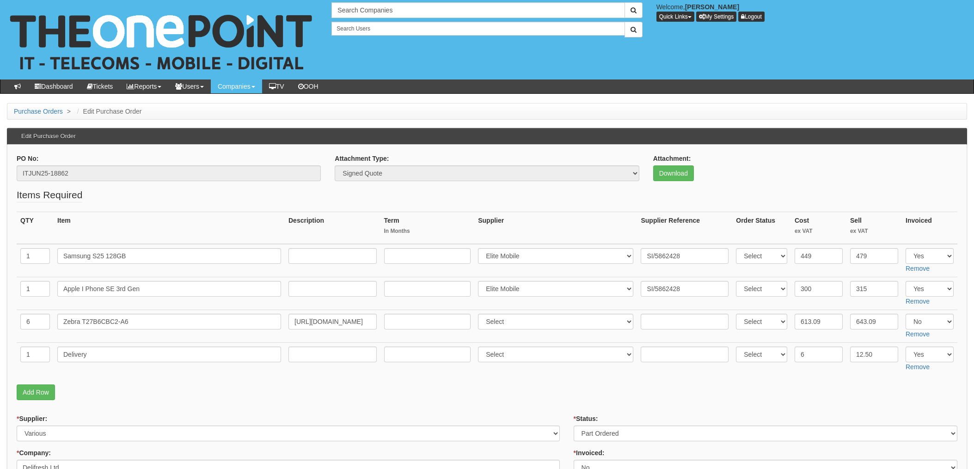
click at [490, 374] on td "Select 123 REG.co.uk 1Password 3 4Gon AA Jones Electric Ltd Abzorb Access Group…" at bounding box center [555, 359] width 163 height 33
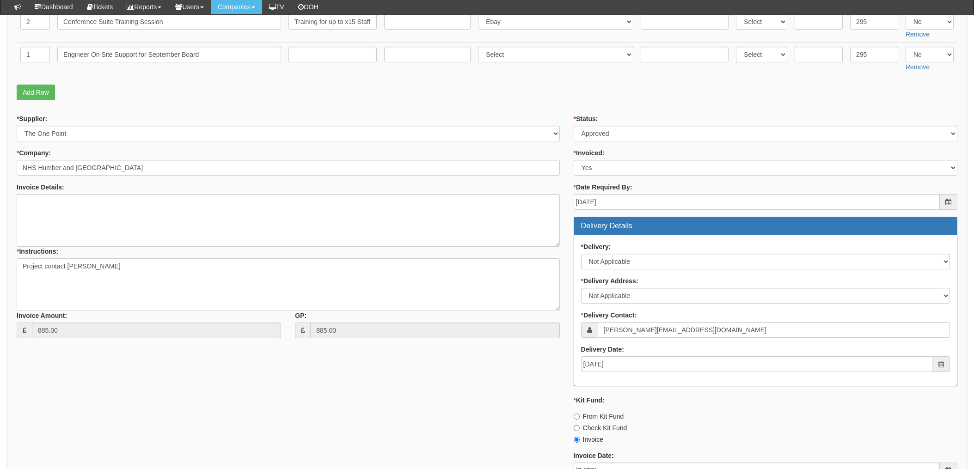
scroll to position [149, 0]
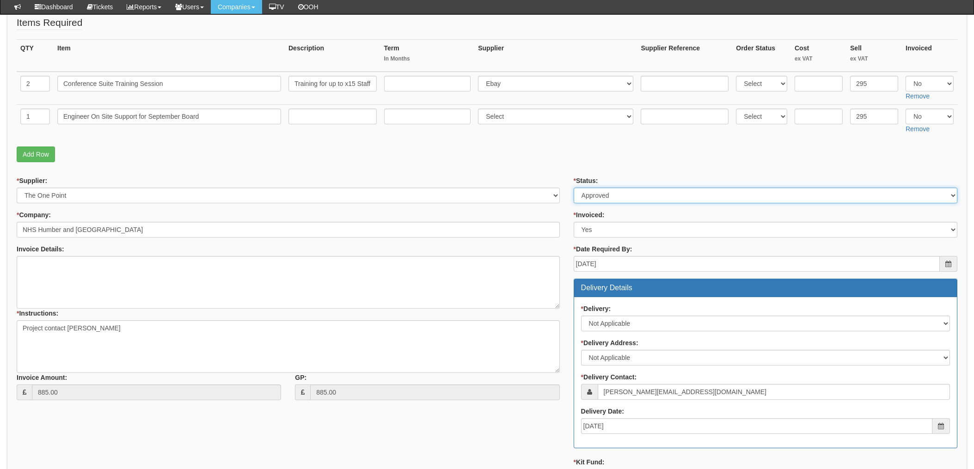
click at [607, 195] on select "Select Approved Completed Delivered Invoiced Ordered Ordered to site Part Order…" at bounding box center [765, 196] width 384 height 16
click at [573, 188] on select "Select Approved Completed Delivered Invoiced Ordered Ordered to site Part Order…" at bounding box center [765, 196] width 384 height 16
click at [605, 228] on select "Select Yes No N/A STB (part of order)" at bounding box center [765, 230] width 384 height 16
click at [573, 222] on select "Select Yes No N/A STB (part of order)" at bounding box center [765, 230] width 384 height 16
click at [567, 210] on div "* Status: Select Approved Completed Delivered Invoiced Ordered Ordered to site …" at bounding box center [765, 395] width 397 height 439
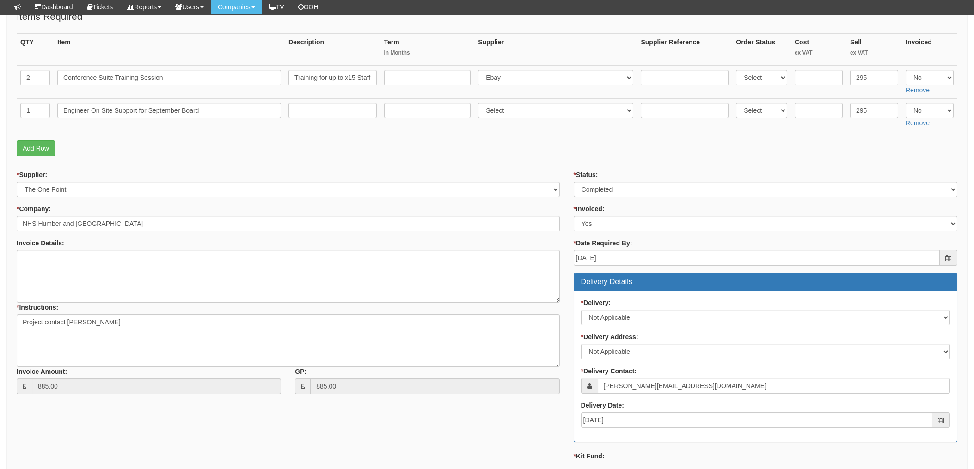
scroll to position [87, 0]
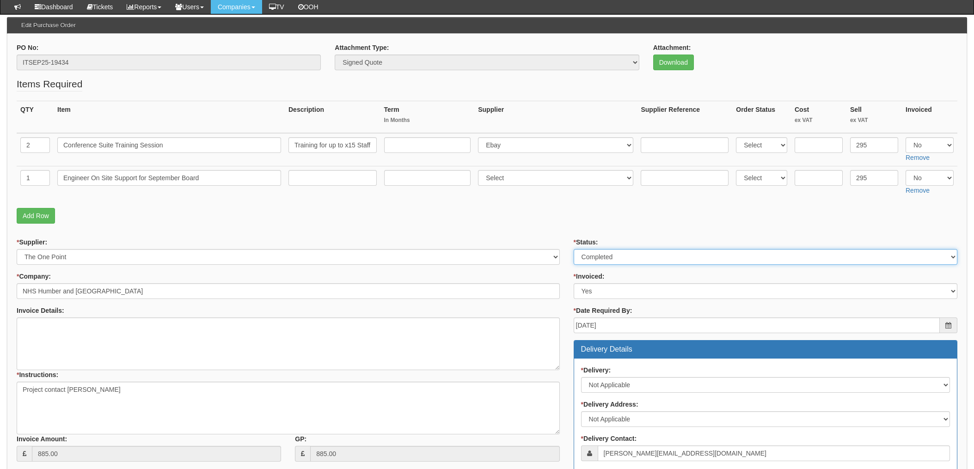
click at [605, 252] on select "Select Approved Completed Delivered Invoiced Ordered Ordered to site Part Order…" at bounding box center [765, 257] width 384 height 16
select select "2"
click at [573, 249] on select "Select Approved Completed Delivered Invoiced Ordered Ordered to site Part Order…" at bounding box center [765, 257] width 384 height 16
click at [562, 215] on p "Add Row" at bounding box center [487, 216] width 940 height 16
click at [381, 311] on div "Invoice Details:" at bounding box center [288, 312] width 543 height 12
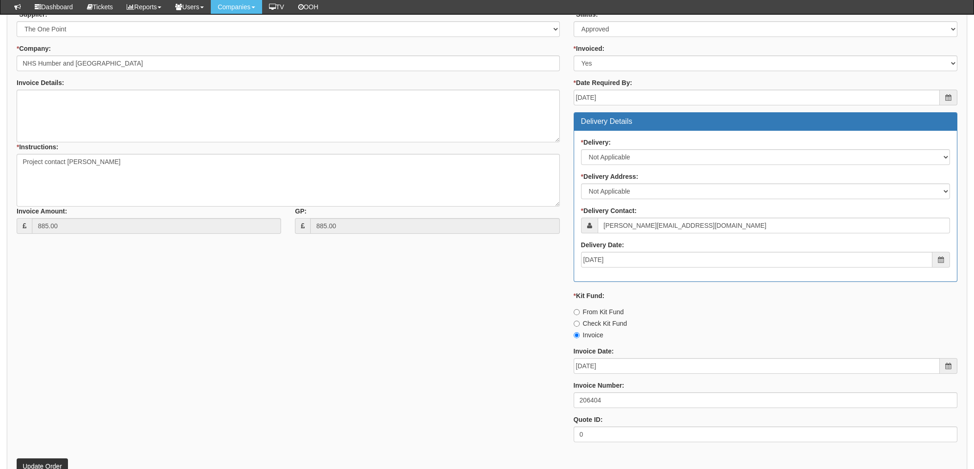
scroll to position [334, 0]
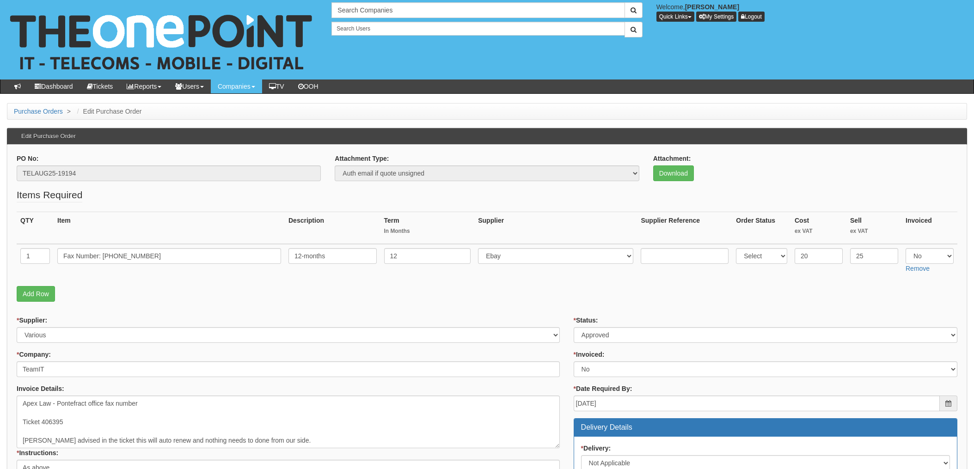
click at [573, 295] on p "Add Row" at bounding box center [487, 294] width 940 height 16
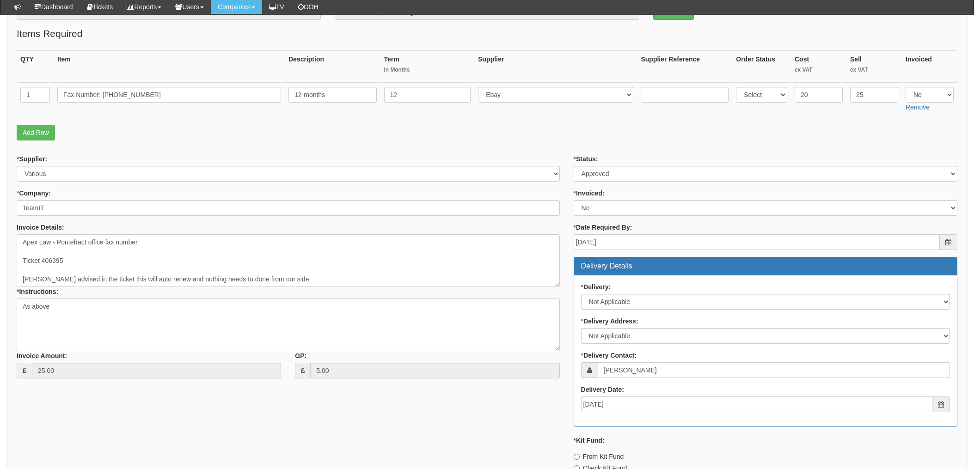
scroll to position [116, 0]
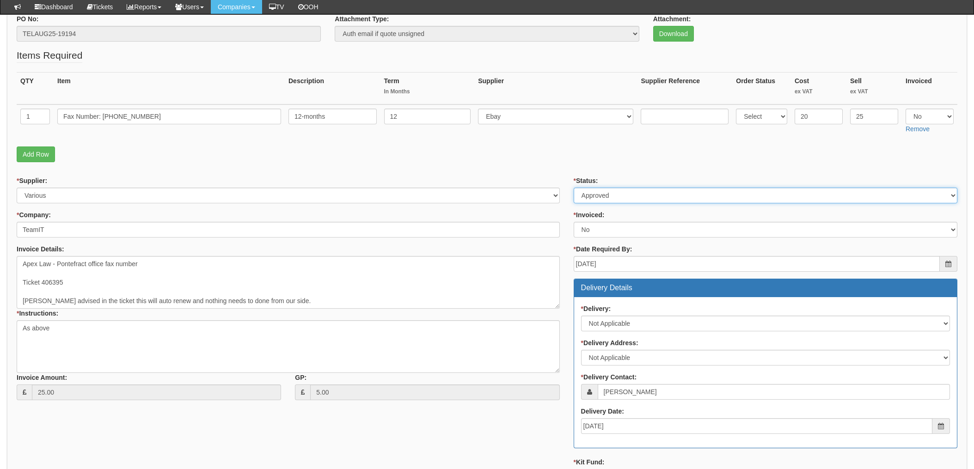
click at [605, 197] on select "Select Approved Completed Delivered Invoiced Ordered Ordered to site Part Order…" at bounding box center [765, 196] width 384 height 16
select select "4"
click at [573, 188] on select "Select Approved Completed Delivered Invoiced Ordered Ordered to site Part Order…" at bounding box center [765, 196] width 384 height 16
click at [604, 231] on select "Select Yes No N/A STB (part of order)" at bounding box center [765, 230] width 384 height 16
select select "1"
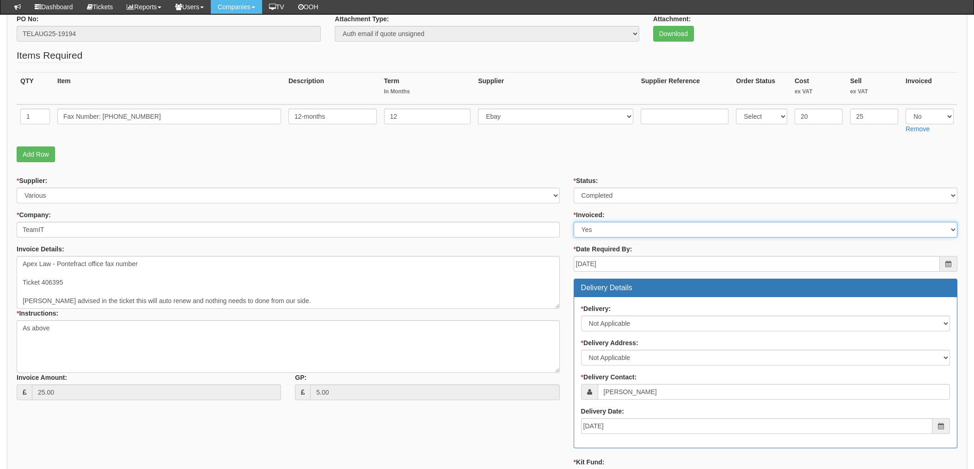
click at [573, 222] on select "Select Yes No N/A STB (part of order)" at bounding box center [765, 230] width 384 height 16
click at [569, 218] on div "* Status: Select Approved Completed Delivered Invoiced Ordered Ordered to site …" at bounding box center [765, 395] width 397 height 439
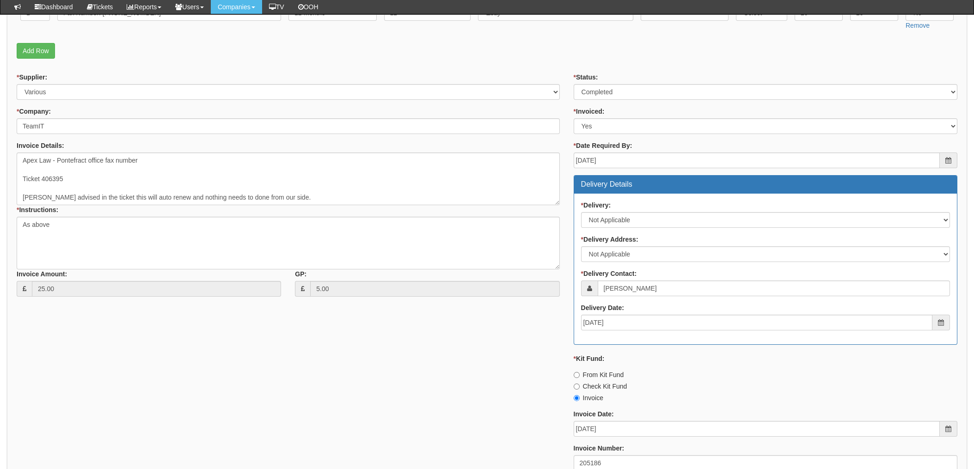
scroll to position [362, 0]
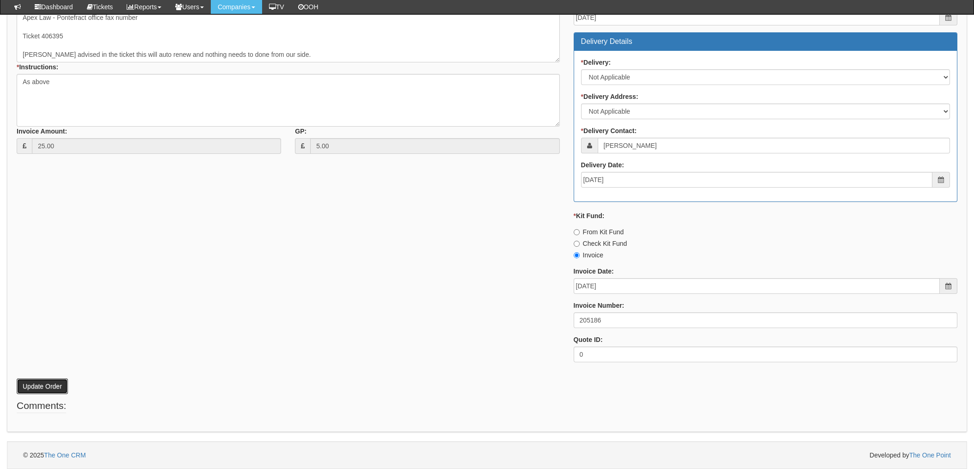
click at [42, 387] on button "Update Order" at bounding box center [42, 386] width 51 height 16
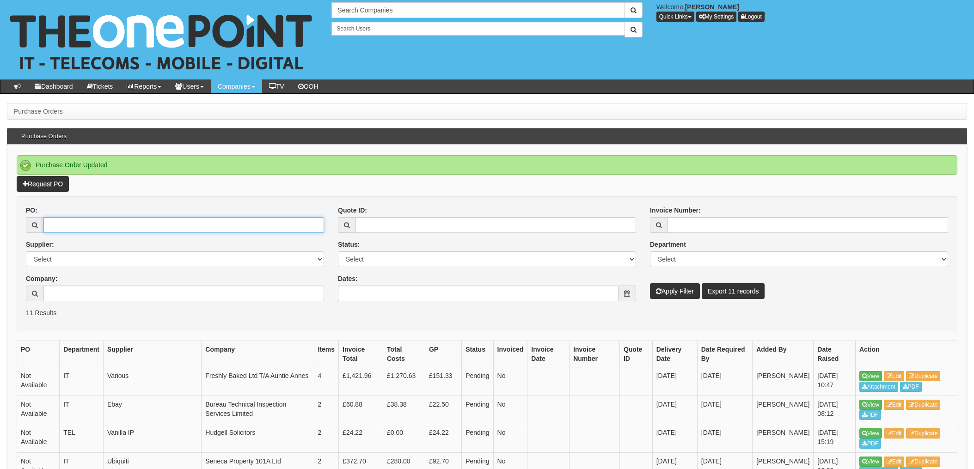
click at [133, 227] on input "PO:" at bounding box center [183, 225] width 281 height 16
type input "19261"
click at [650, 283] on button "Apply Filter" at bounding box center [675, 291] width 50 height 16
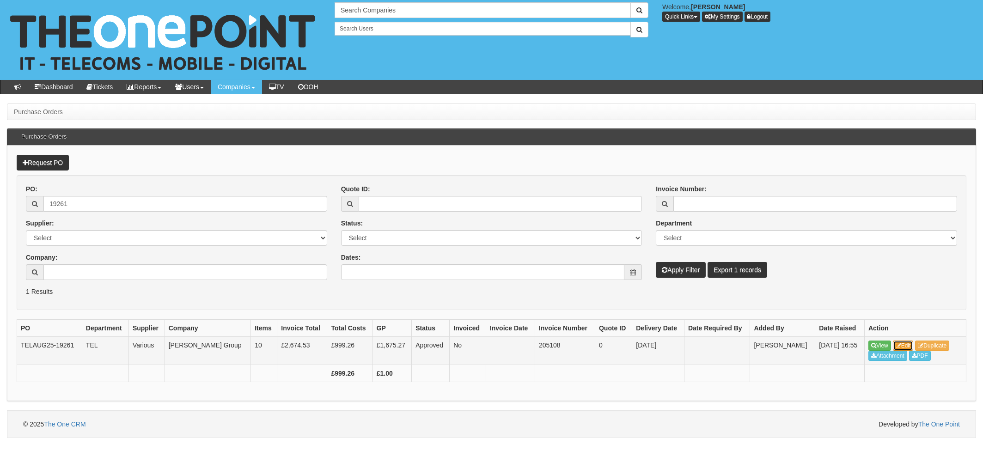
click at [907, 342] on link "Edit" at bounding box center [903, 346] width 21 height 10
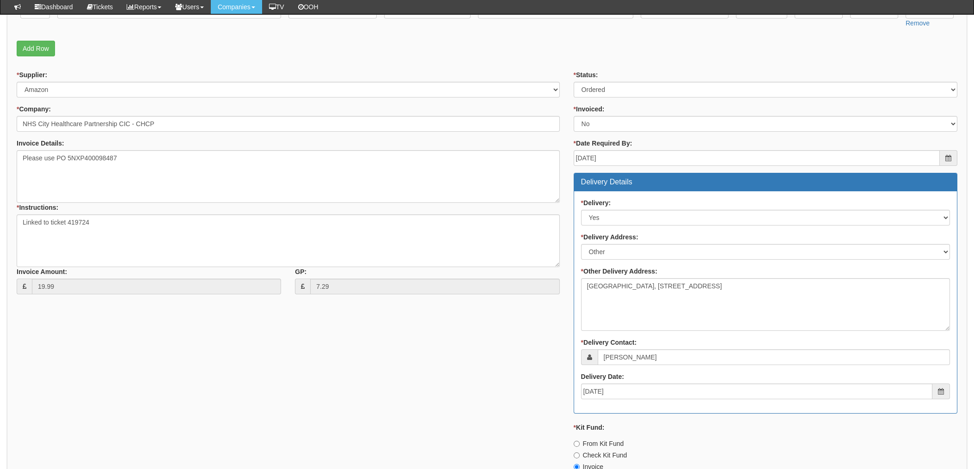
scroll to position [184, 0]
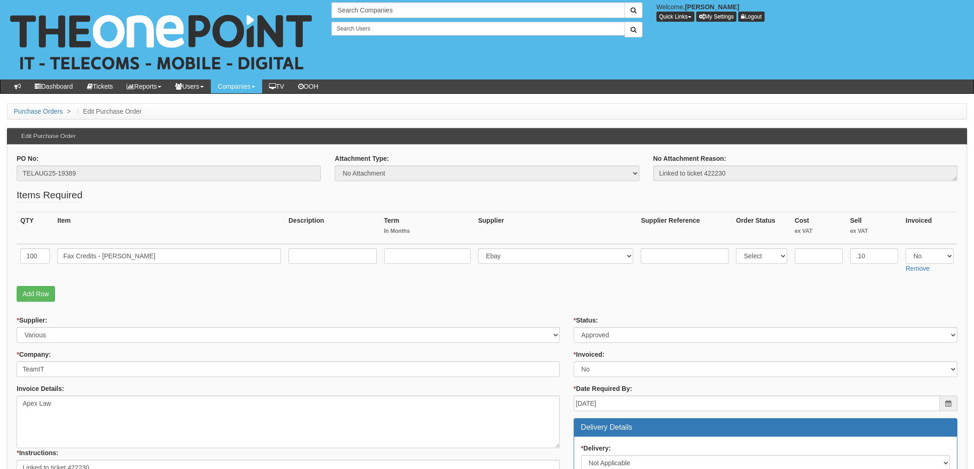
drag, startPoint x: 616, startPoint y: 307, endPoint x: 610, endPoint y: 343, distance: 36.0
click at [616, 307] on form "PO No: TELAUG25-19389 Attachment Type: Select Signed Quote Auth email if quote …" at bounding box center [487, 467] width 940 height 626
click at [607, 340] on select "Select Approved Completed Delivered Invoiced Ordered Ordered to site Part Order…" at bounding box center [765, 335] width 384 height 16
select select "4"
click at [573, 327] on select "Select Approved Completed Delivered Invoiced Ordered Ordered to site Part Order…" at bounding box center [765, 335] width 384 height 16
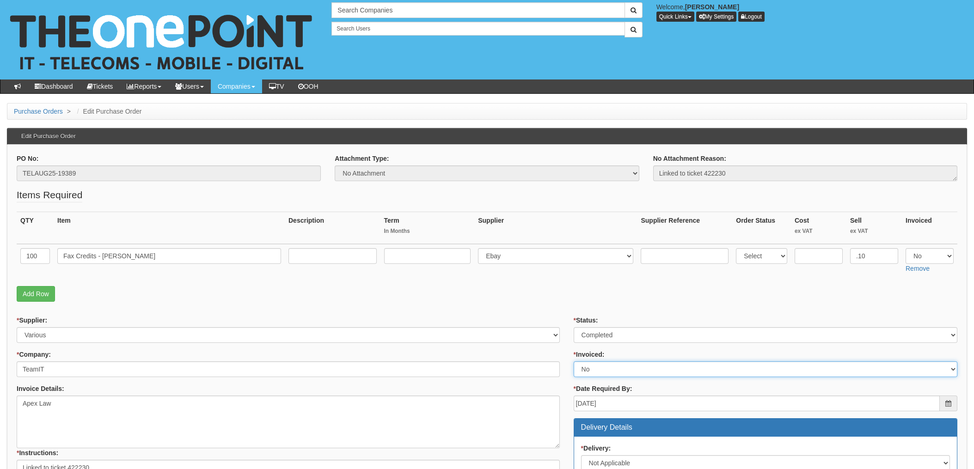
click at [608, 370] on select "Select Yes No N/A STB (part of order)" at bounding box center [765, 369] width 384 height 16
select select "1"
click at [573, 361] on select "Select Yes No N/A STB (part of order)" at bounding box center [765, 369] width 384 height 16
click at [557, 276] on td "Select 123 REG.co.uk 1Password 3 4Gon AA Jones Electric Ltd Abzorb Access Group…" at bounding box center [555, 260] width 163 height 33
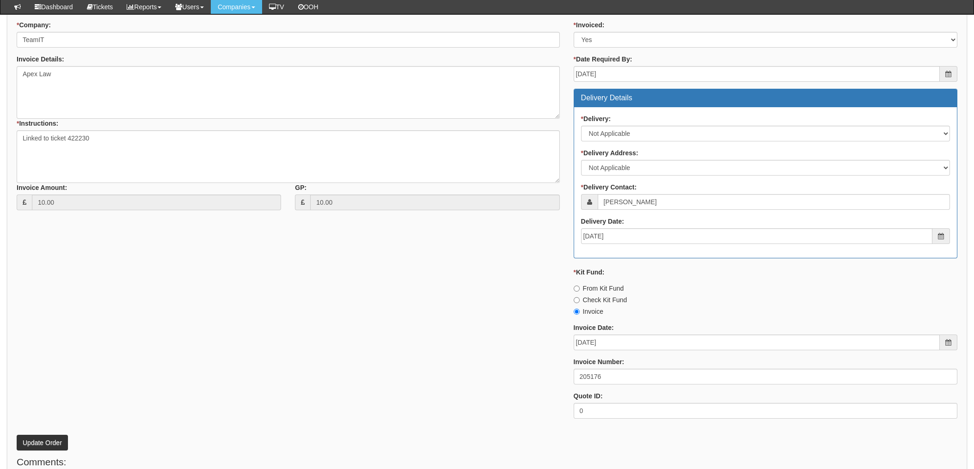
scroll to position [403, 0]
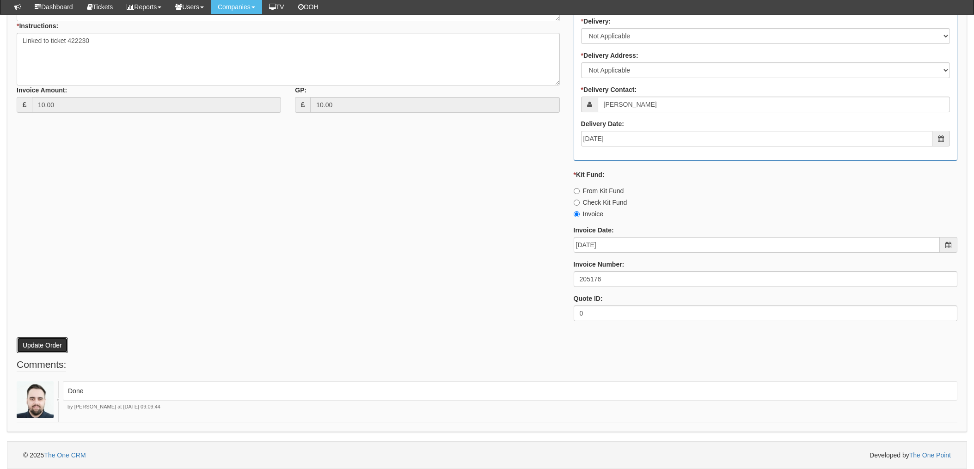
click at [36, 342] on button "Update Order" at bounding box center [42, 345] width 51 height 16
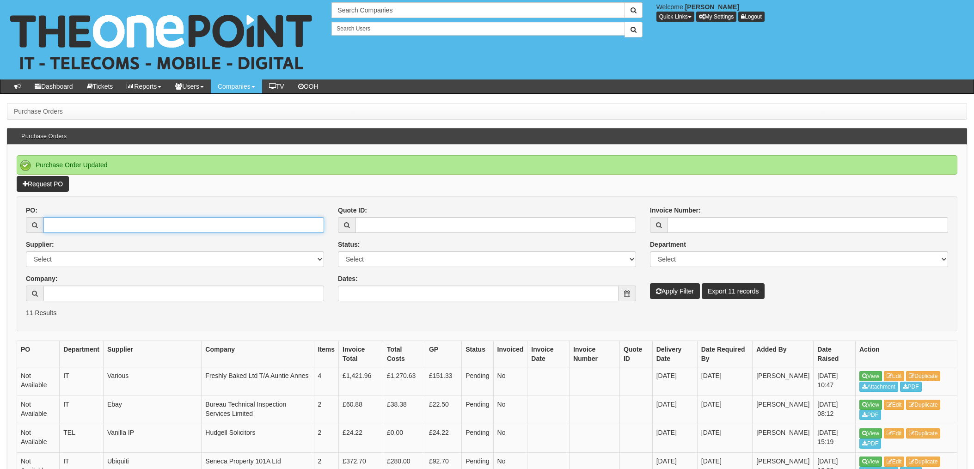
click at [172, 225] on input "PO:" at bounding box center [183, 225] width 281 height 16
type input "18903"
click at [650, 283] on button "Apply Filter" at bounding box center [675, 291] width 50 height 16
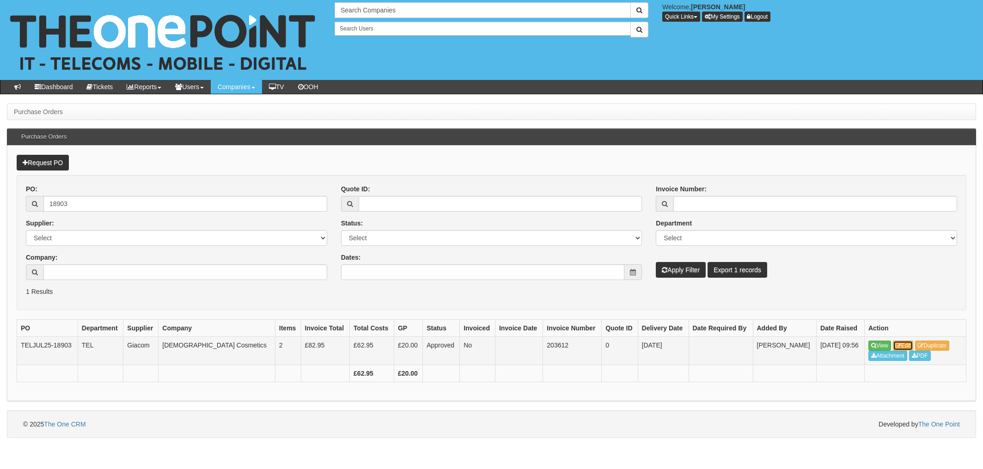
click at [903, 342] on link "Edit" at bounding box center [903, 346] width 21 height 10
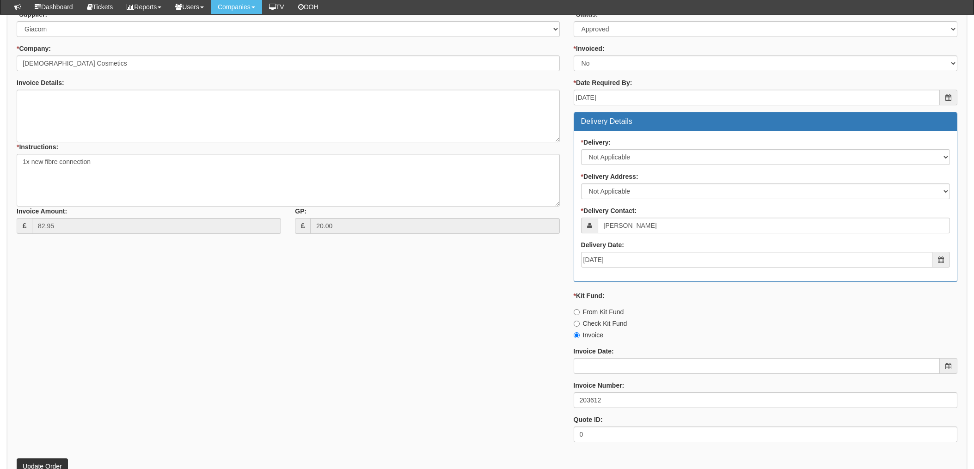
scroll to position [395, 0]
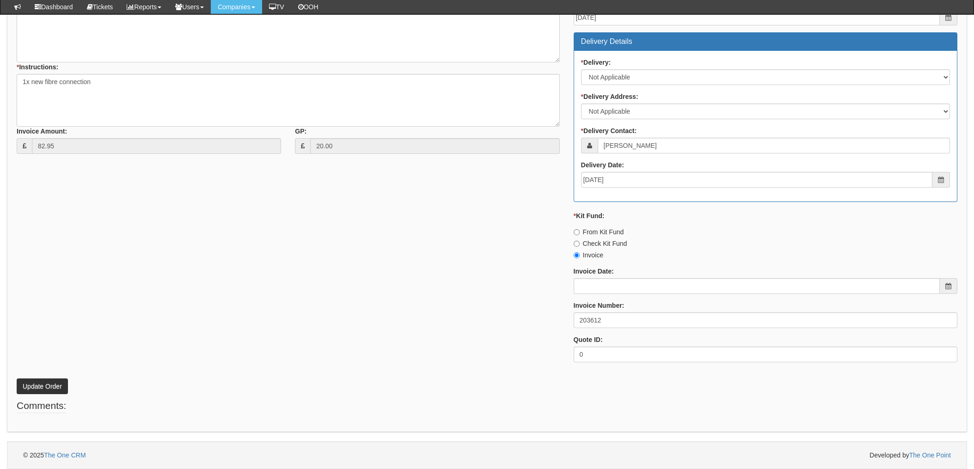
click at [398, 244] on div "* Supplier: Select 123 [DOMAIN_NAME] 1Password 3 4Gon [PERSON_NAME] Electric Lt…" at bounding box center [487, 149] width 954 height 439
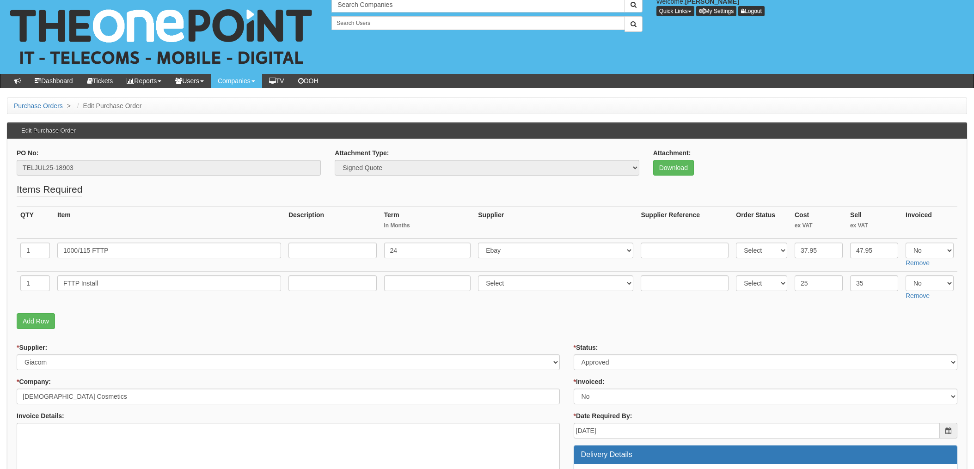
scroll to position [0, 0]
